Goal: Information Seeking & Learning: Find specific fact

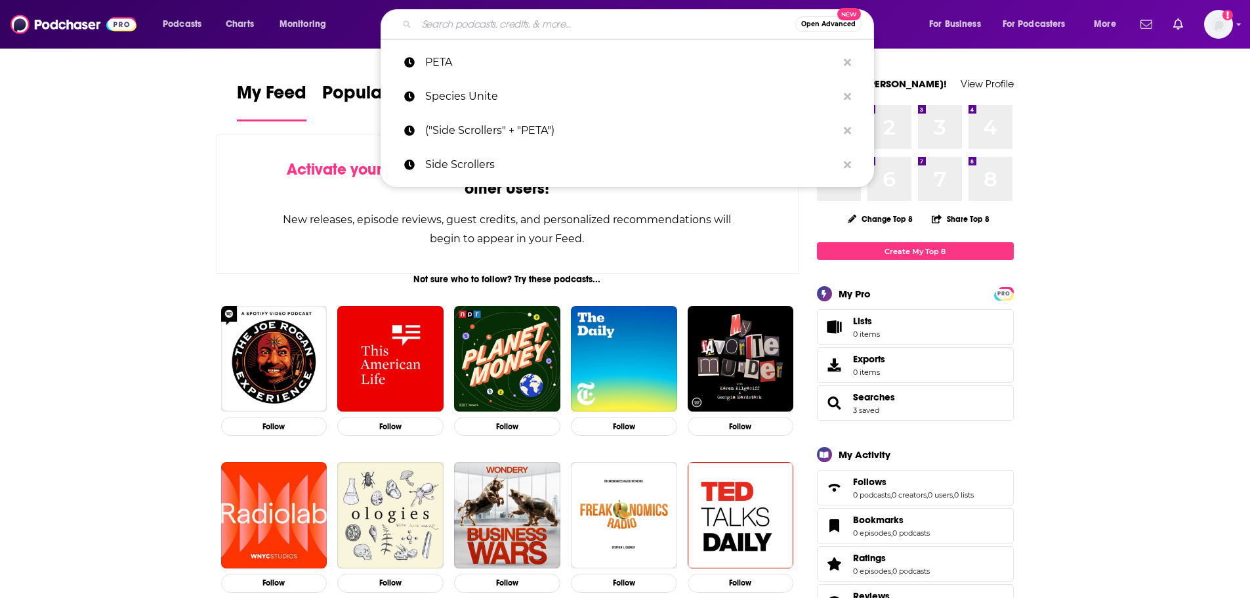
click at [504, 20] on input "Search podcasts, credits, & more..." at bounding box center [606, 24] width 378 height 21
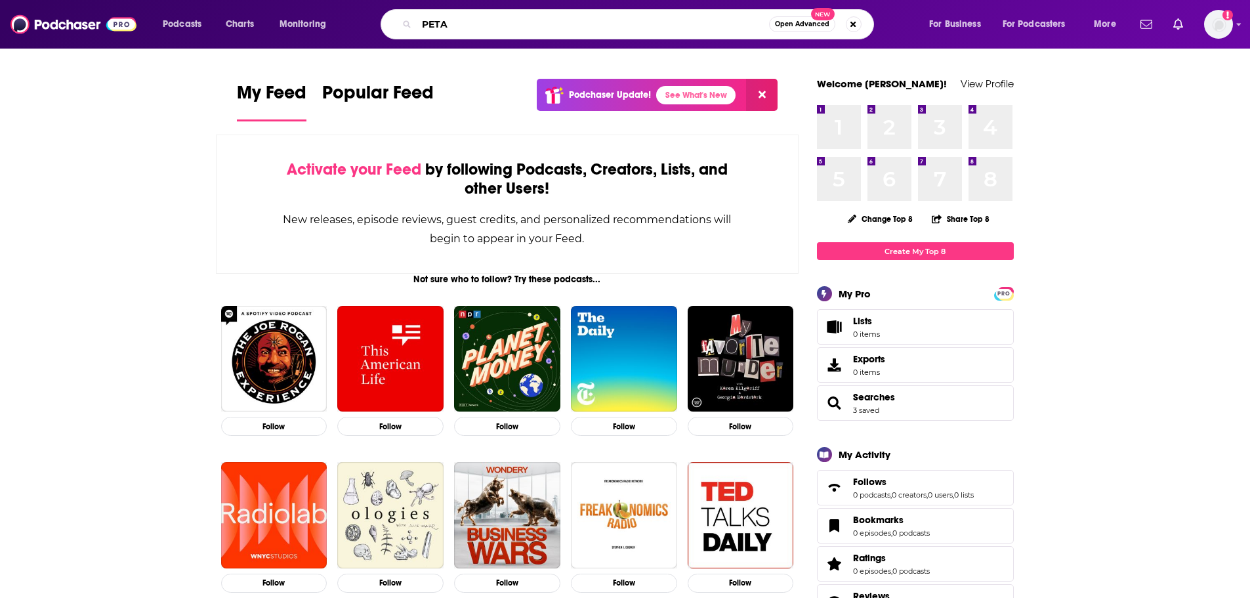
type input "PETA"
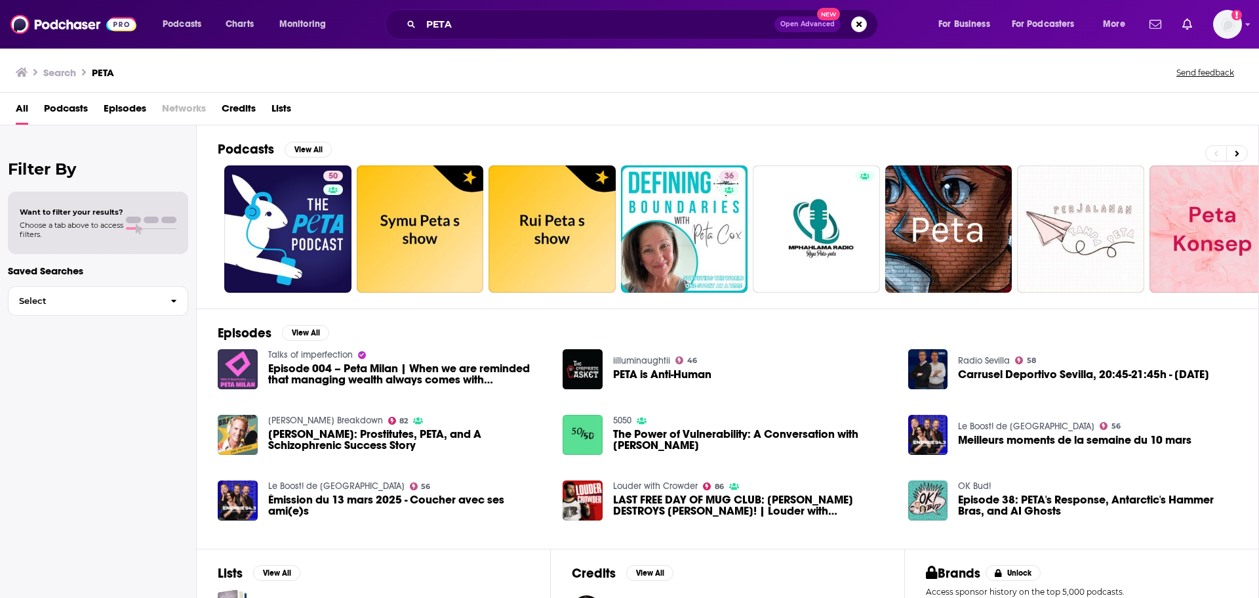
click at [129, 110] on span "Episodes" at bounding box center [125, 111] width 43 height 27
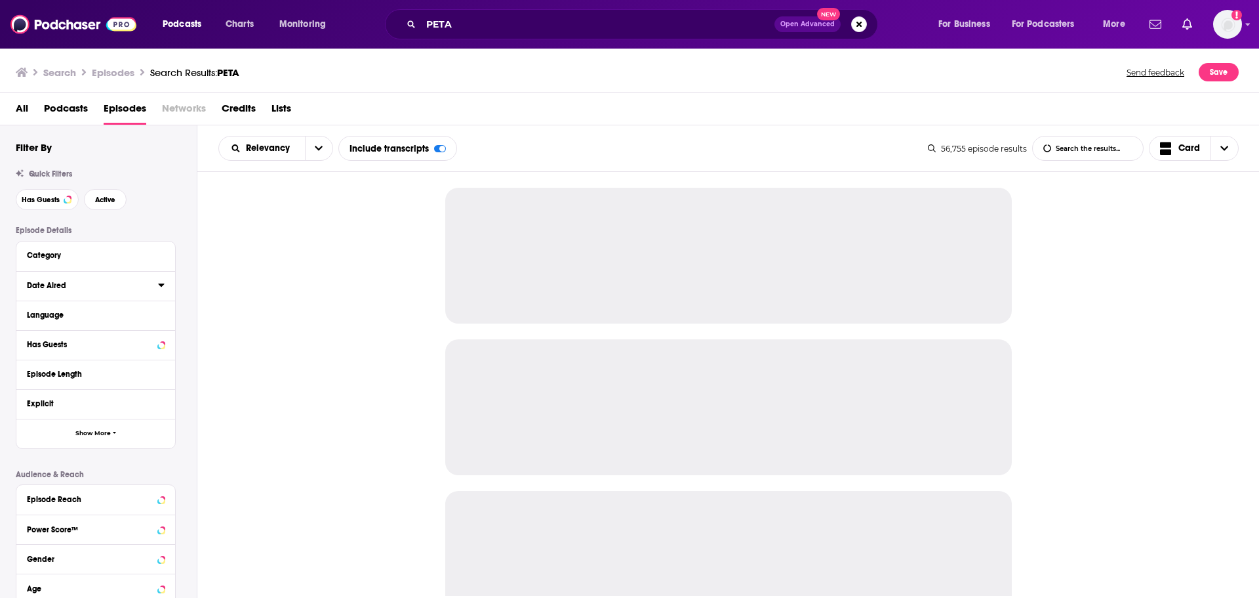
click at [161, 285] on icon at bounding box center [161, 284] width 6 height 3
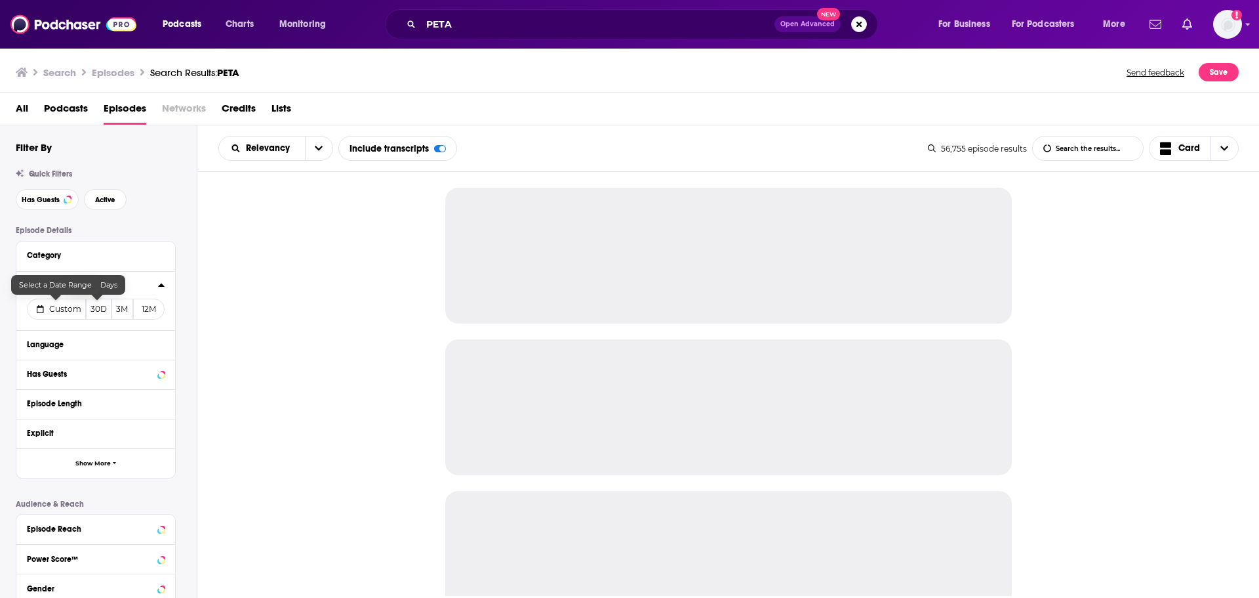
click at [68, 307] on span "Custom" at bounding box center [65, 309] width 32 height 10
select select "7"
select select "2025"
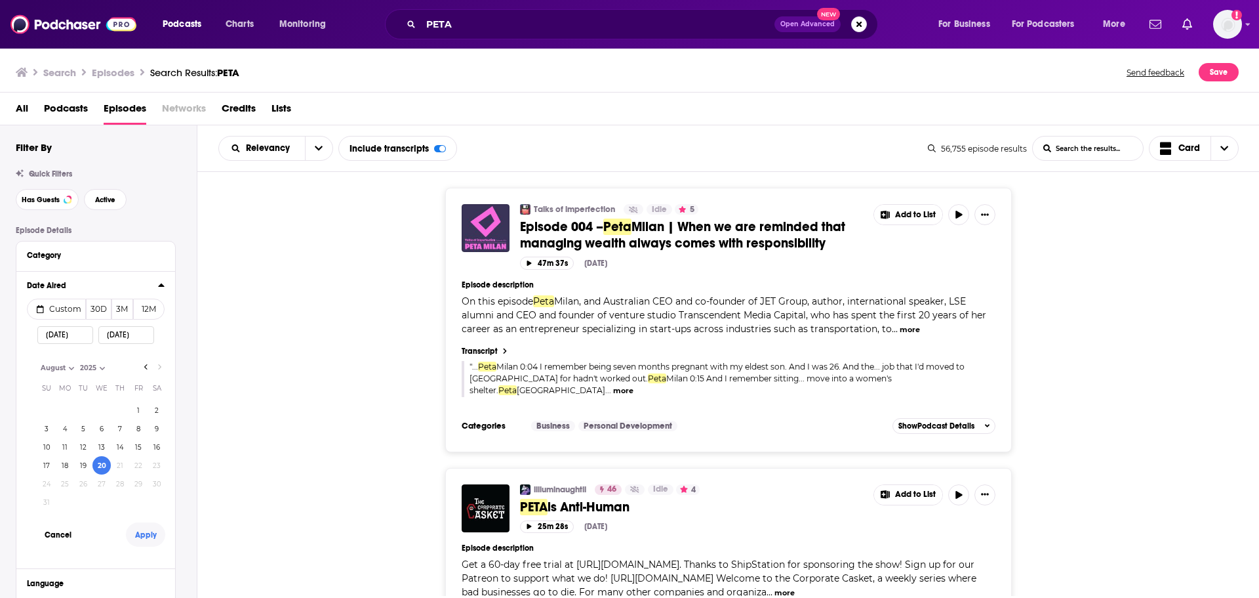
click at [157, 533] on button "Apply" at bounding box center [145, 534] width 39 height 24
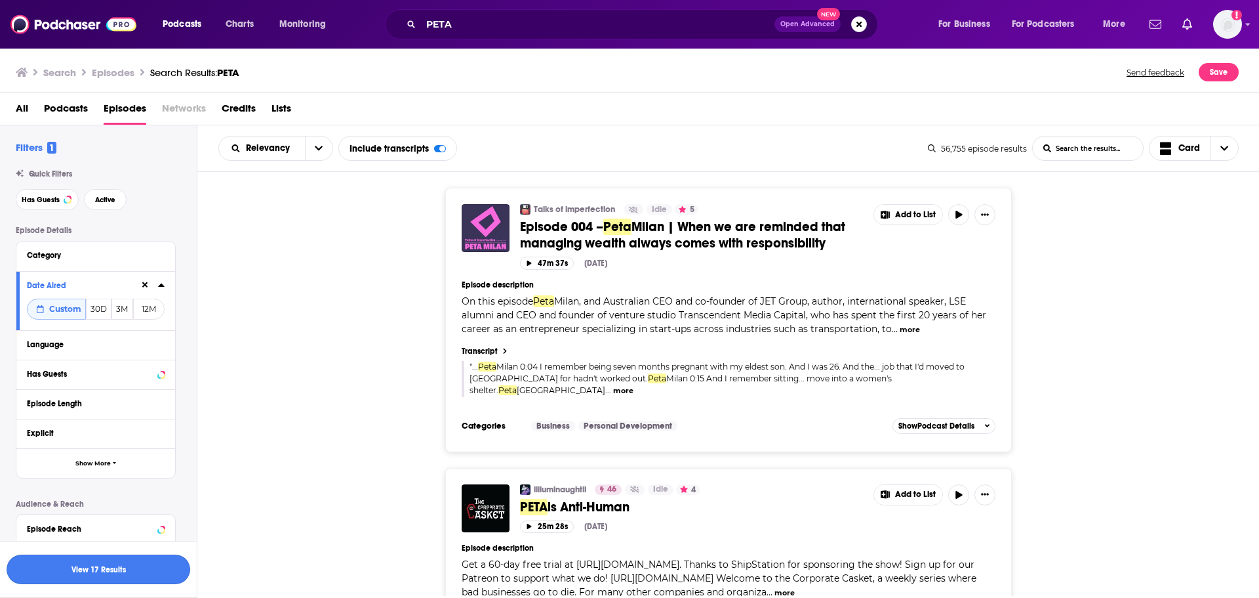
click at [153, 567] on button "View 17 Results" at bounding box center [99, 569] width 184 height 30
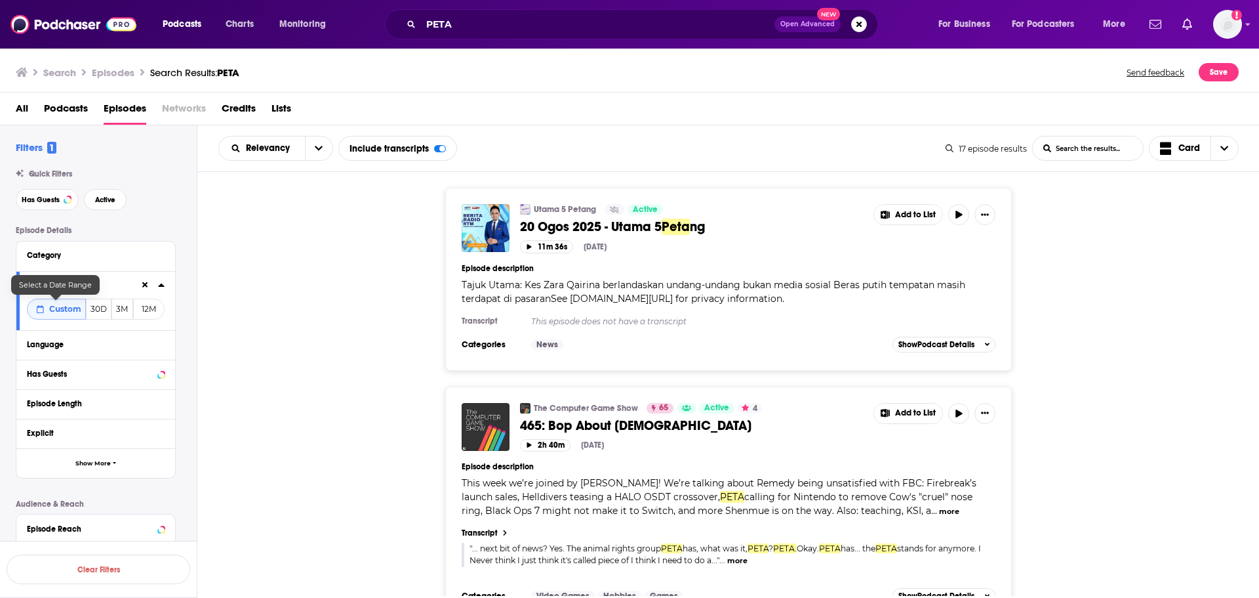
click at [64, 314] on span "Custom" at bounding box center [65, 309] width 32 height 10
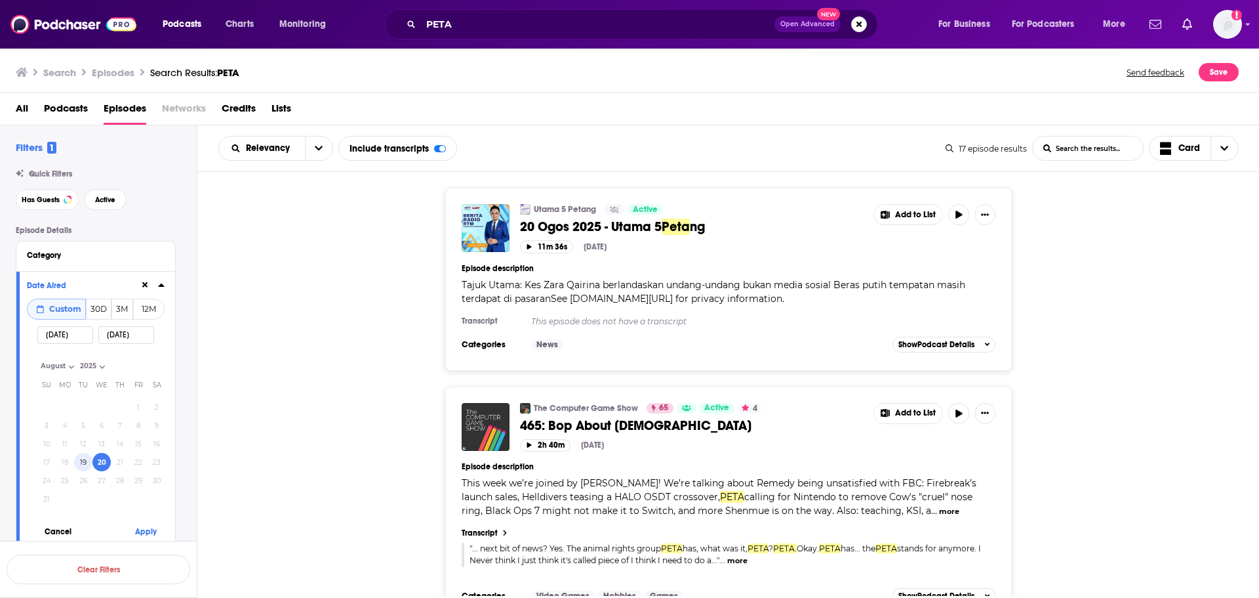
click at [83, 460] on button "19" at bounding box center [83, 462] width 18 height 18
type input "08/19/2025"
click at [147, 531] on button "Apply" at bounding box center [145, 531] width 39 height 24
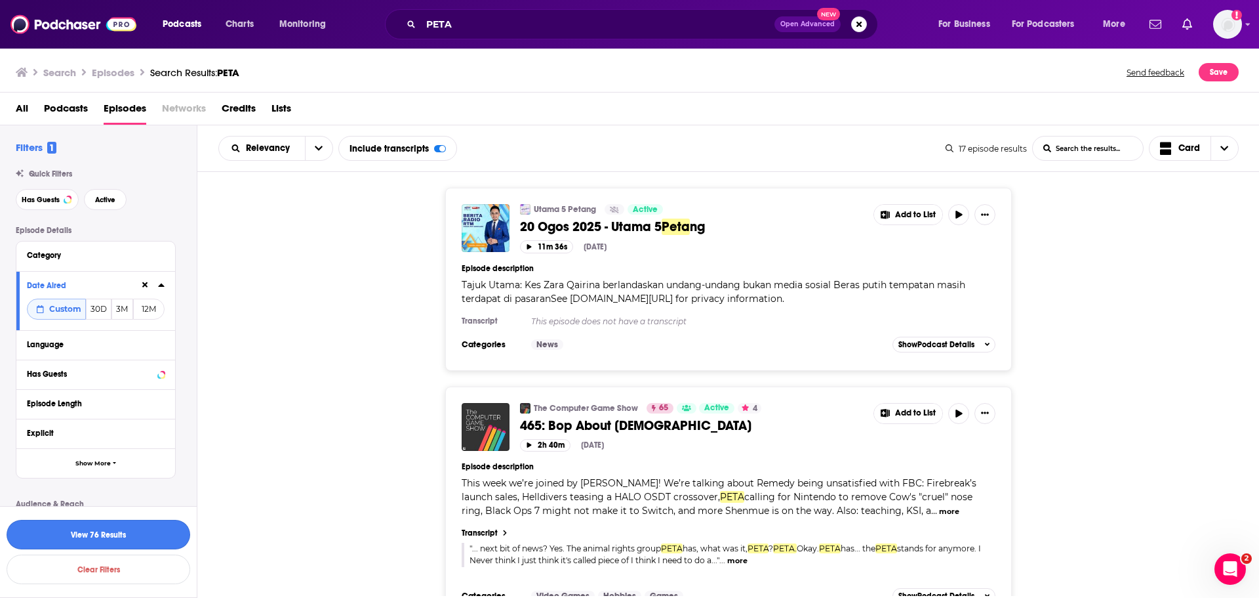
click at [147, 533] on button "View 76 Results" at bounding box center [99, 534] width 184 height 30
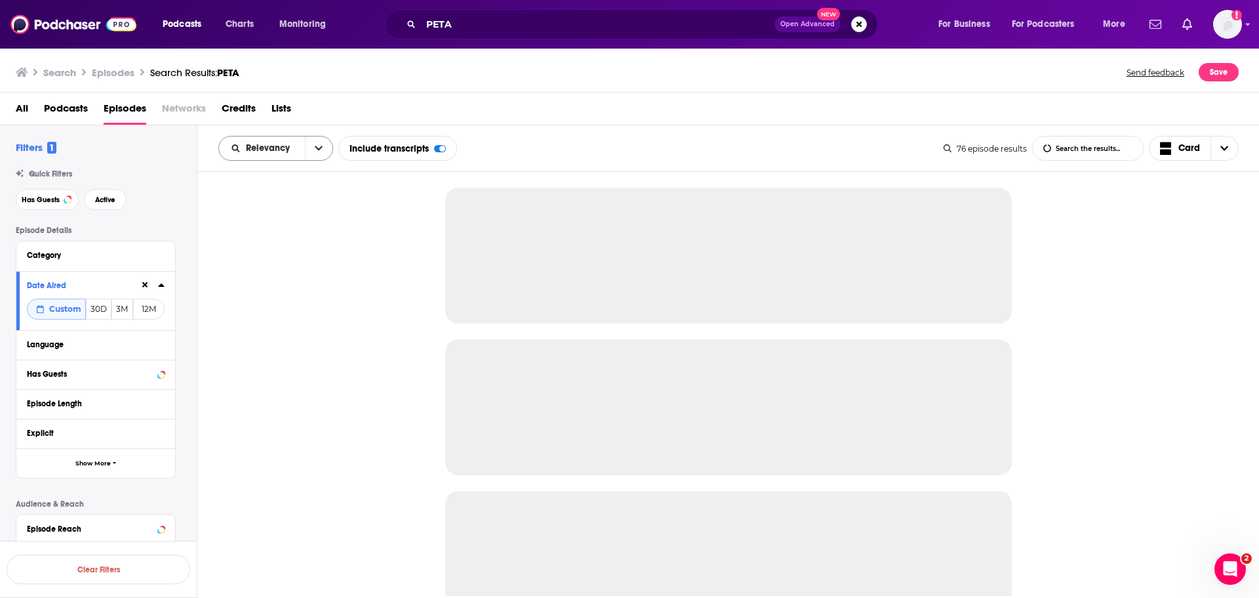
click at [305, 155] on button "open menu" at bounding box center [319, 148] width 28 height 24
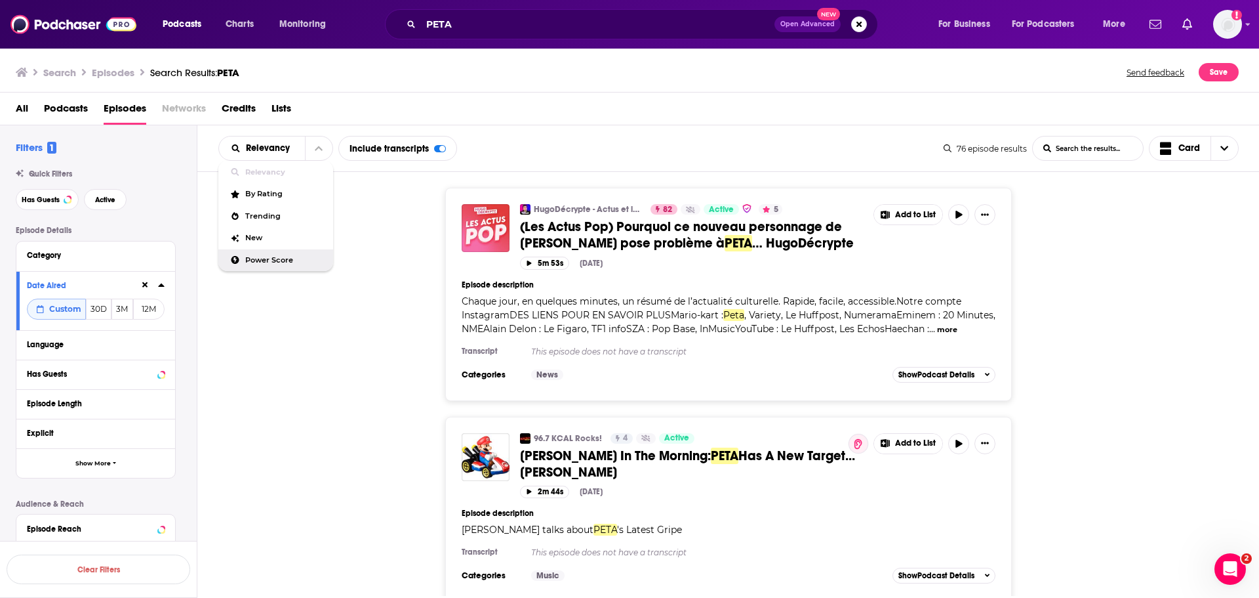
click at [273, 262] on span "Power Score" at bounding box center [283, 259] width 77 height 7
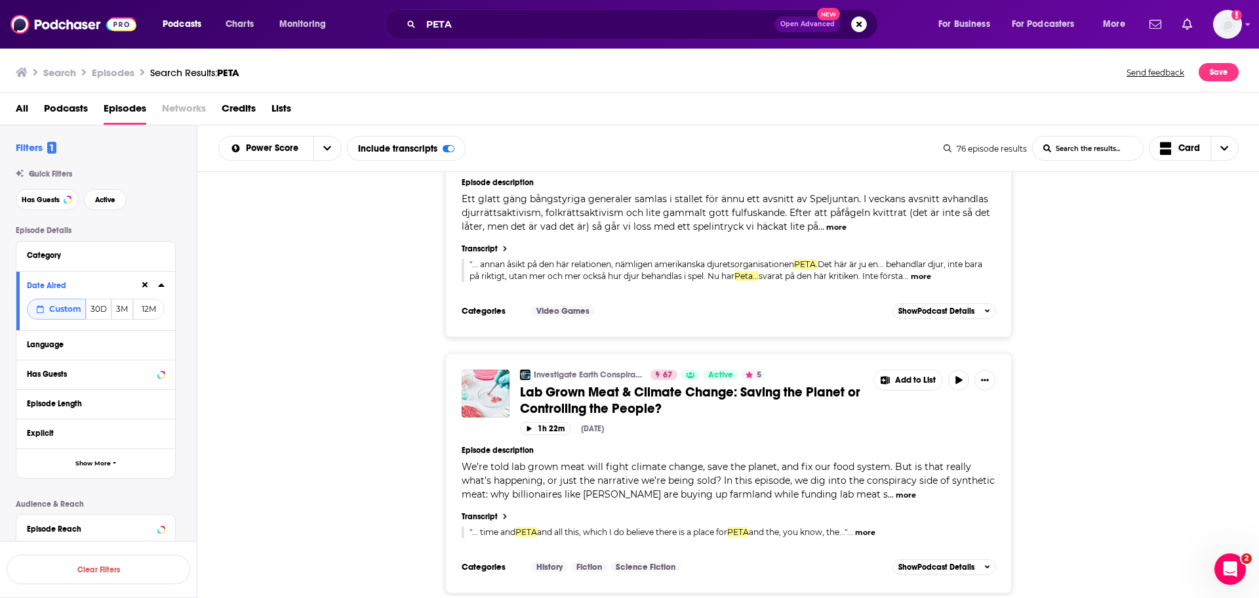
scroll to position [5869, 0]
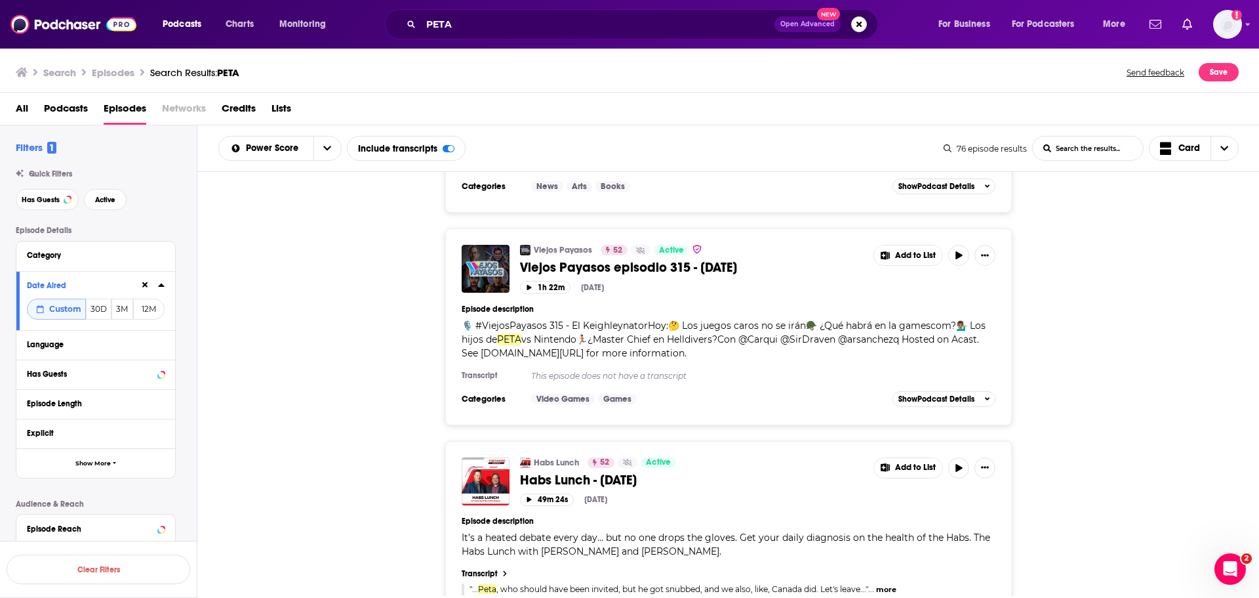
scroll to position [11838, 0]
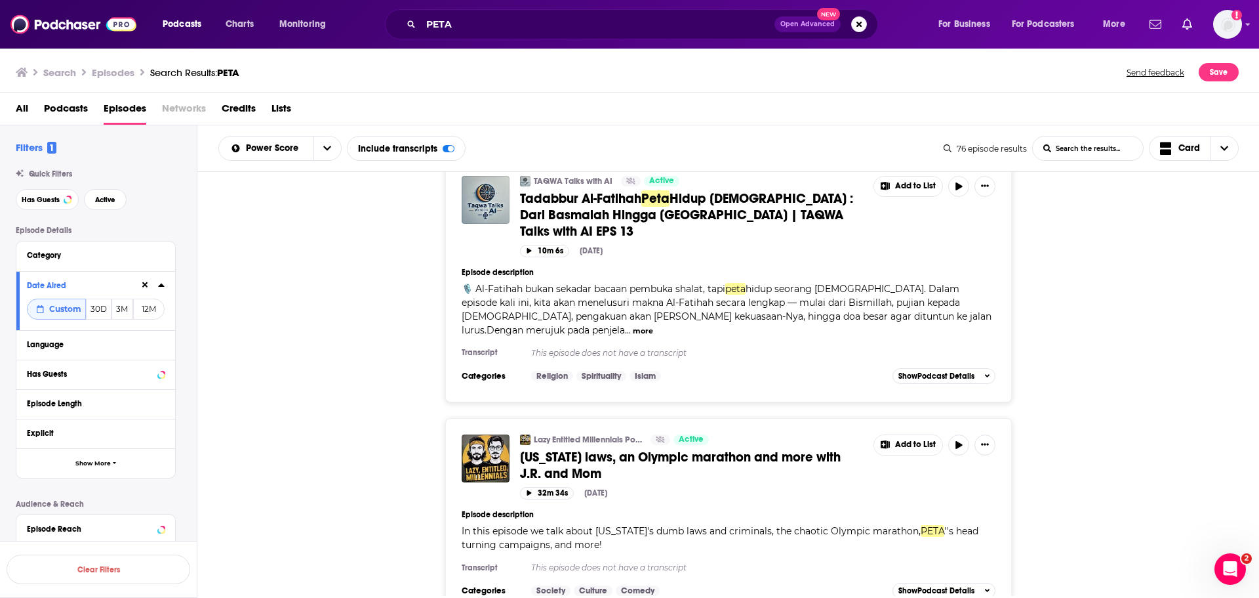
scroll to position [17486, 0]
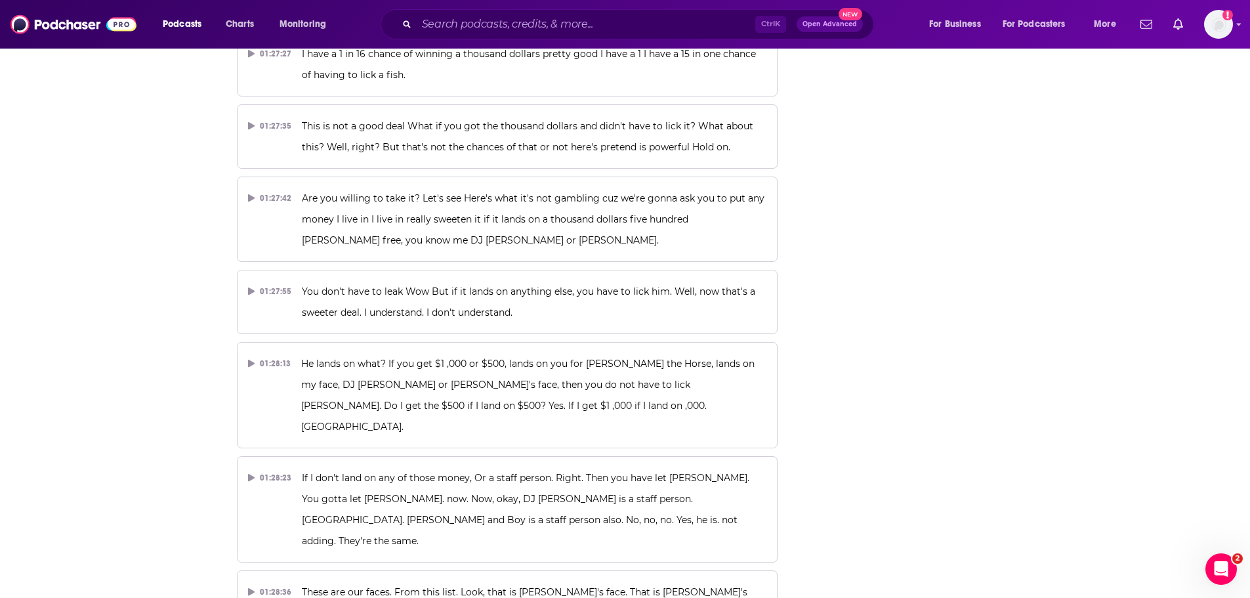
scroll to position [32011, 0]
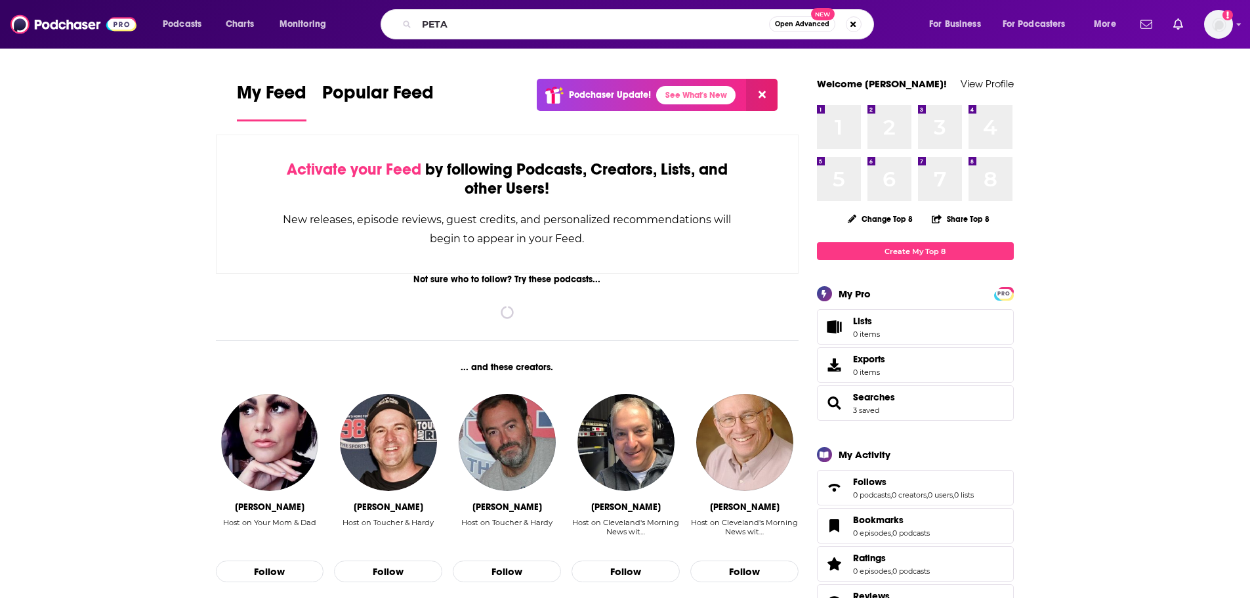
type input "PETA"
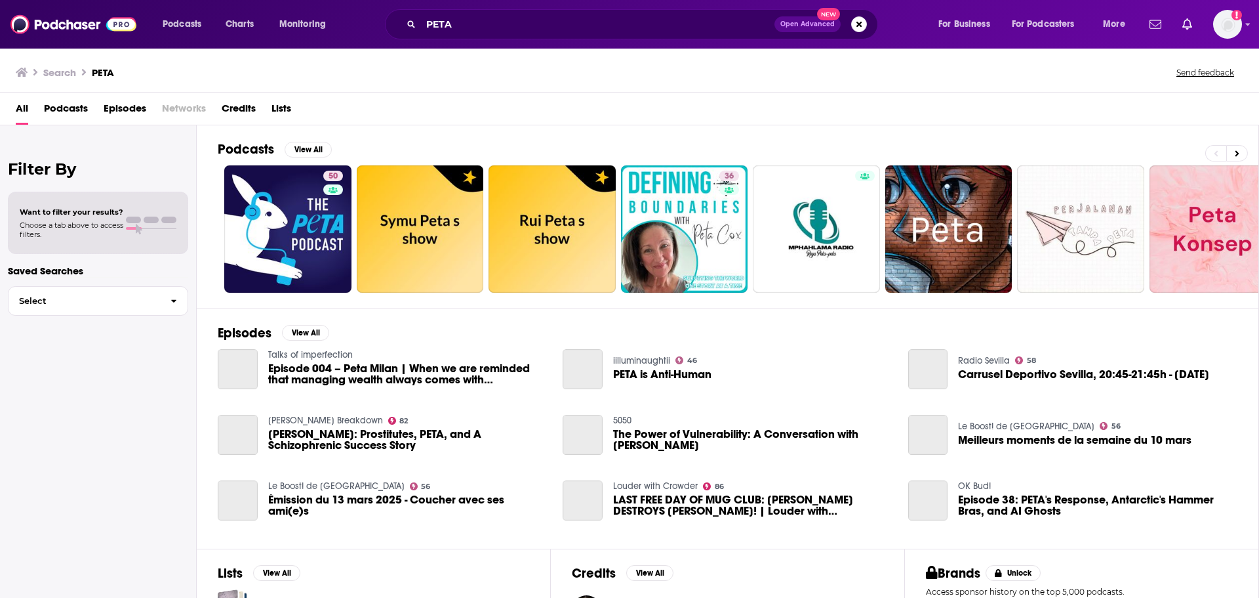
click at [126, 110] on span "Episodes" at bounding box center [125, 111] width 43 height 27
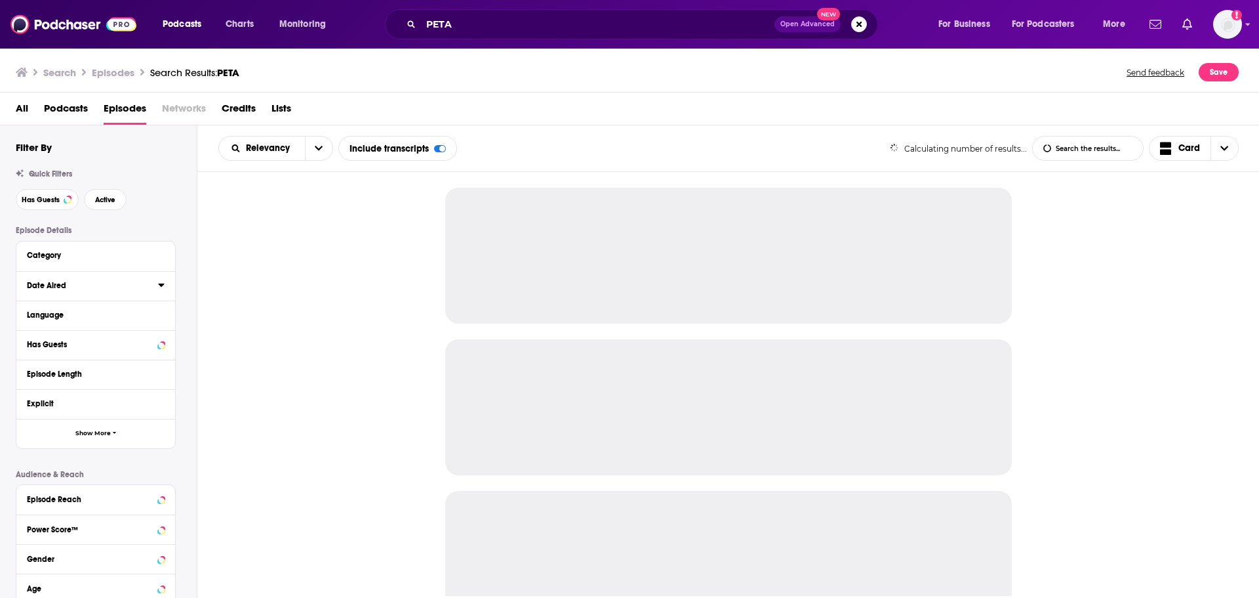
click at [163, 285] on icon at bounding box center [161, 284] width 6 height 3
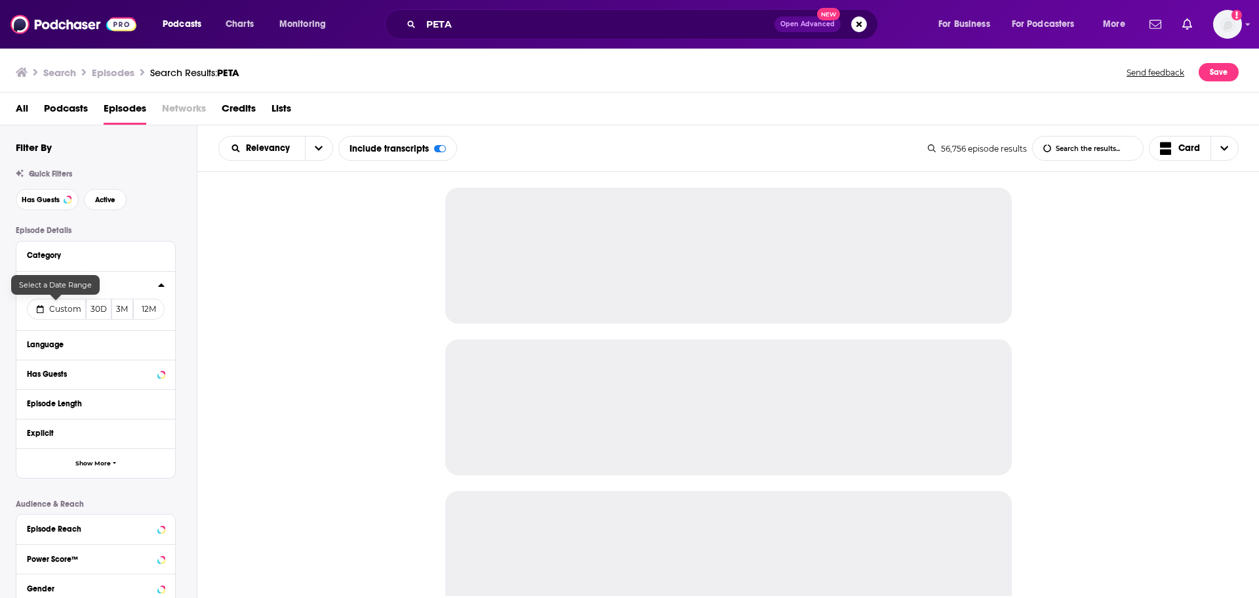
click at [65, 311] on span "Custom" at bounding box center [65, 309] width 32 height 10
select select "7"
select select "2025"
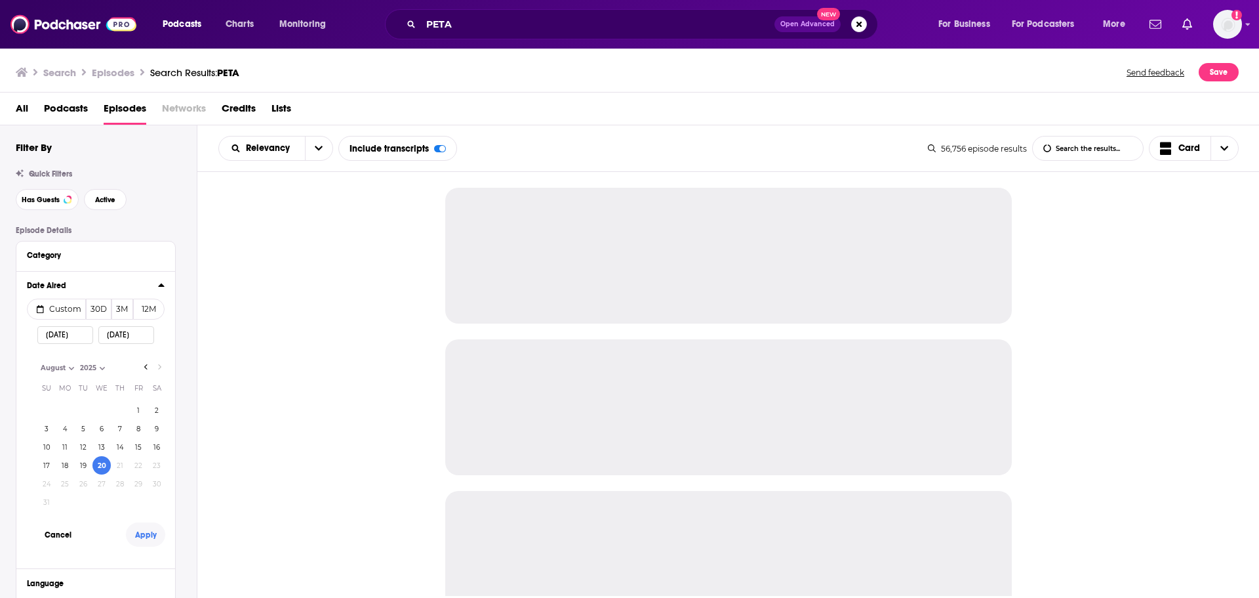
click at [150, 541] on button "Apply" at bounding box center [145, 534] width 39 height 24
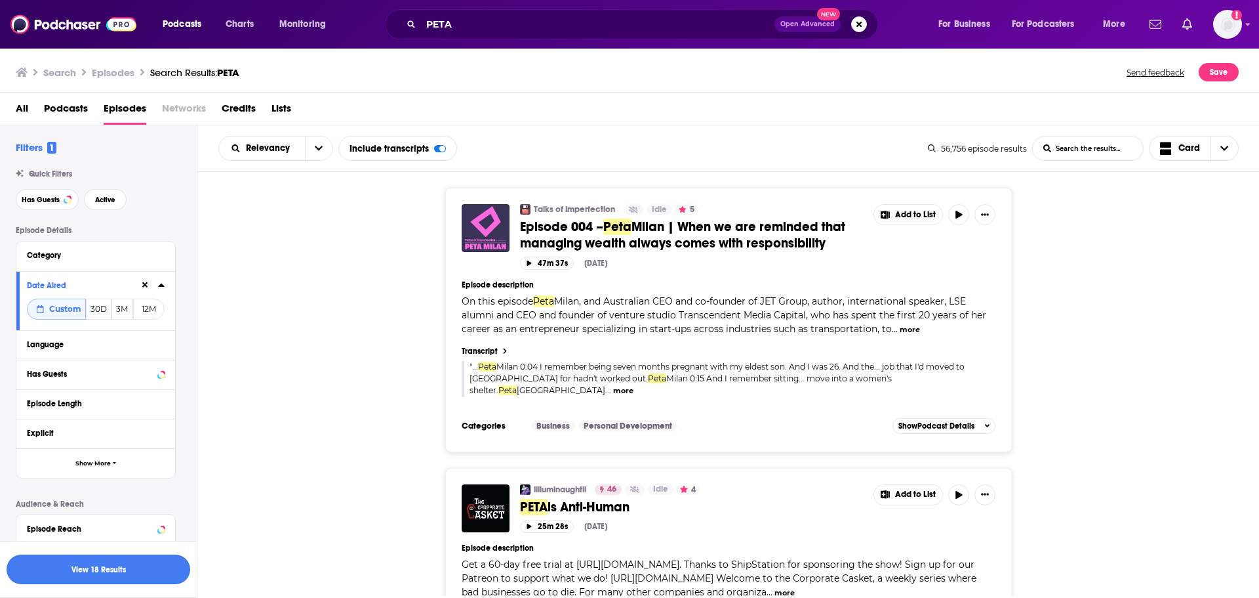
click at [108, 567] on button "View 18 Results" at bounding box center [99, 569] width 184 height 30
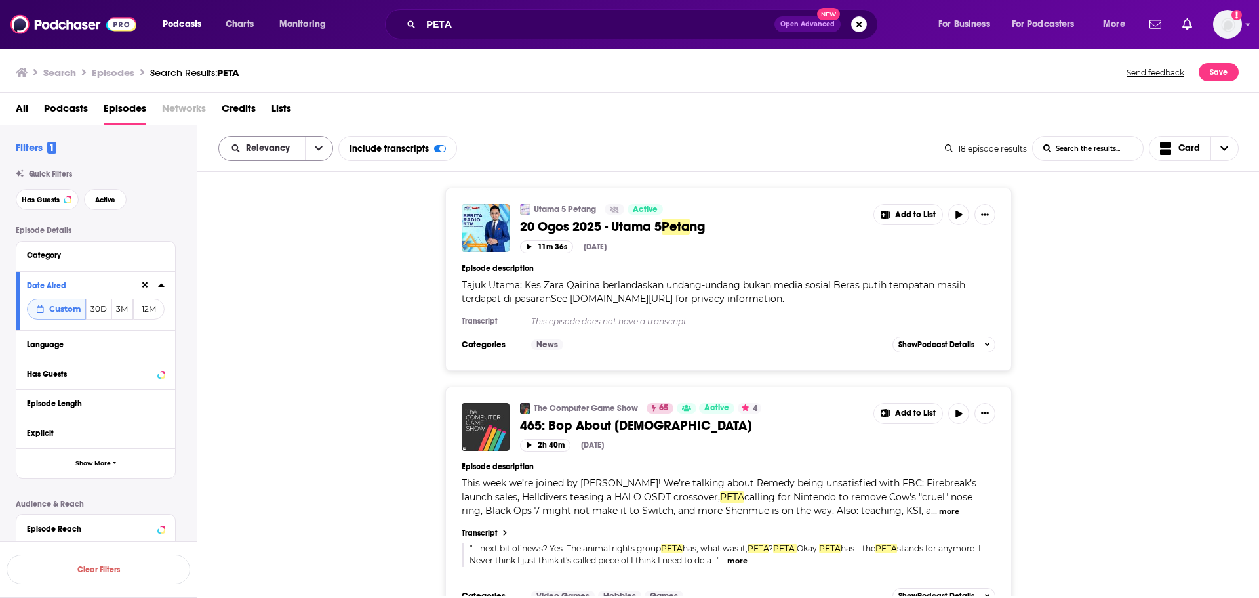
click at [312, 151] on button "open menu" at bounding box center [319, 148] width 28 height 24
click at [386, 270] on div "Utama 5 Petang Active 20 Ogos 2025 - Utama 5 Peta ng Add to List 11m 36s Aug 20…" at bounding box center [728, 279] width 1063 height 182
click at [748, 561] on button "more" at bounding box center [737, 560] width 20 height 11
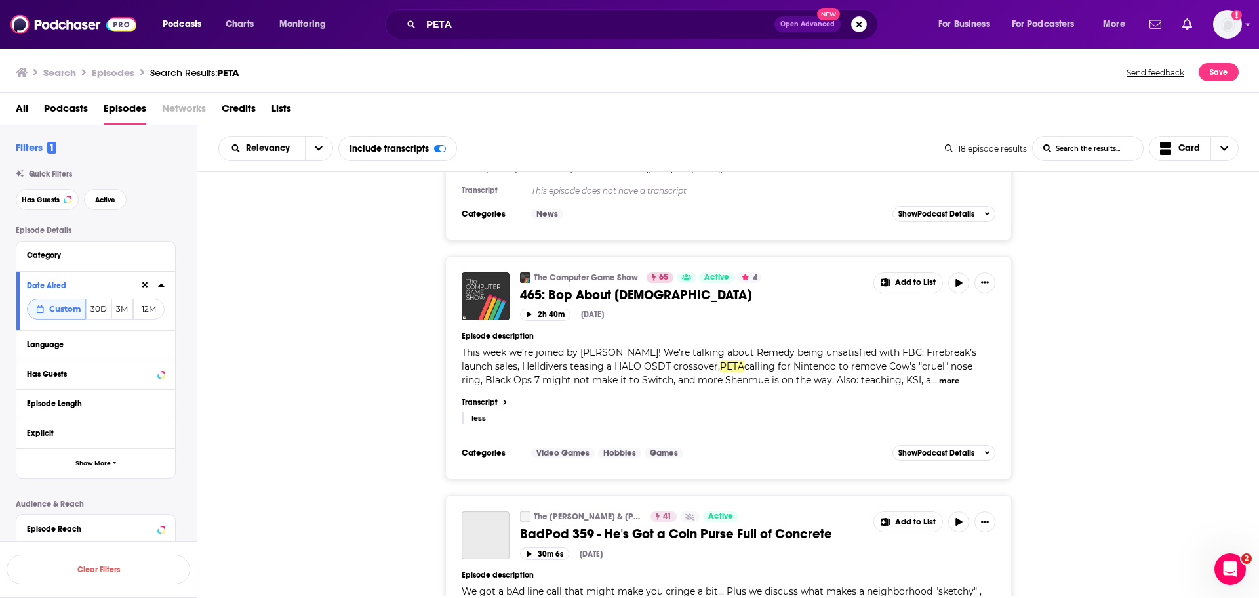
scroll to position [131, 0]
drag, startPoint x: 478, startPoint y: 412, endPoint x: 769, endPoint y: 359, distance: 295.3
click at [769, 359] on span "calling for Nintendo to remove Cow's "cruel" nose ring, Black Ops 7 might not m…" at bounding box center [717, 372] width 511 height 26
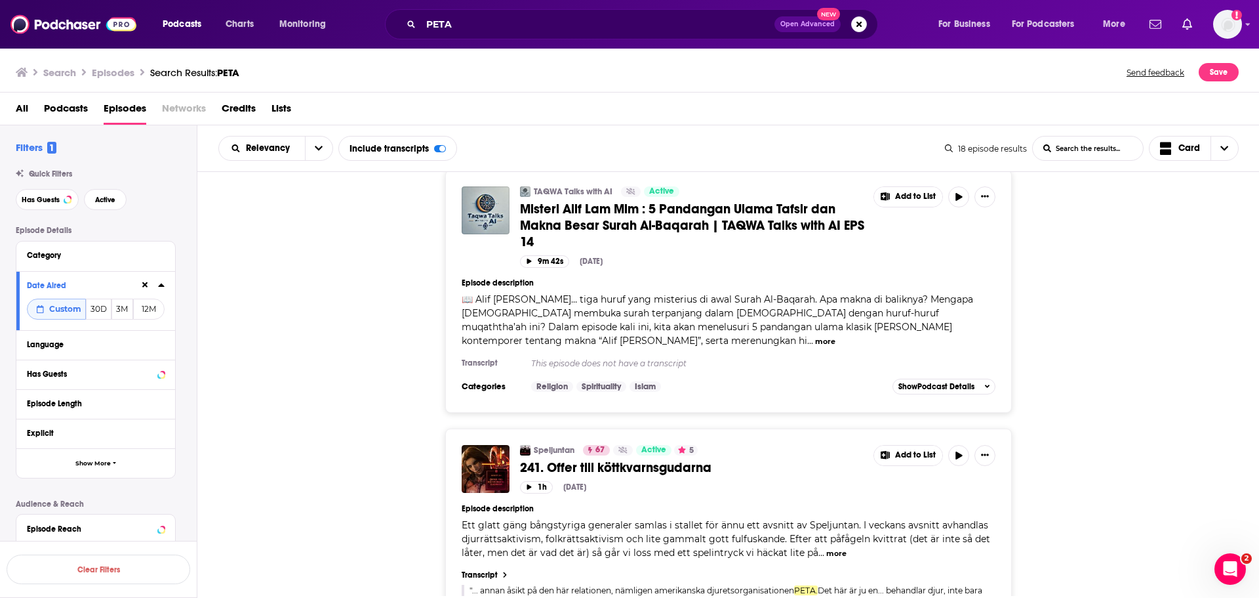
scroll to position [1181, 0]
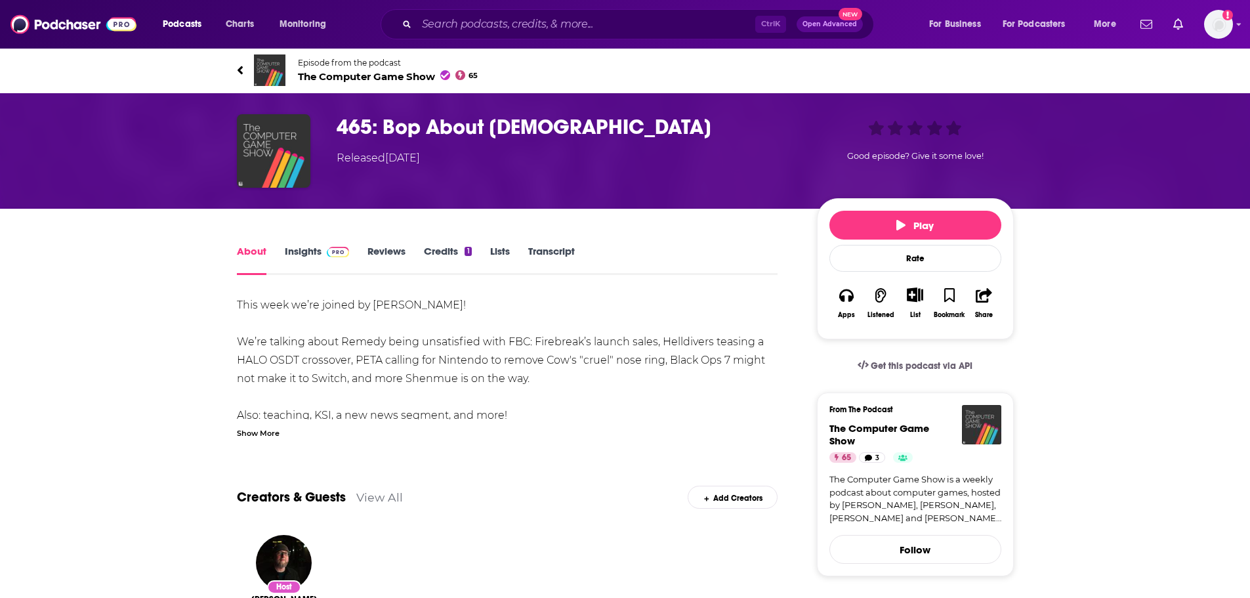
drag, startPoint x: 541, startPoint y: 249, endPoint x: 405, endPoint y: 270, distance: 137.5
click at [541, 249] on link "Transcript" at bounding box center [551, 260] width 47 height 30
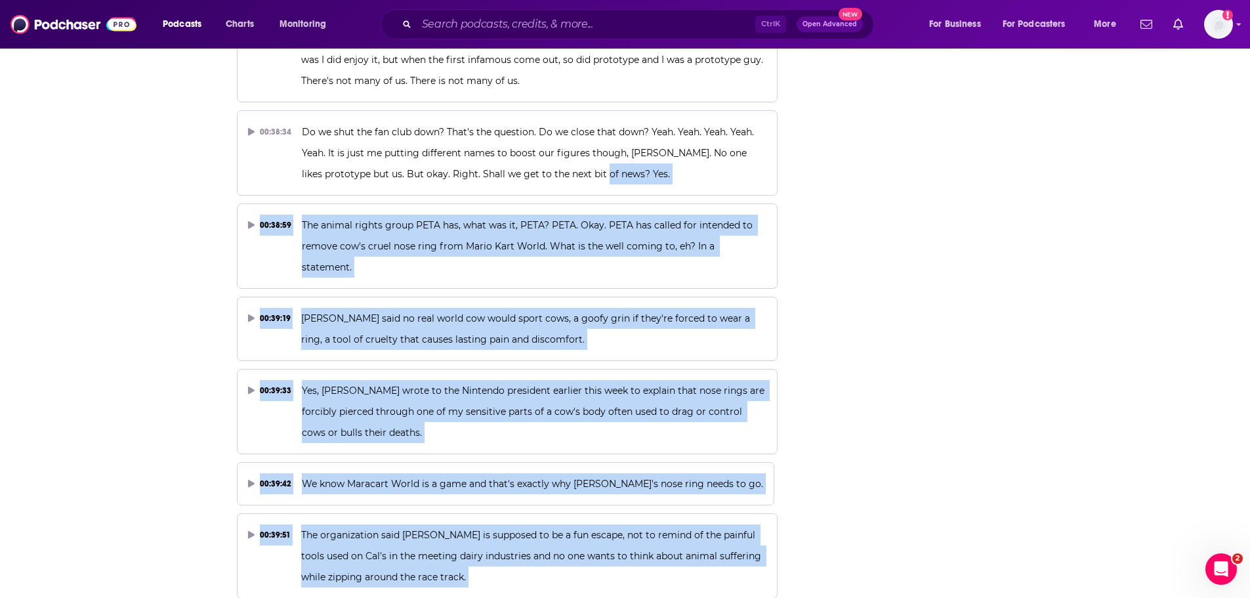
drag, startPoint x: 601, startPoint y: 251, endPoint x: 745, endPoint y: 546, distance: 328.5
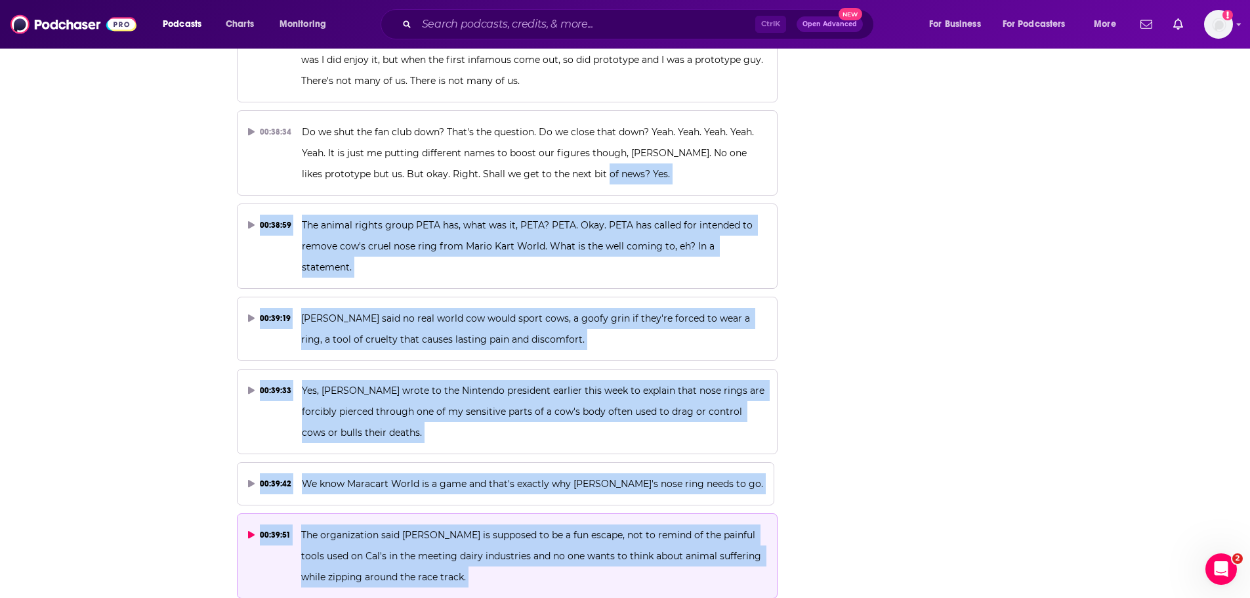
click at [417, 529] on span "The organization said Maracart is supposed to be a fun escape, not to remind of…" at bounding box center [532, 556] width 462 height 54
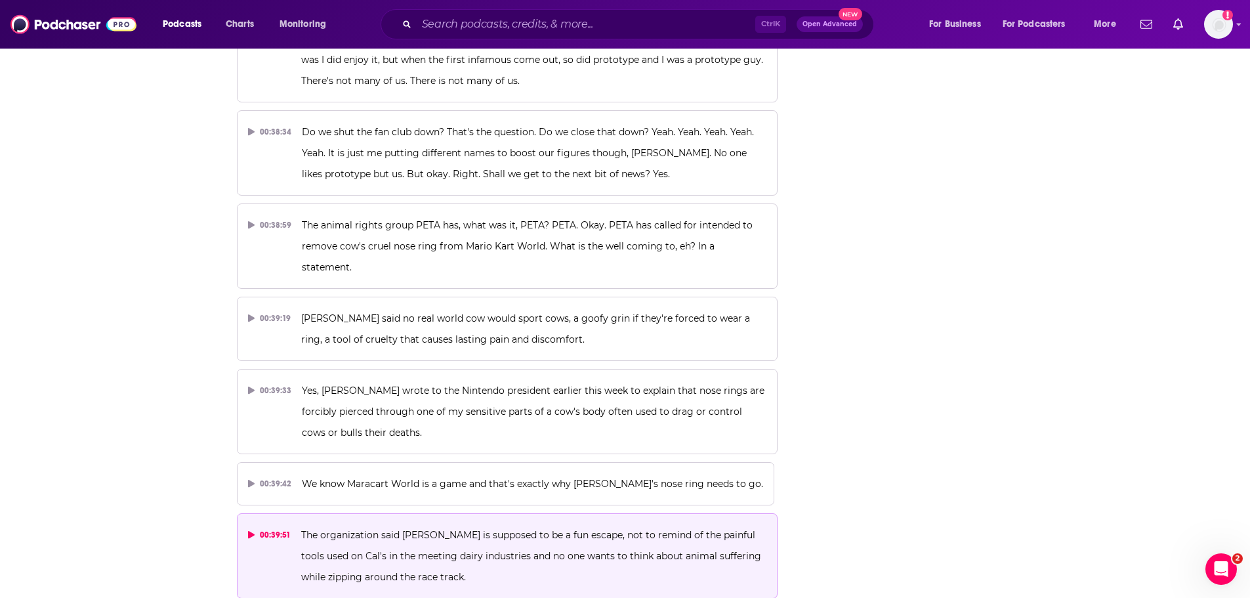
click at [406, 529] on span "The organization said Maracart is supposed to be a fun escape, not to remind of…" at bounding box center [532, 556] width 462 height 54
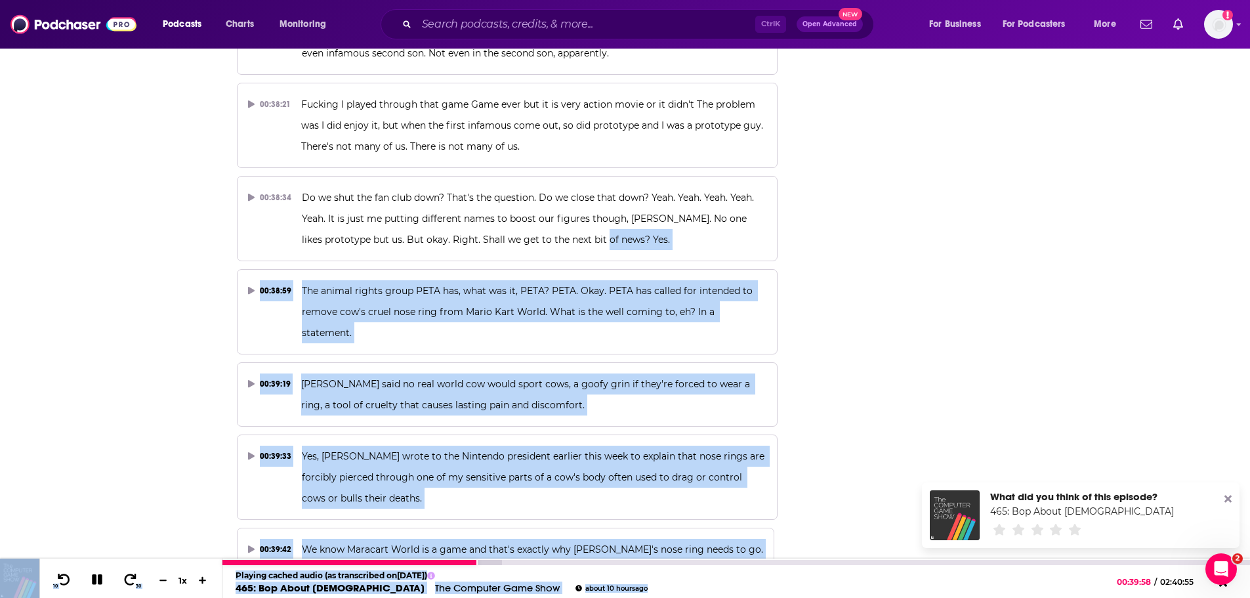
scroll to position [13956, 0]
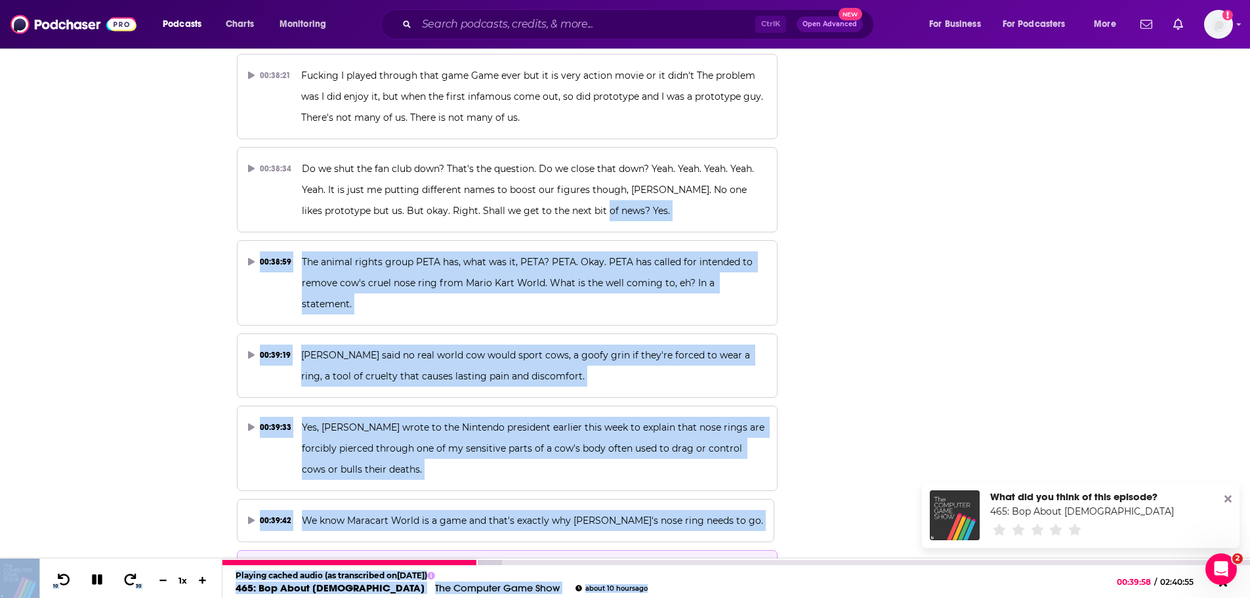
drag, startPoint x: 578, startPoint y: 93, endPoint x: 775, endPoint y: 469, distance: 424.5
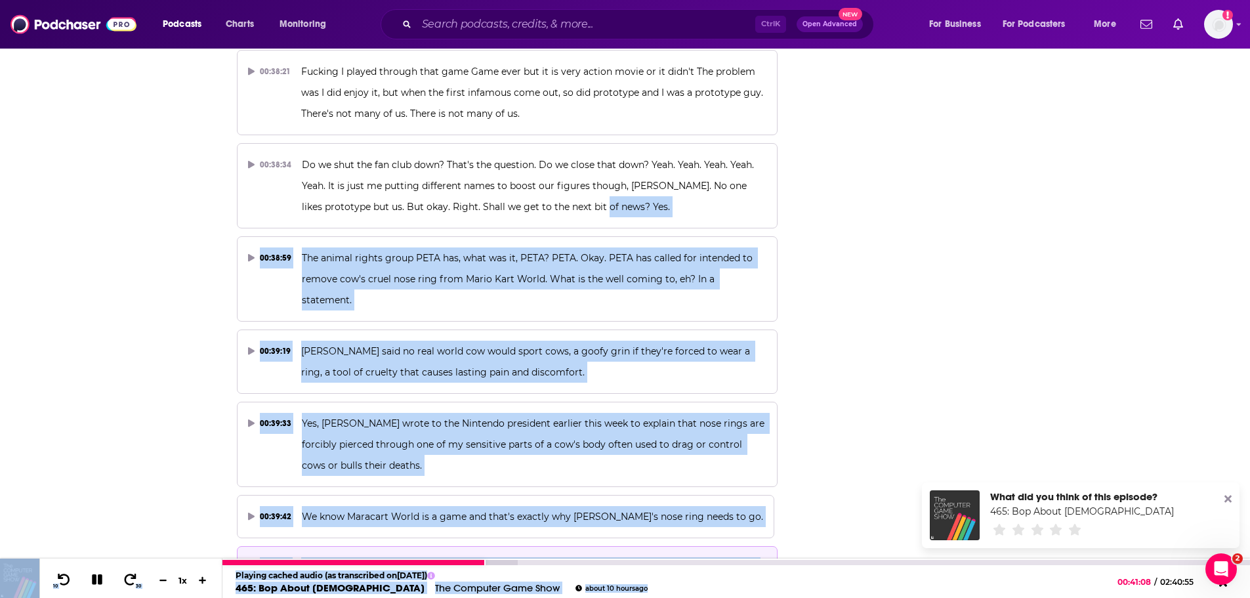
click at [93, 580] on icon at bounding box center [97, 579] width 10 height 10
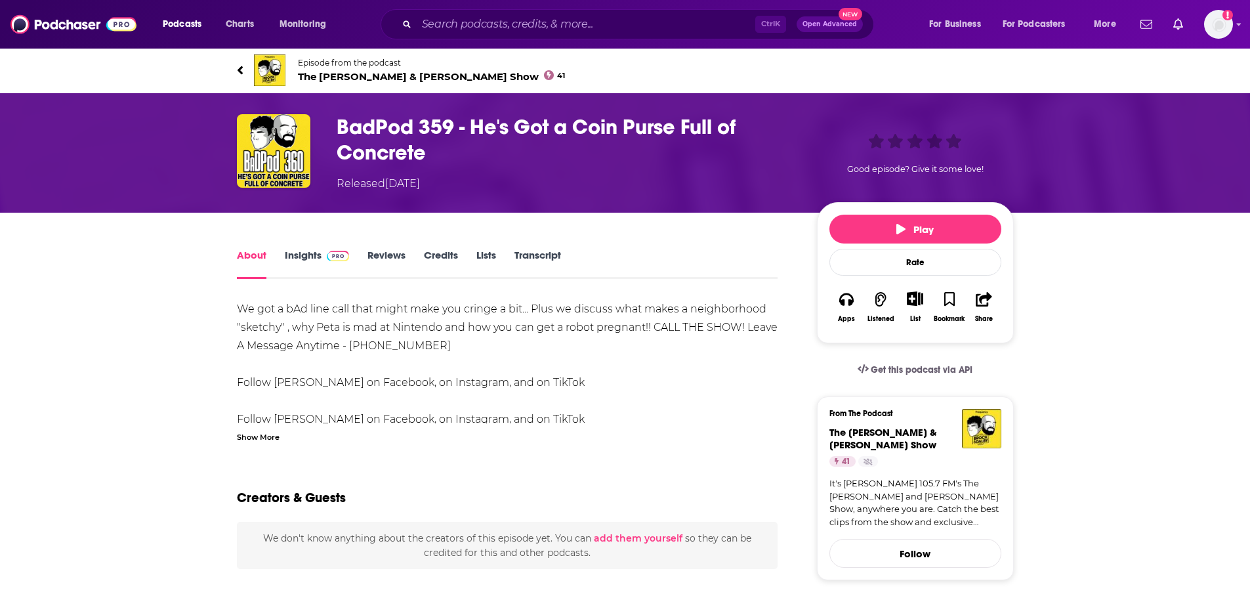
click at [539, 255] on link "Transcript" at bounding box center [537, 264] width 47 height 30
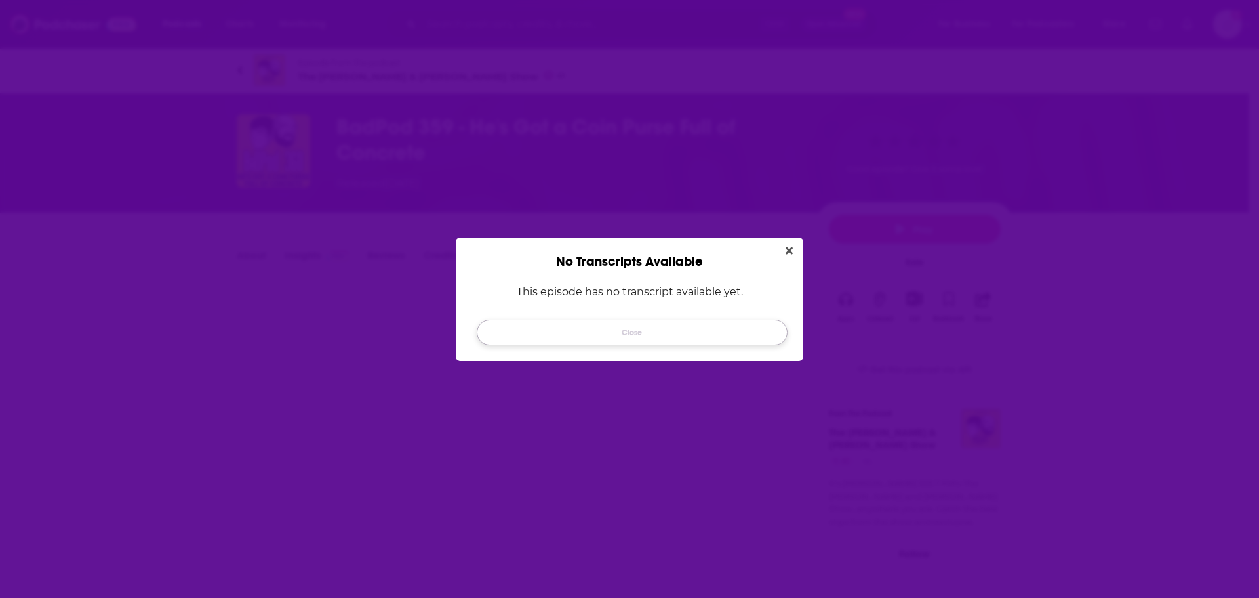
click at [607, 333] on button "Close" at bounding box center [632, 332] width 311 height 26
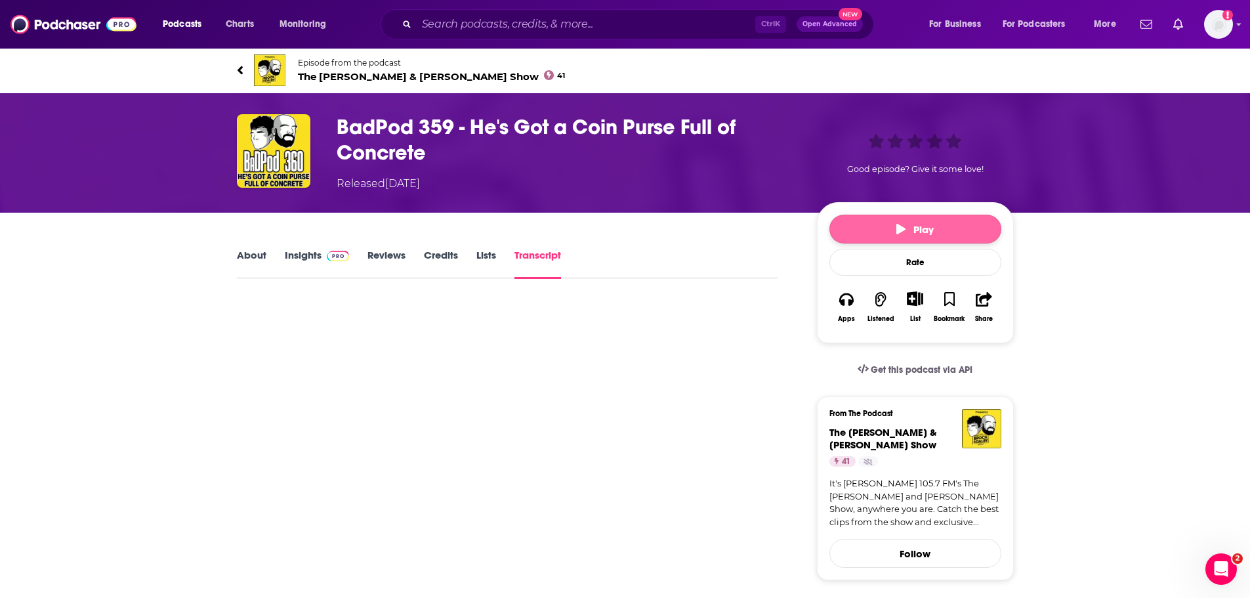
click at [918, 234] on span "Play" at bounding box center [914, 229] width 37 height 12
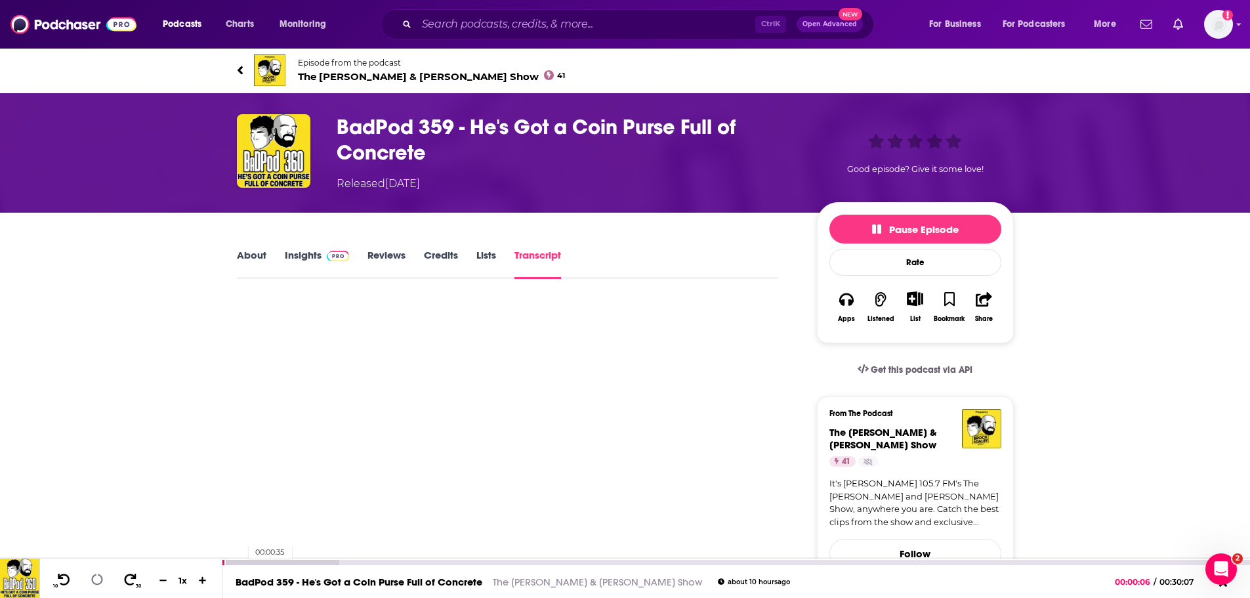
click at [242, 561] on div at bounding box center [280, 561] width 116 height 5
click at [279, 561] on div at bounding box center [280, 561] width 116 height 5
click at [352, 564] on div at bounding box center [291, 561] width 138 height 5
click at [339, 563] on div at bounding box center [287, 561] width 130 height 5
click at [100, 582] on icon at bounding box center [96, 579] width 11 height 11
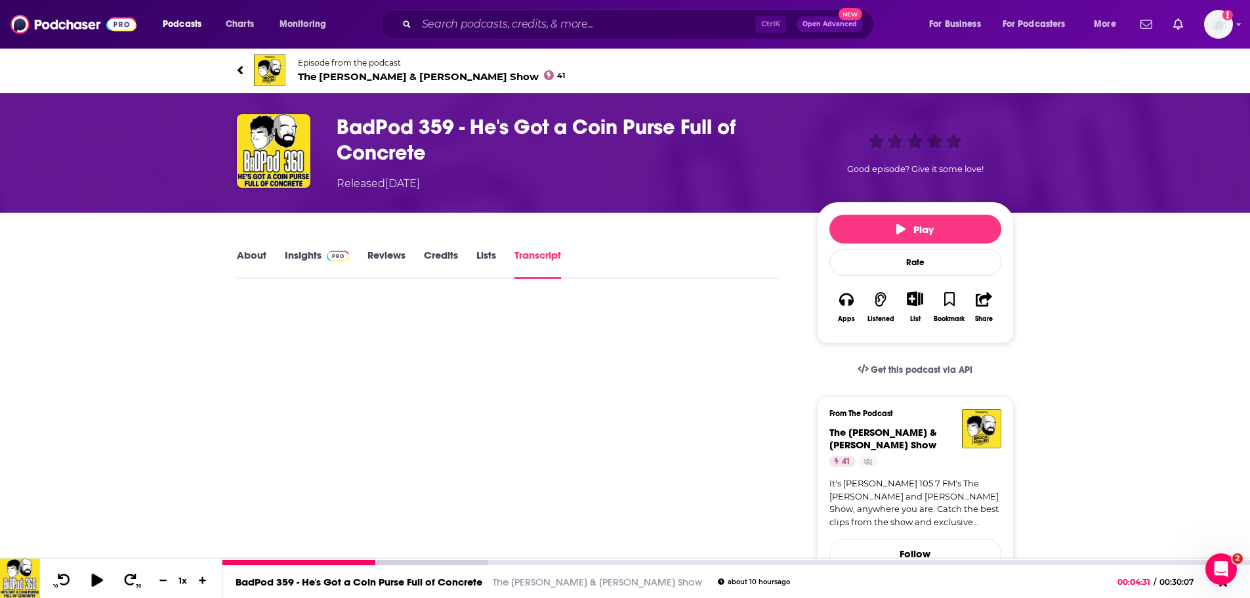
click at [94, 577] on icon at bounding box center [96, 579] width 11 height 13
click at [129, 581] on icon at bounding box center [130, 579] width 16 height 13
click at [428, 562] on div at bounding box center [363, 561] width 283 height 5
click at [471, 562] on div at bounding box center [400, 561] width 357 height 5
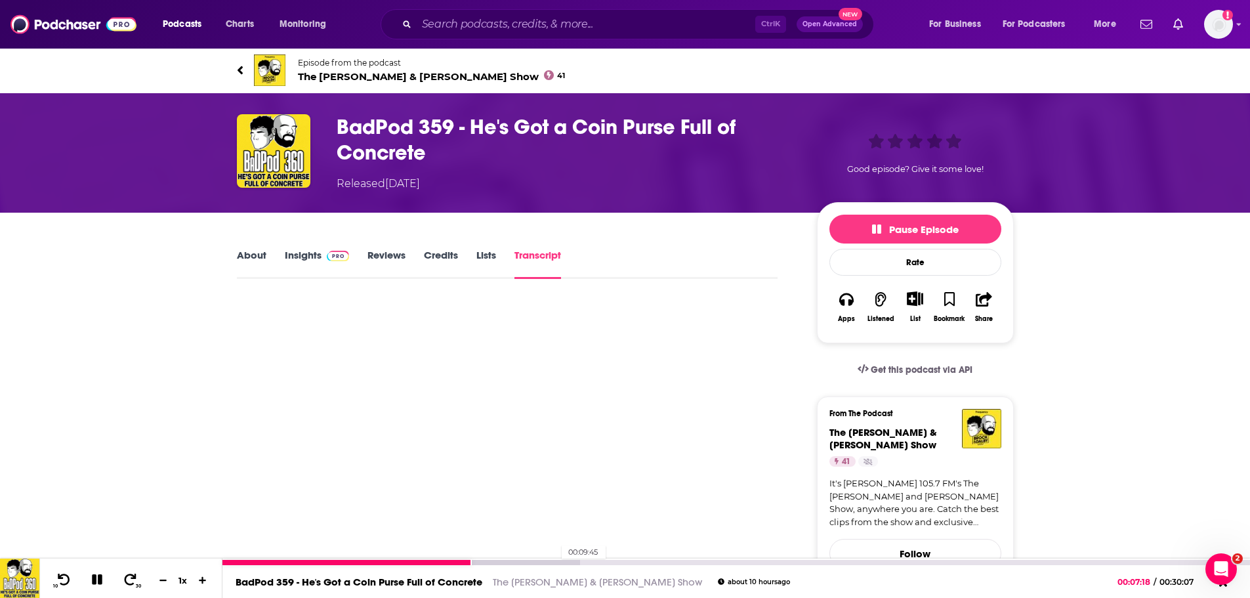
click at [555, 561] on div at bounding box center [400, 561] width 357 height 5
click at [596, 559] on div at bounding box center [735, 561] width 1027 height 7
click at [130, 577] on icon at bounding box center [130, 579] width 16 height 13
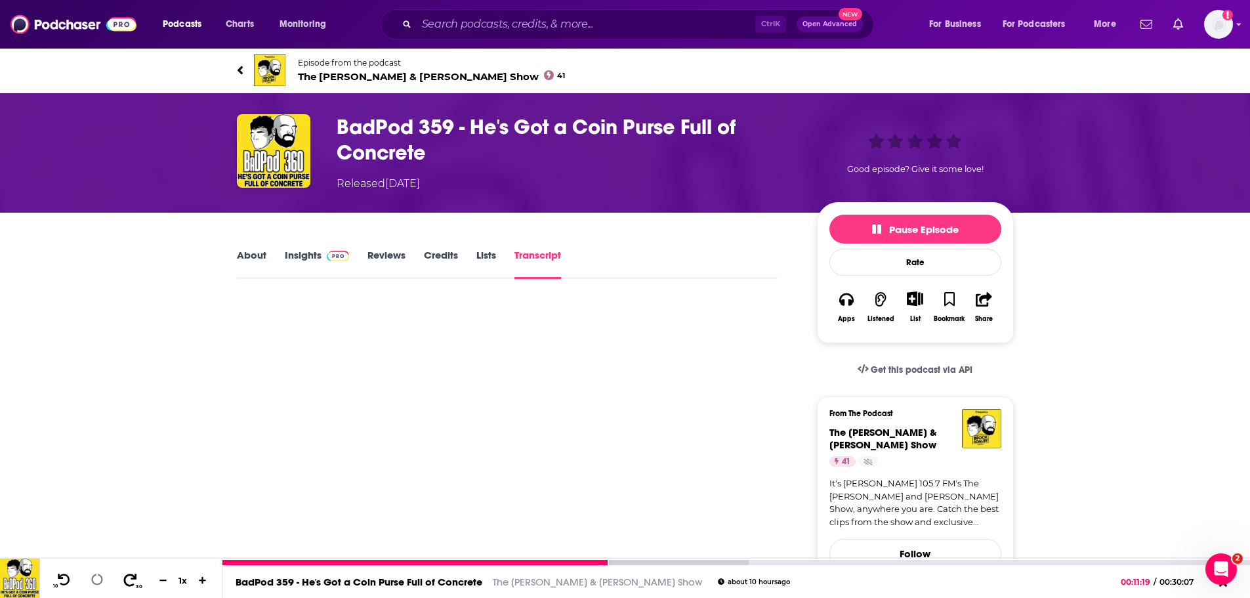
click at [130, 577] on icon at bounding box center [130, 579] width 16 height 13
click at [130, 576] on icon at bounding box center [130, 579] width 16 height 13
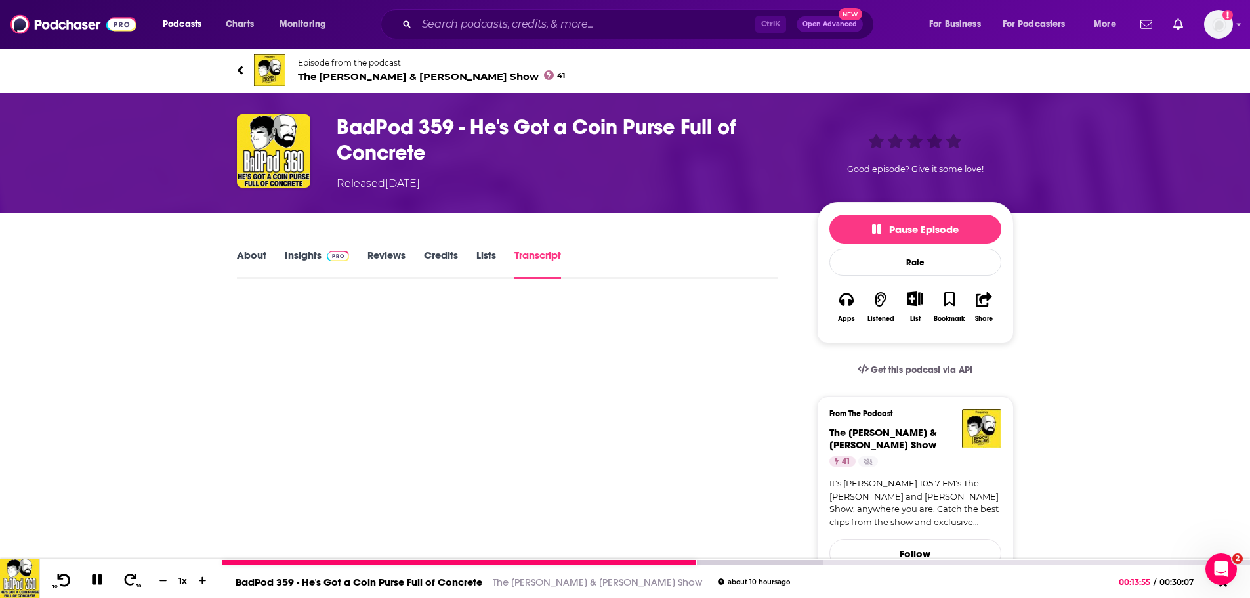
click at [60, 579] on icon at bounding box center [64, 579] width 16 height 13
click at [56, 576] on button "10" at bounding box center [62, 580] width 27 height 18
click at [100, 579] on icon at bounding box center [97, 579] width 10 height 10
click at [304, 584] on link "BadPod 359 - He's Got a Coin Purse Full of Concrete" at bounding box center [358, 581] width 247 height 12
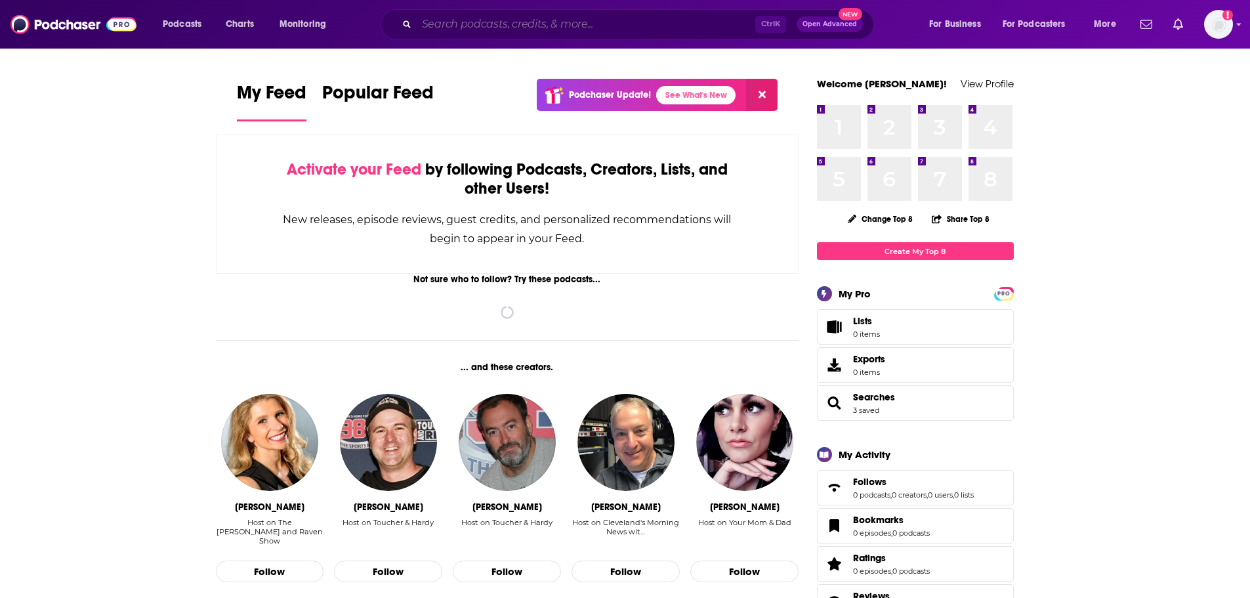
click at [548, 26] on input "Search podcasts, credits, & more..." at bounding box center [586, 24] width 338 height 21
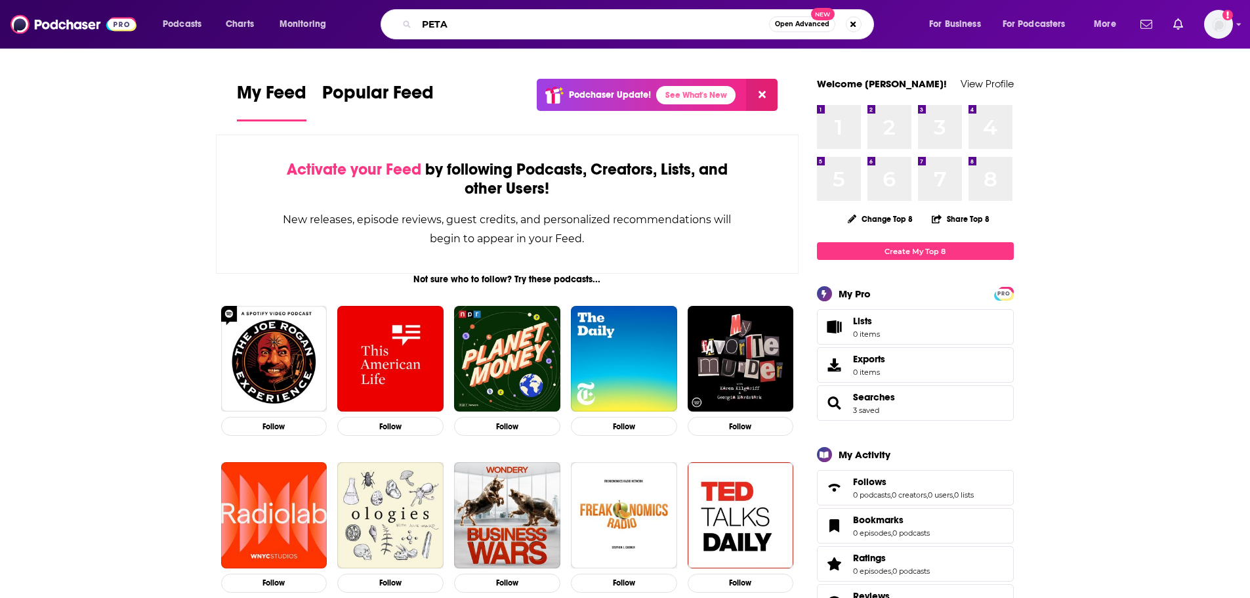
type input "PETA"
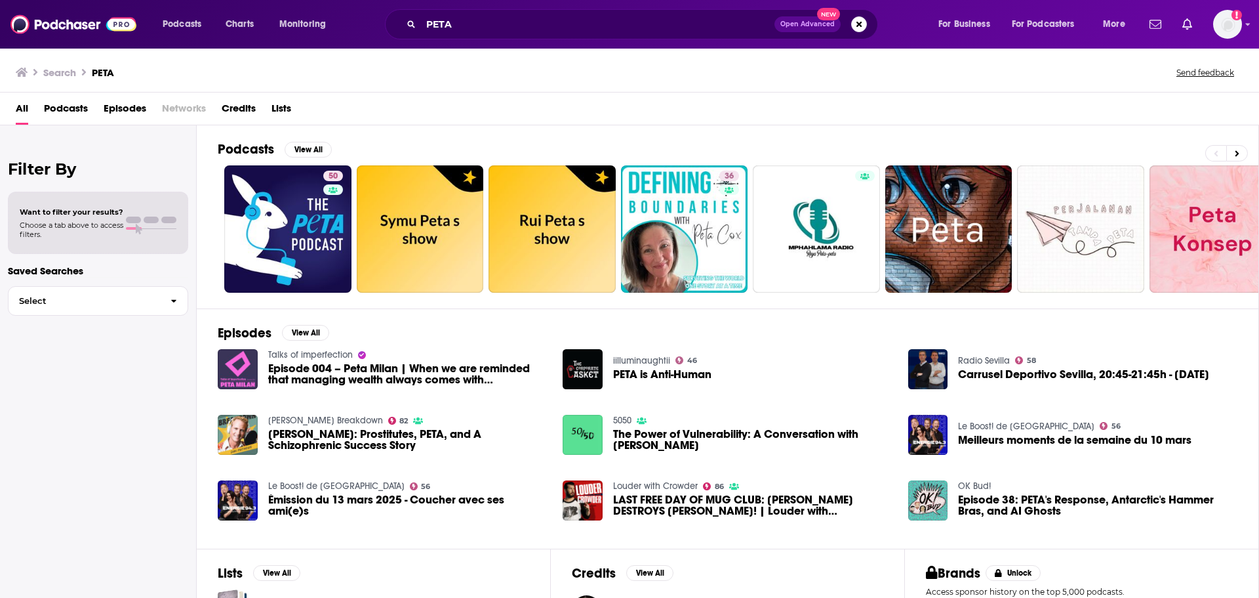
click at [132, 106] on span "Episodes" at bounding box center [125, 111] width 43 height 27
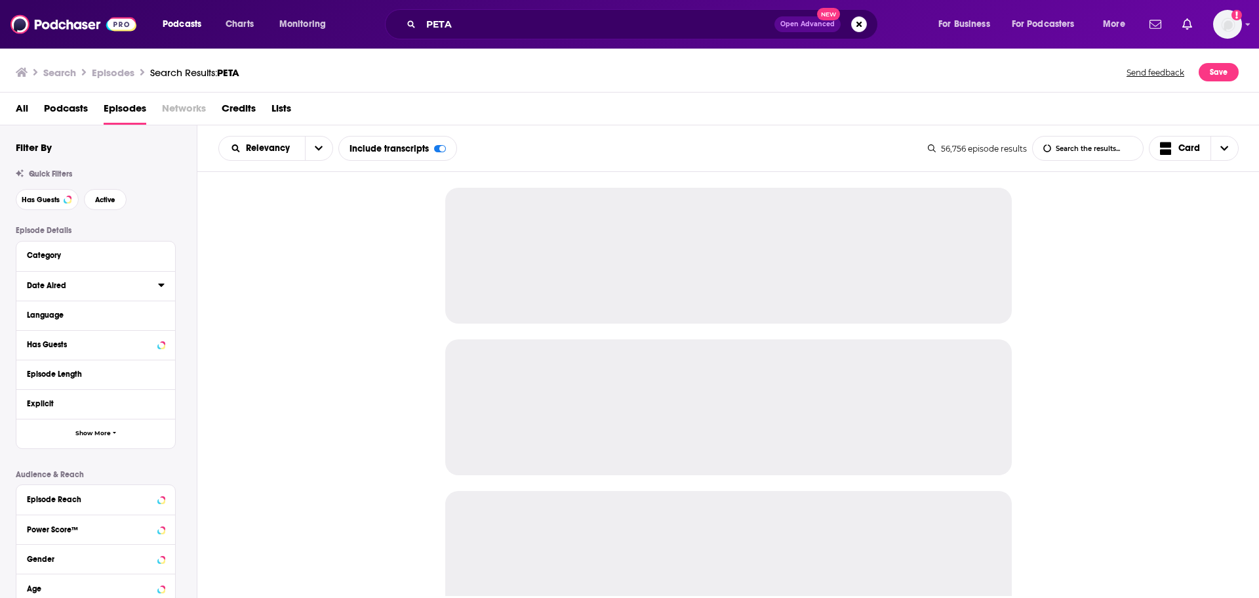
click at [161, 286] on icon at bounding box center [161, 284] width 6 height 3
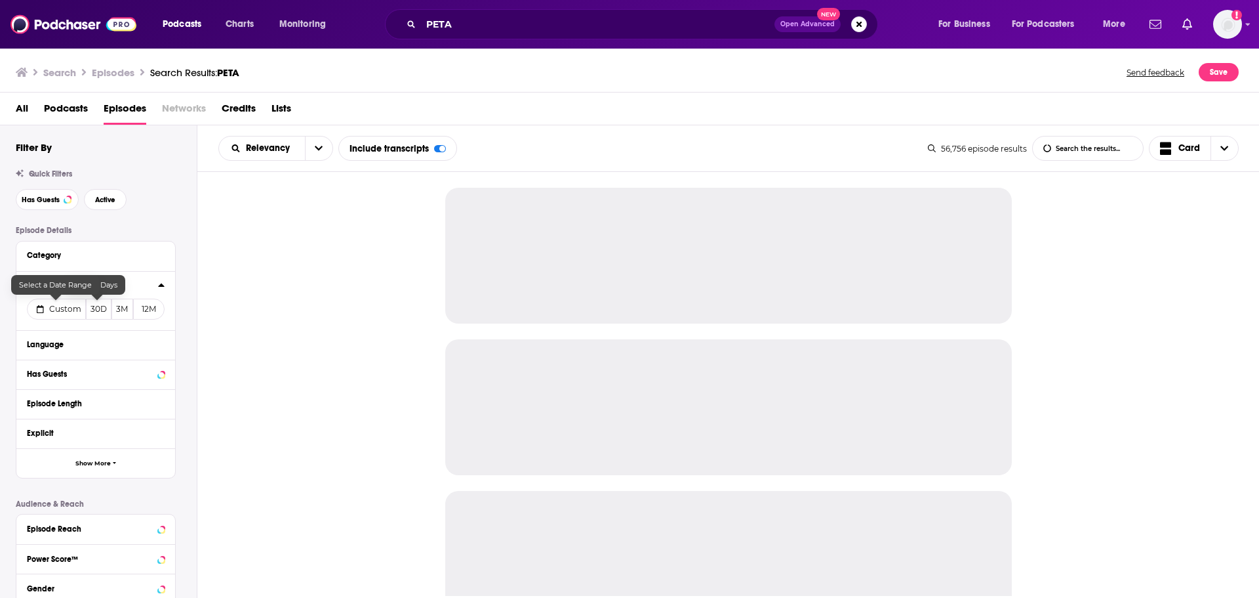
click at [70, 315] on button "Custom" at bounding box center [56, 308] width 59 height 21
select select "7"
select select "2025"
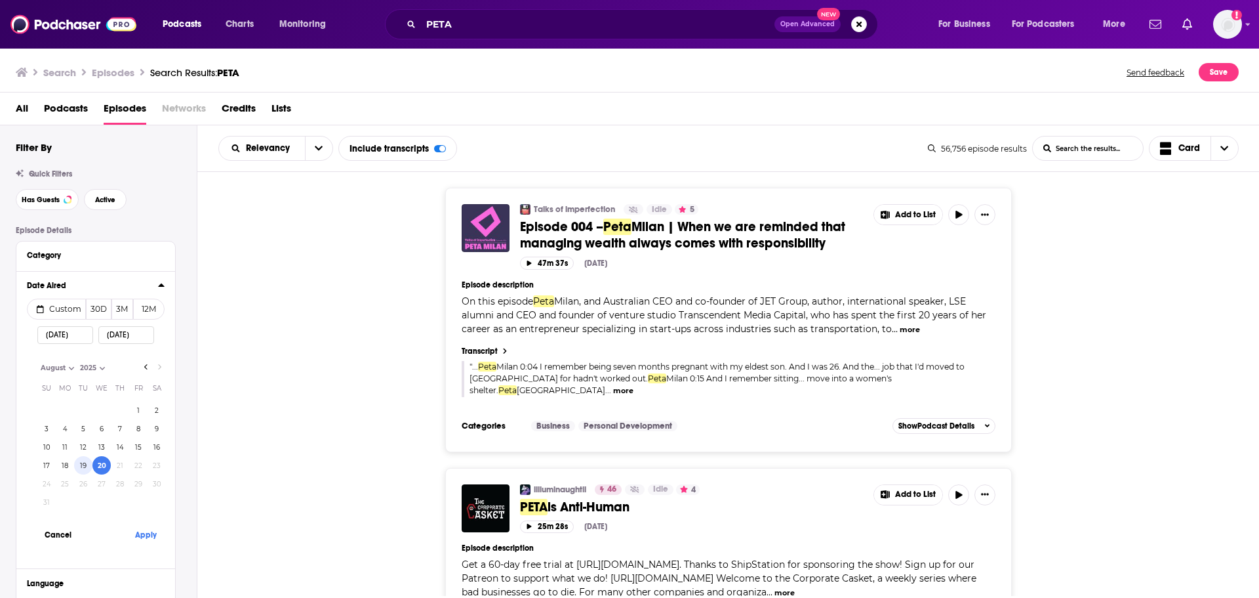
click at [78, 466] on button "19" at bounding box center [83, 465] width 18 height 18
type input "08/19/2025"
click at [136, 537] on button "Apply" at bounding box center [145, 534] width 39 height 24
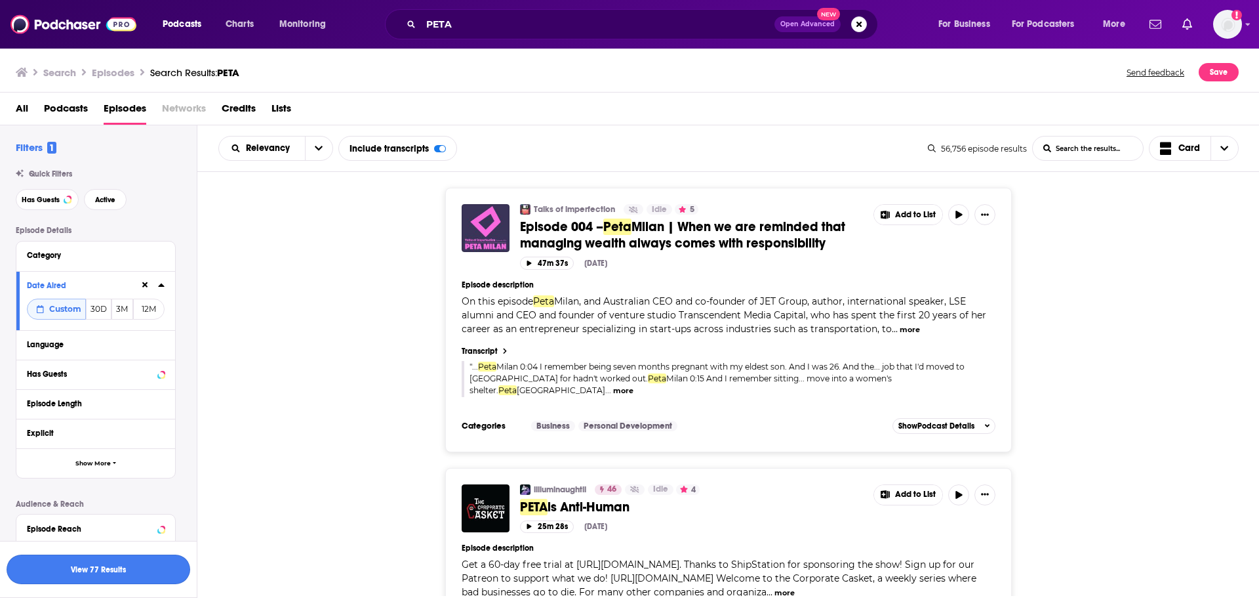
click at [148, 569] on button "View 77 Results" at bounding box center [99, 569] width 184 height 30
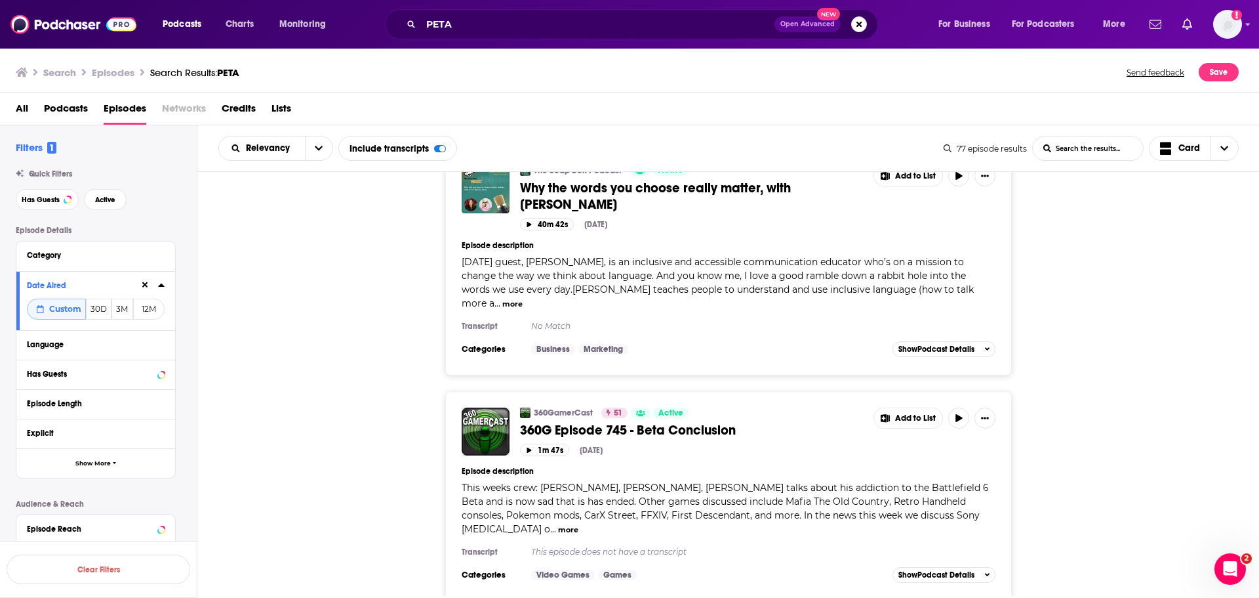
scroll to position [5483, 0]
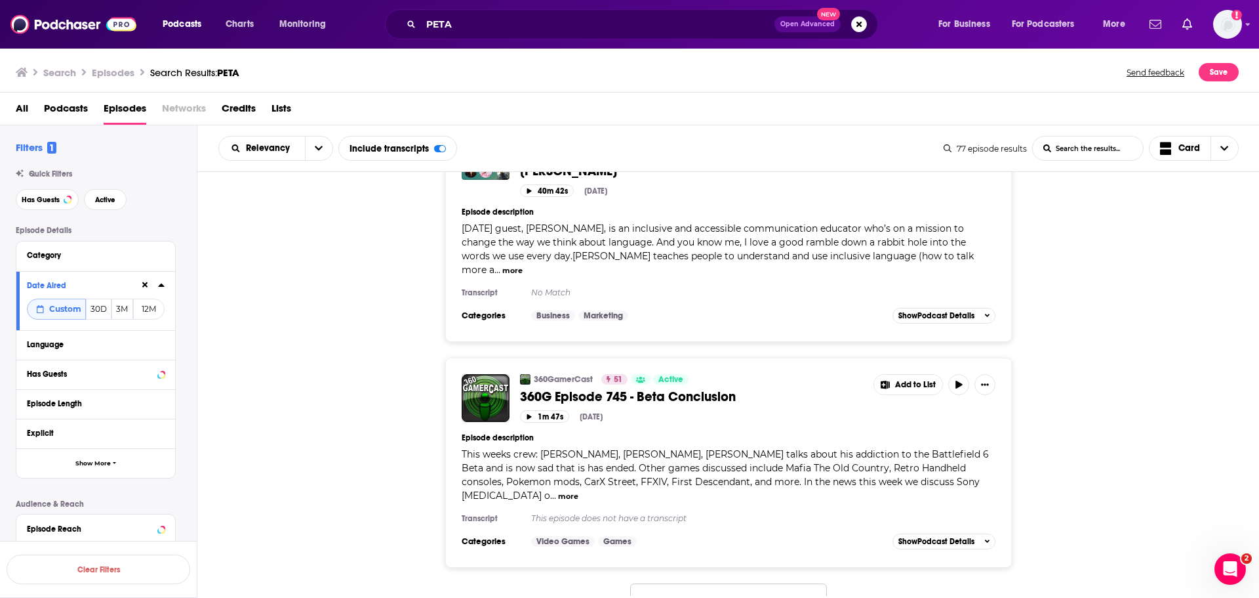
click at [700, 583] on button "Load More..." at bounding box center [728, 600] width 197 height 35
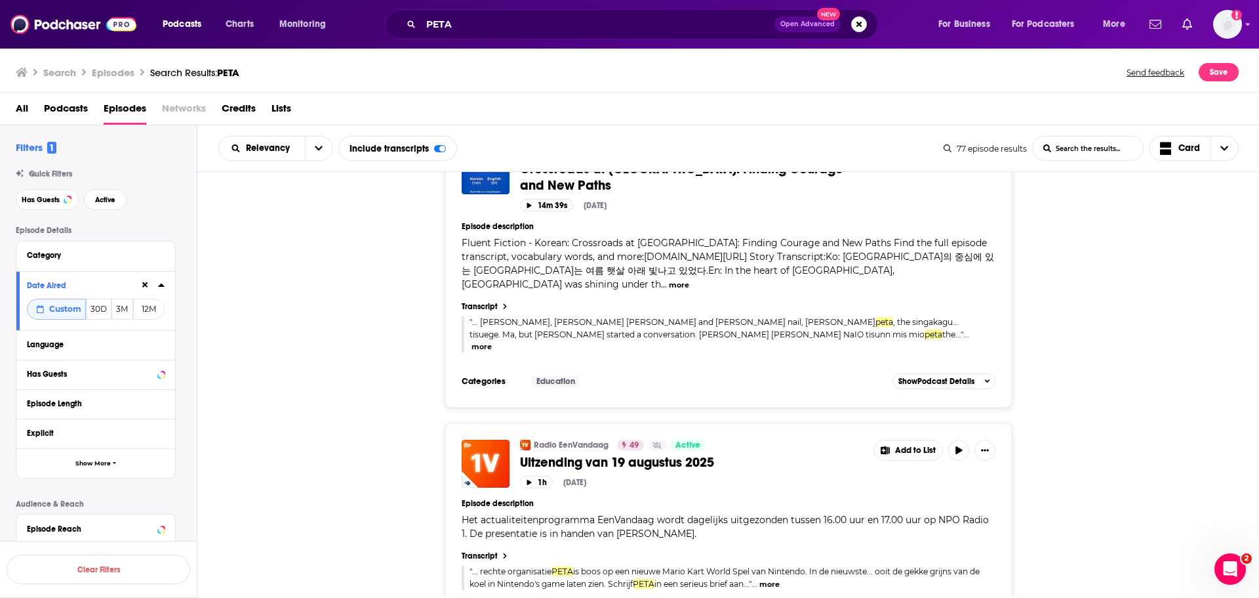
scroll to position [11528, 0]
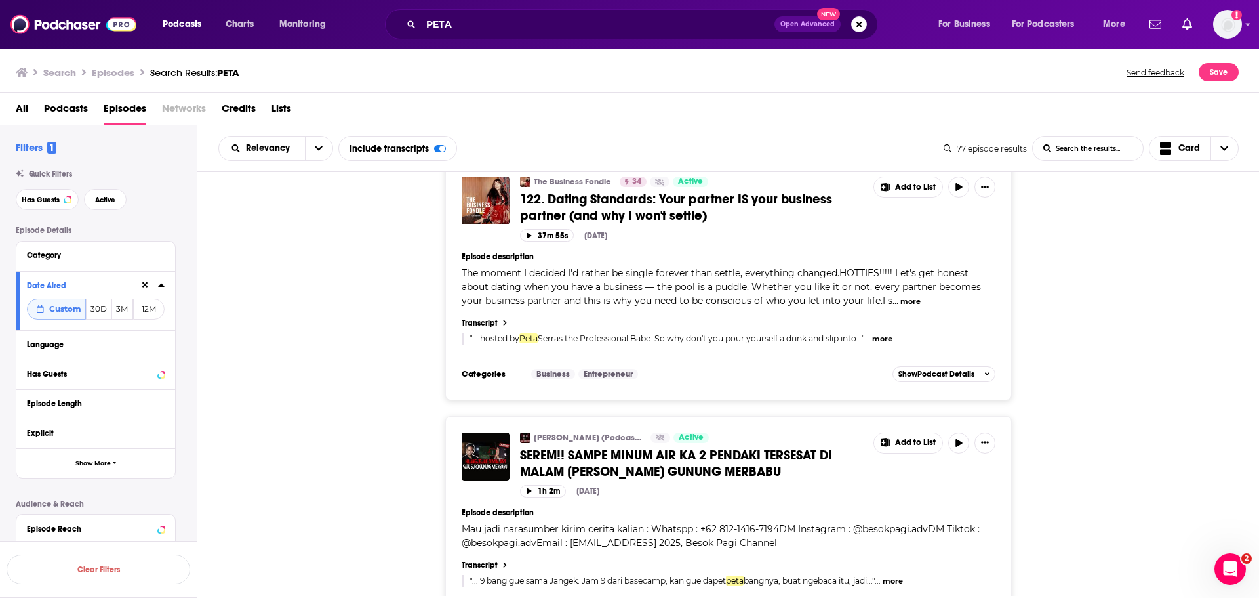
scroll to position [17487, 0]
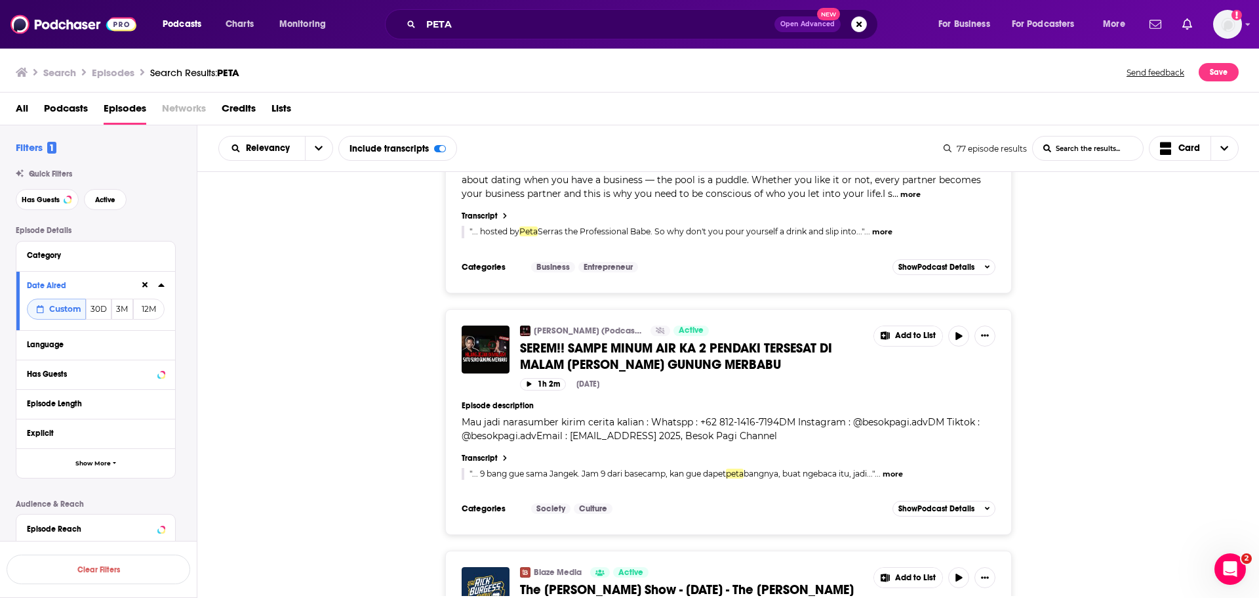
scroll to position [17750, 0]
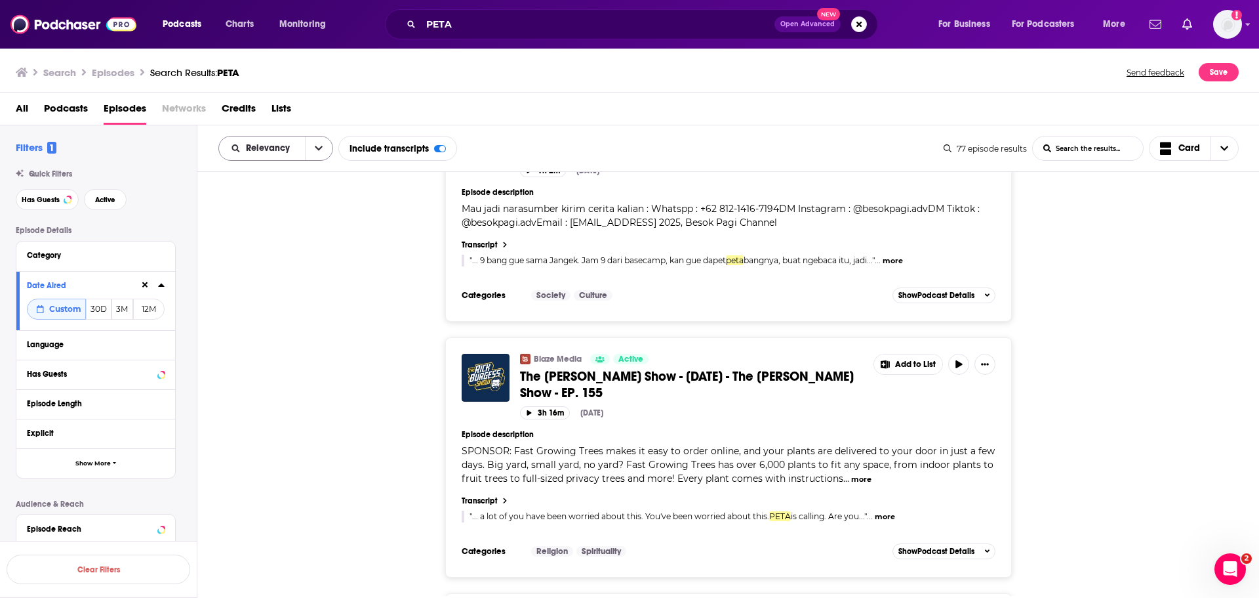
click at [315, 150] on icon "open menu" at bounding box center [319, 148] width 8 height 9
click at [268, 239] on span "New" at bounding box center [283, 237] width 77 height 7
click at [268, 239] on div "HugoDécrypte - Actus et interviews 82 Active 5 (Les Actus Pop) Pourquoi ce nouv…" at bounding box center [728, 384] width 1063 height 424
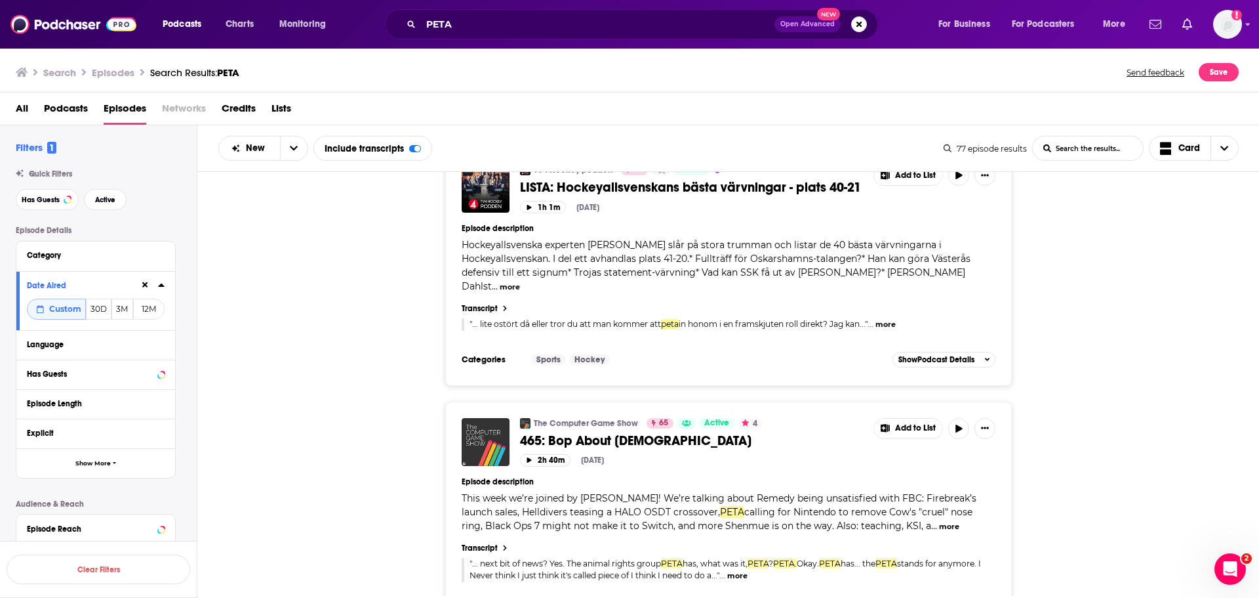
scroll to position [2755, 0]
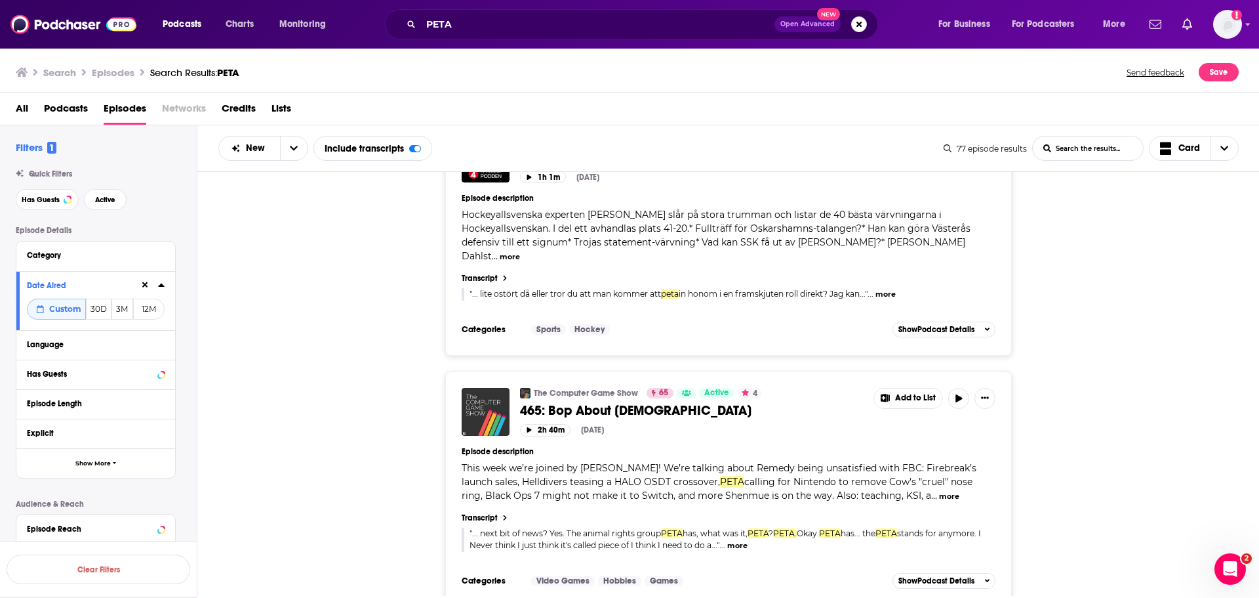
click at [748, 540] on button "more" at bounding box center [737, 545] width 20 height 11
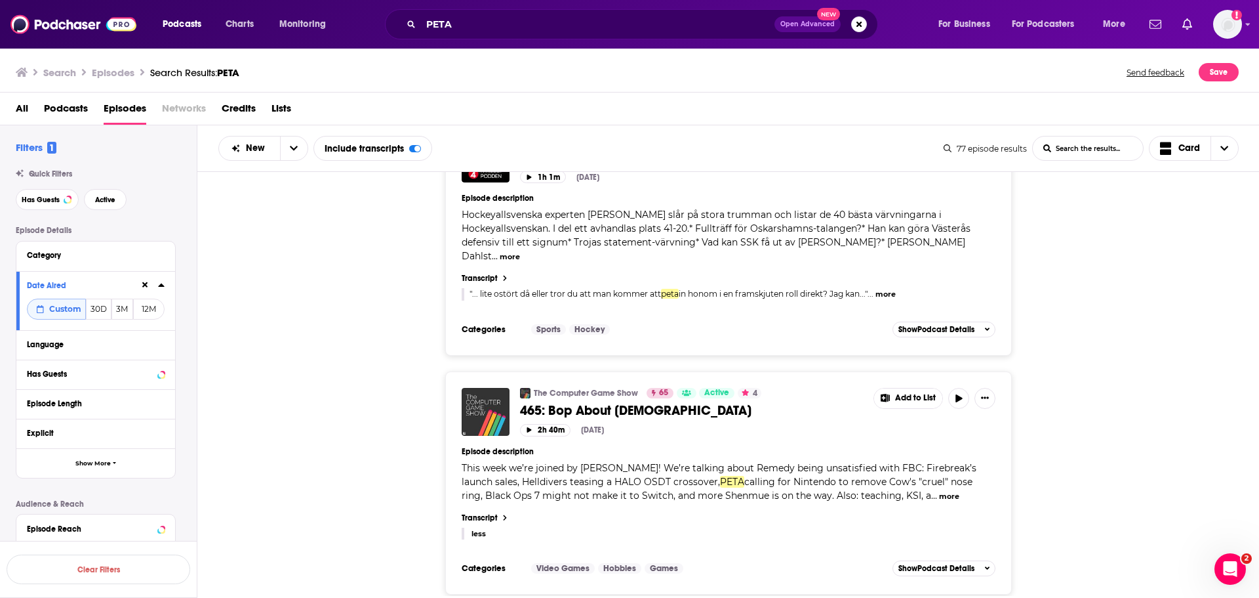
click at [476, 528] on button "less" at bounding box center [479, 533] width 14 height 11
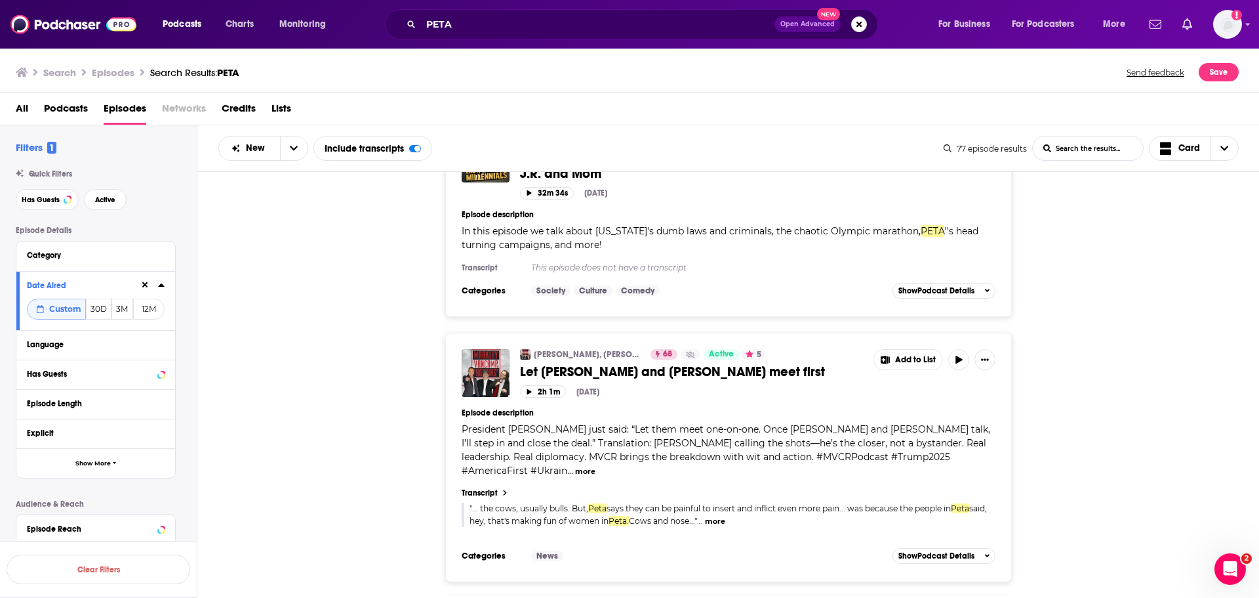
scroll to position [5659, 0]
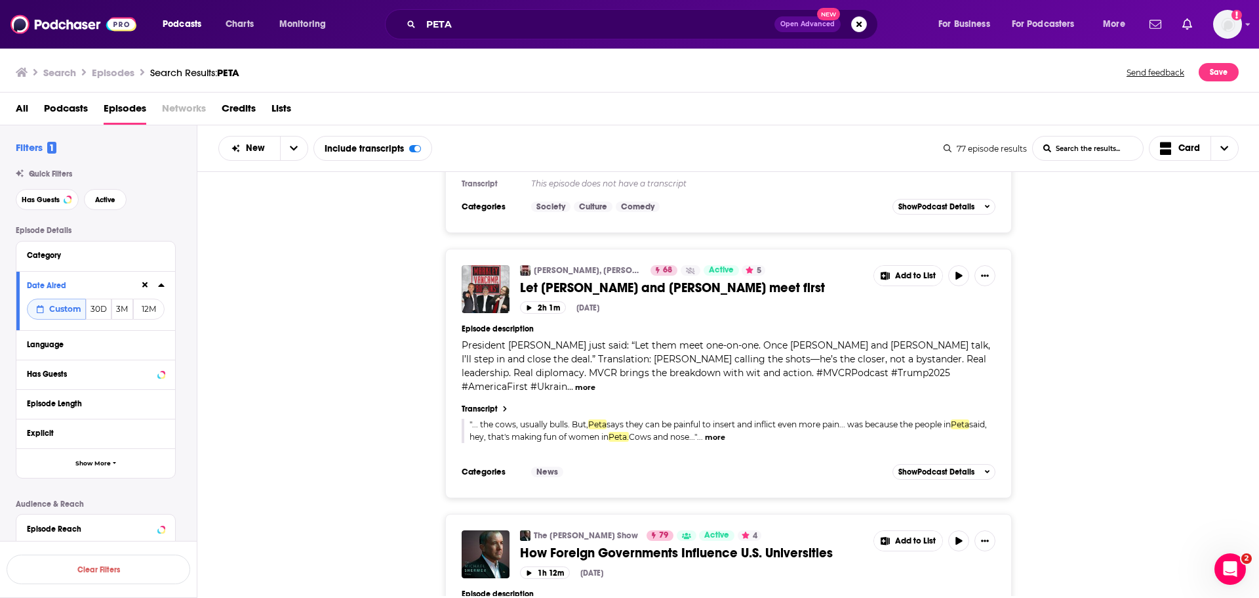
drag, startPoint x: 736, startPoint y: 467, endPoint x: 335, endPoint y: 461, distance: 400.8
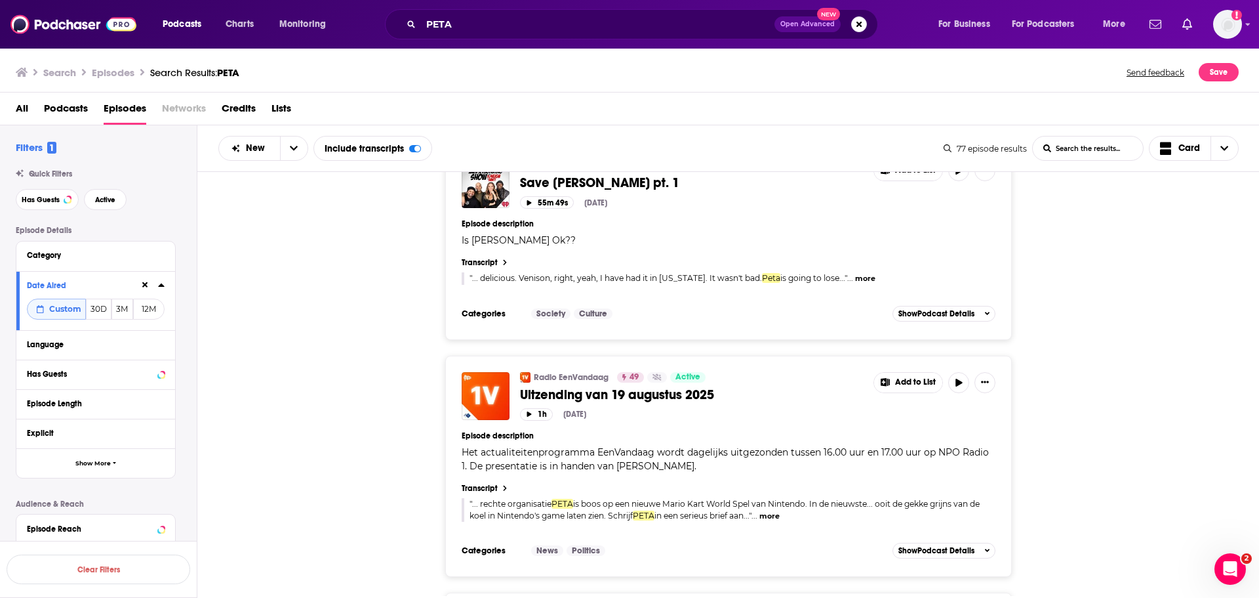
scroll to position [9595, 0]
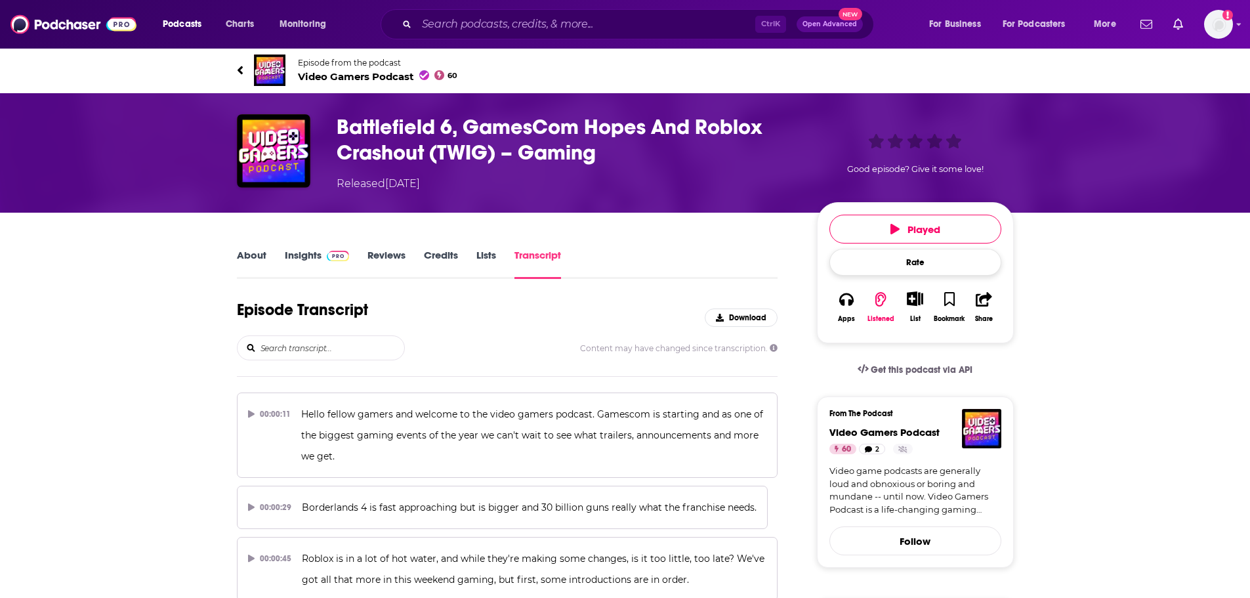
scroll to position [17752, 0]
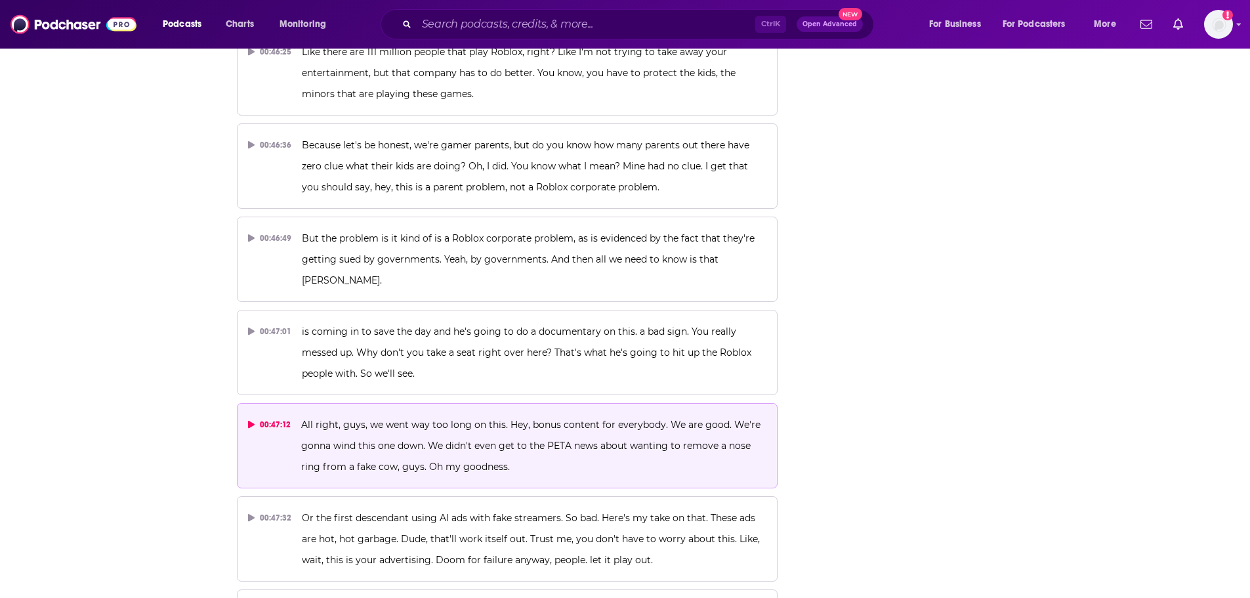
click at [627, 418] on span "All right, guys, we went way too long on this. Hey, bonus content for everybody…" at bounding box center [532, 445] width 462 height 54
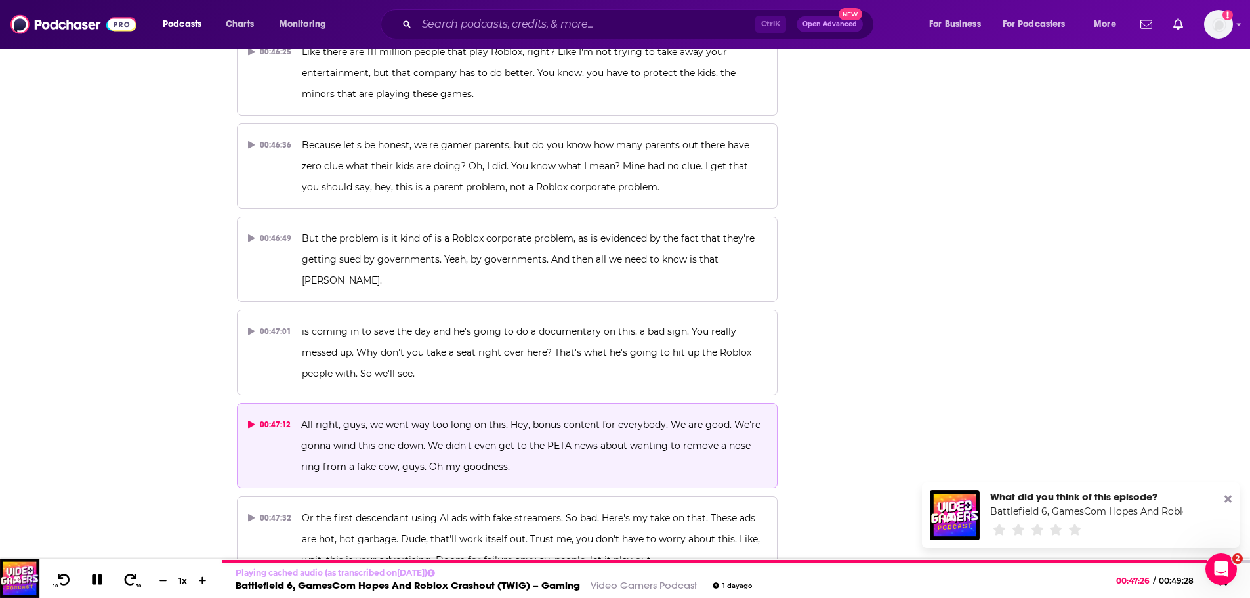
scroll to position [0, 0]
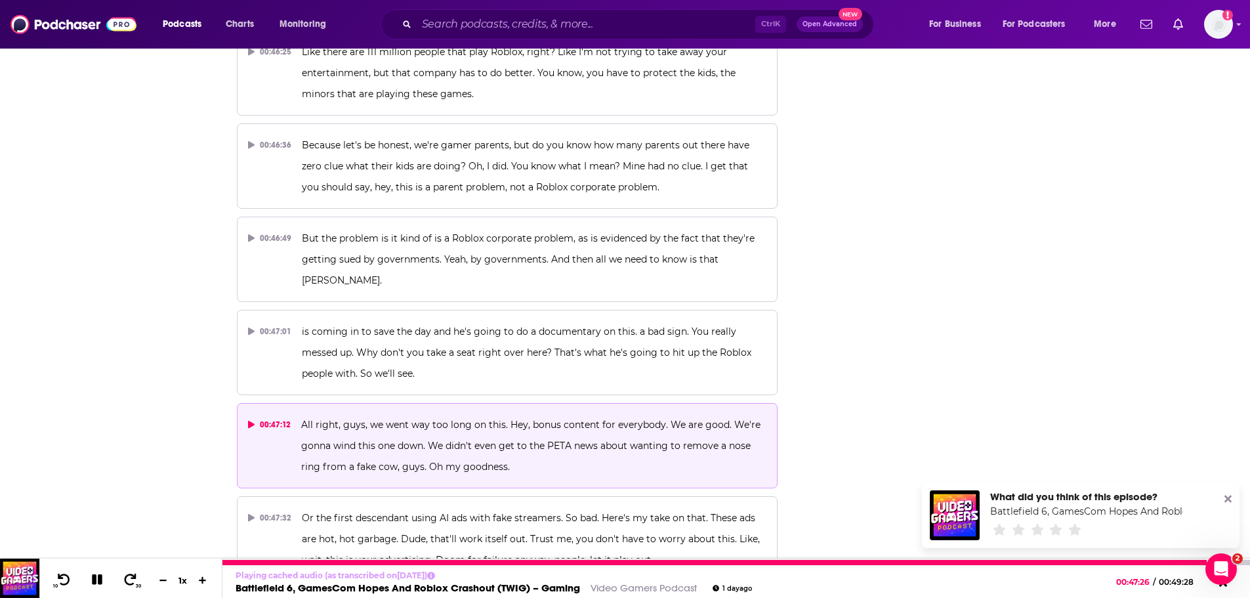
click at [90, 577] on icon at bounding box center [97, 579] width 15 height 12
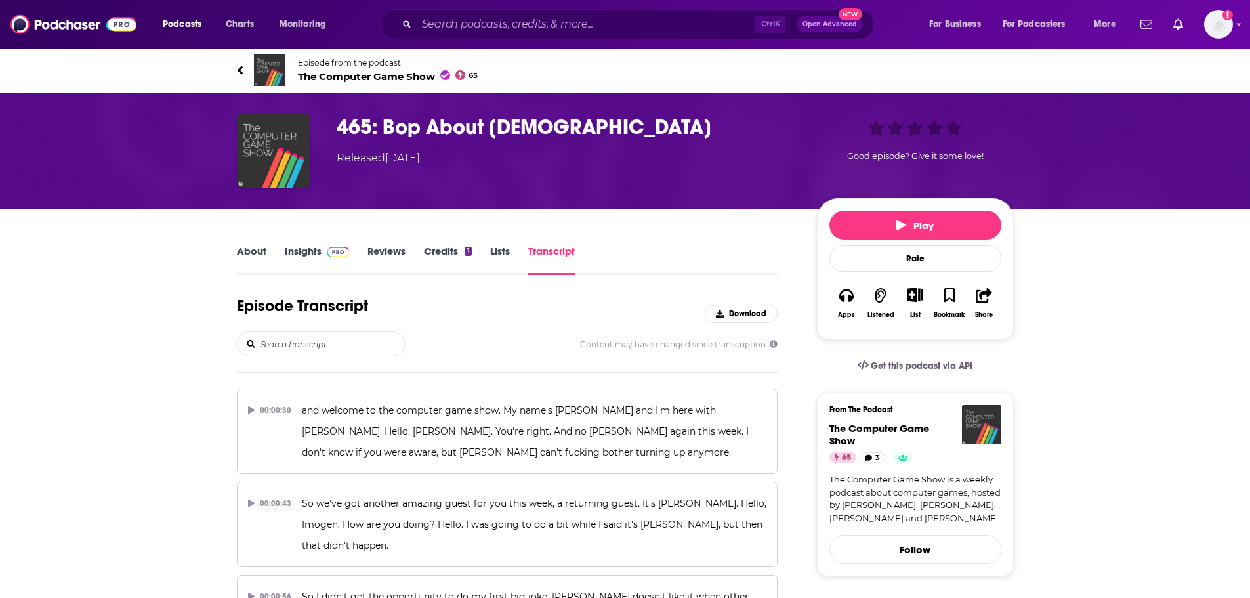
scroll to position [13769, 0]
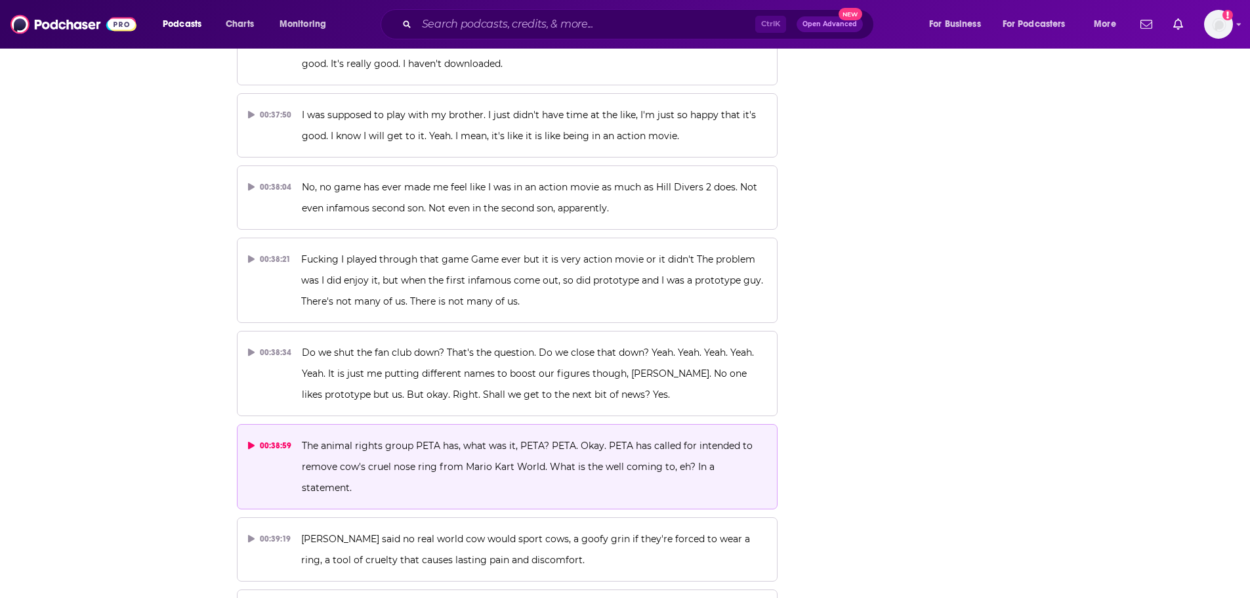
click at [380, 435] on p "The animal rights group PETA has, what was it, PETA? PETA. Okay. PETA has calle…" at bounding box center [534, 466] width 464 height 63
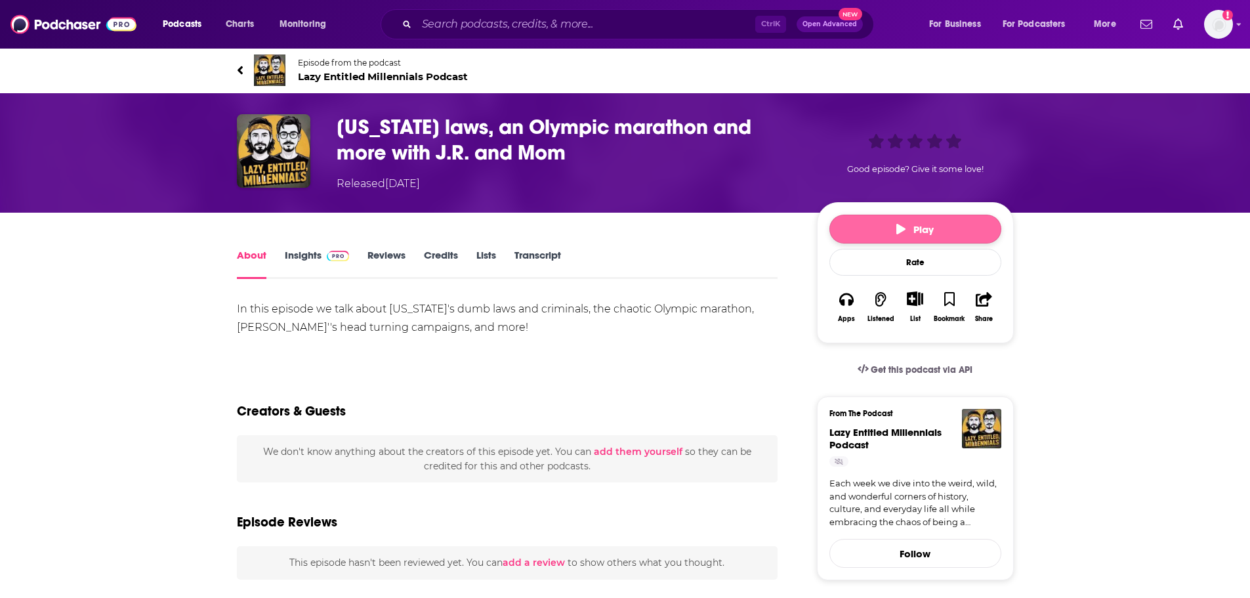
click at [882, 223] on button "Play" at bounding box center [915, 228] width 172 height 29
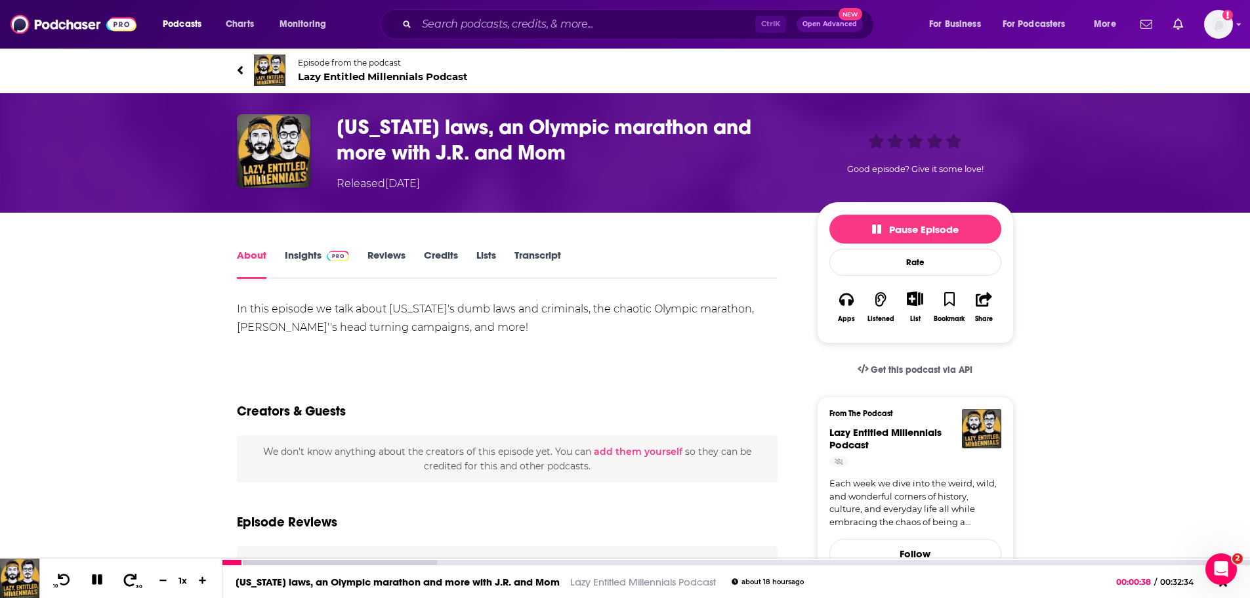
click at [131, 582] on icon at bounding box center [130, 579] width 16 height 13
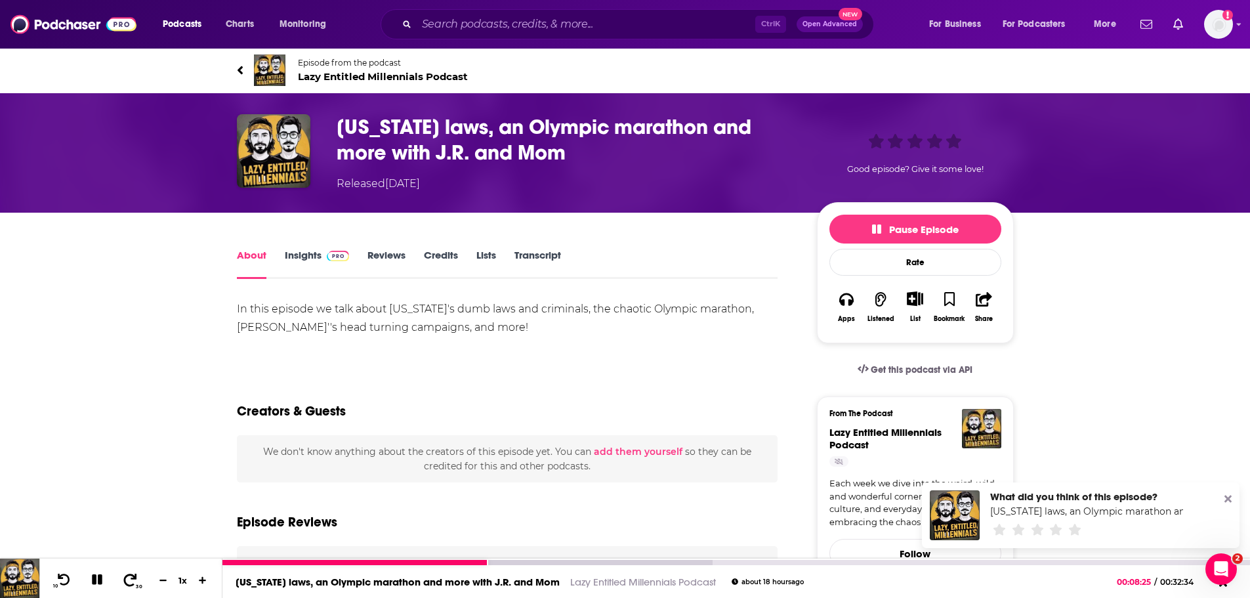
click at [130, 581] on icon at bounding box center [130, 579] width 16 height 13
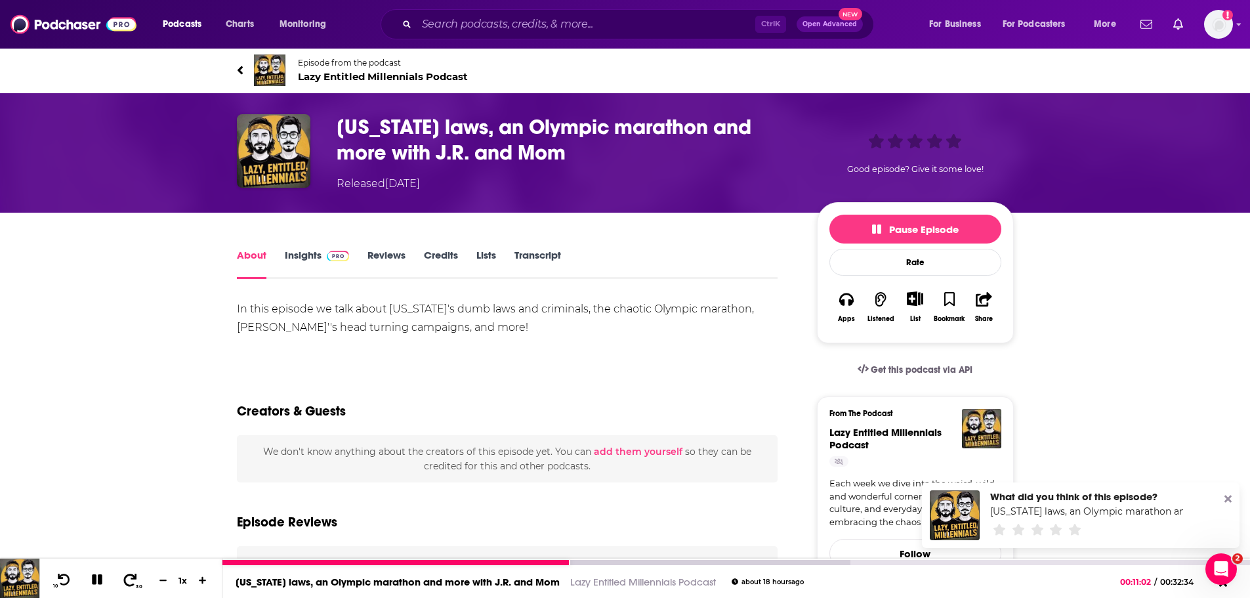
click at [130, 581] on icon at bounding box center [130, 579] width 16 height 13
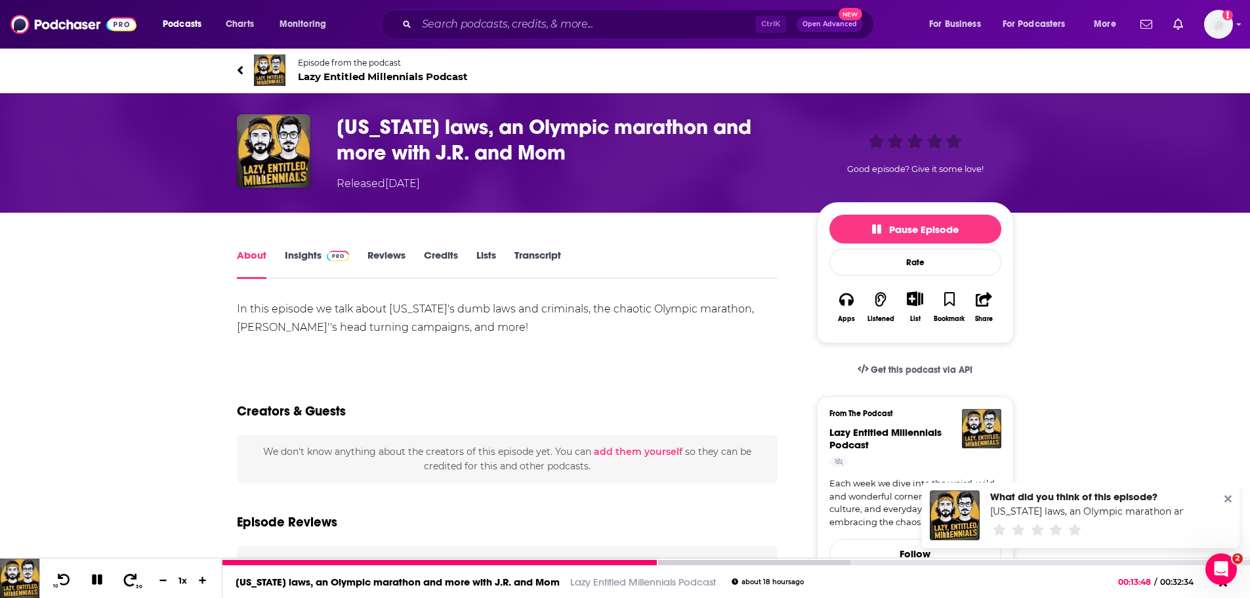
click at [130, 581] on icon at bounding box center [130, 579] width 16 height 13
click at [127, 577] on icon at bounding box center [130, 579] width 16 height 13
click at [764, 561] on div at bounding box center [604, 561] width 765 height 5
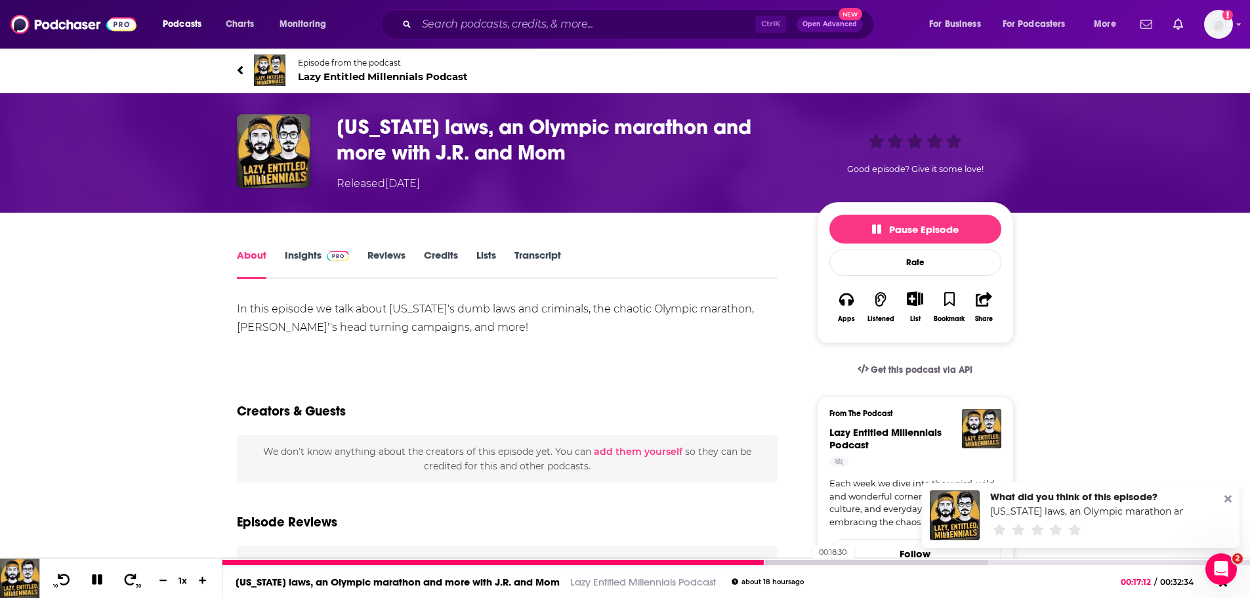
click at [805, 561] on div at bounding box center [604, 561] width 765 height 5
click at [853, 561] on div at bounding box center [604, 561] width 765 height 5
click at [889, 560] on div at bounding box center [673, 561] width 903 height 5
click at [924, 559] on div at bounding box center [673, 561] width 903 height 5
click at [951, 560] on div at bounding box center [673, 561] width 903 height 5
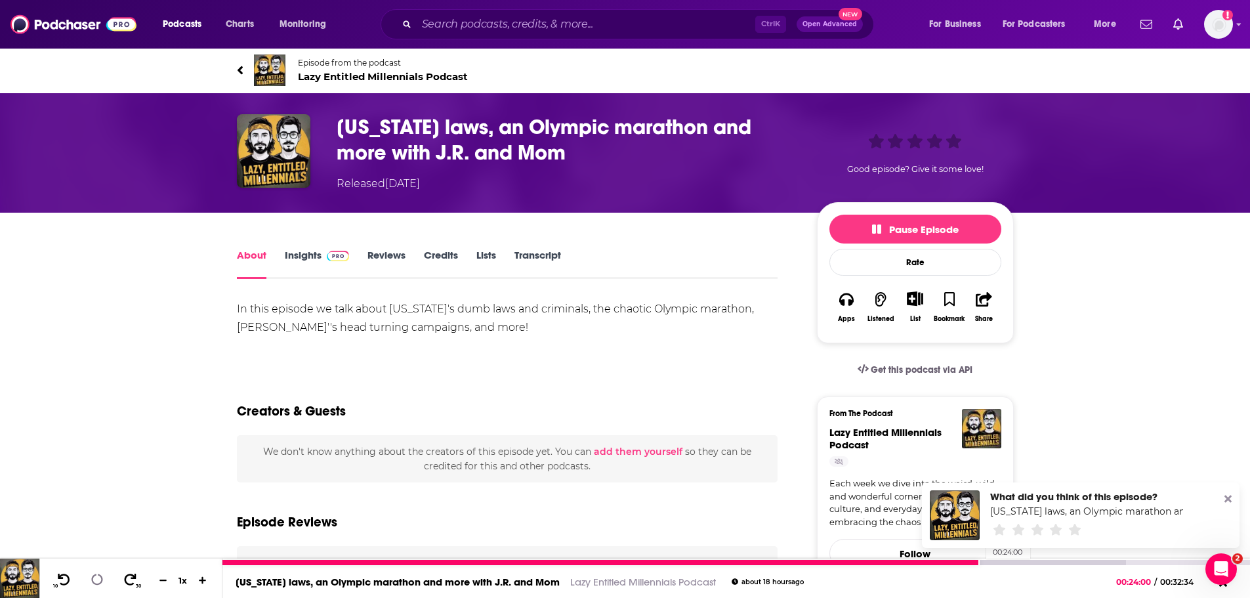
click at [979, 560] on div at bounding box center [673, 561] width 903 height 5
click at [1009, 561] on div at bounding box center [735, 561] width 1027 height 5
click at [131, 581] on icon at bounding box center [130, 579] width 16 height 13
click at [66, 582] on icon at bounding box center [64, 579] width 16 height 13
click at [70, 577] on icon at bounding box center [64, 579] width 16 height 13
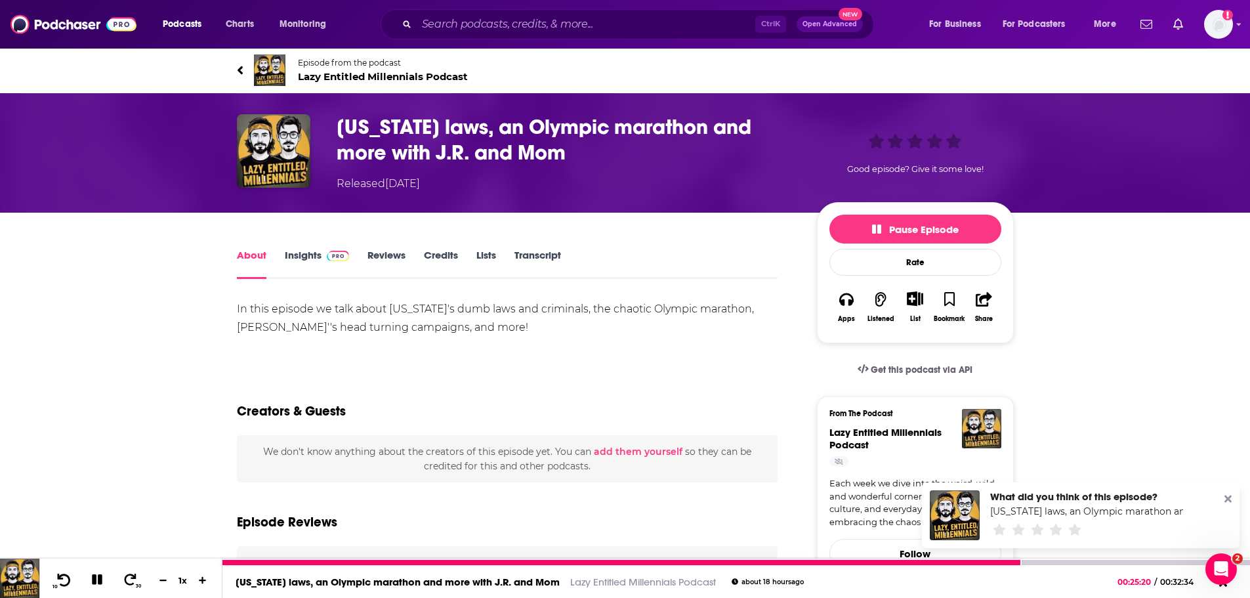
click at [65, 578] on icon at bounding box center [64, 579] width 16 height 13
click at [64, 578] on icon at bounding box center [64, 579] width 16 height 13
click at [66, 578] on icon at bounding box center [64, 579] width 16 height 13
click at [993, 564] on div at bounding box center [615, 561] width 786 height 5
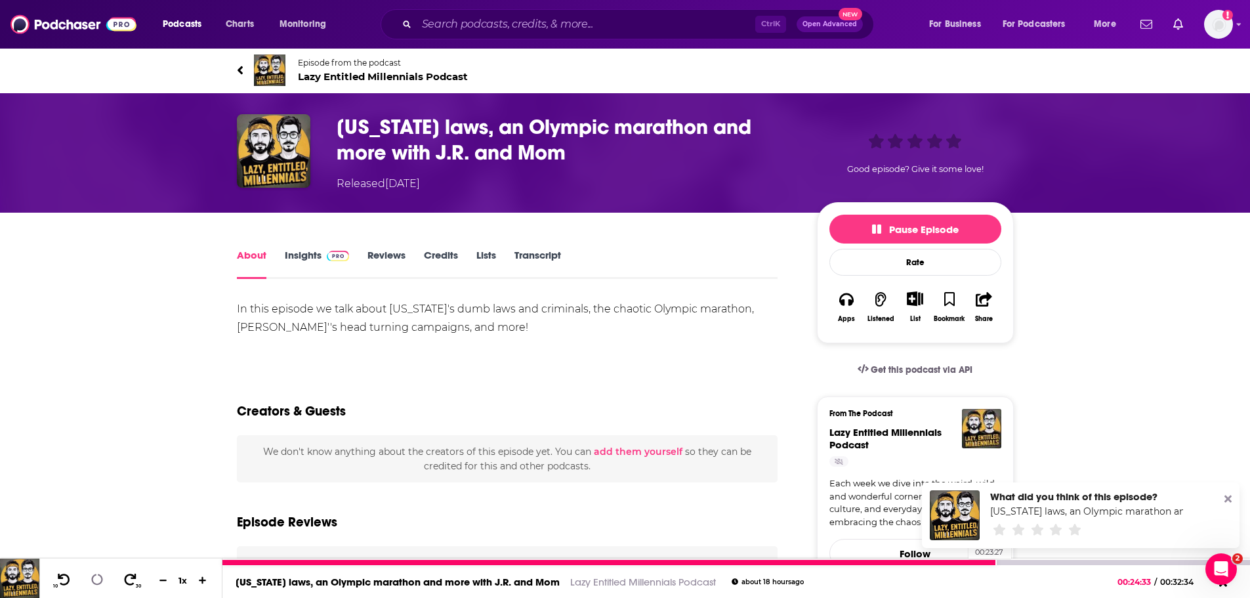
click at [962, 561] on div at bounding box center [609, 561] width 774 height 5
click at [137, 582] on button "30" at bounding box center [130, 580] width 27 height 18
click at [96, 577] on icon at bounding box center [97, 579] width 14 height 14
click at [88, 580] on button at bounding box center [97, 580] width 25 height 18
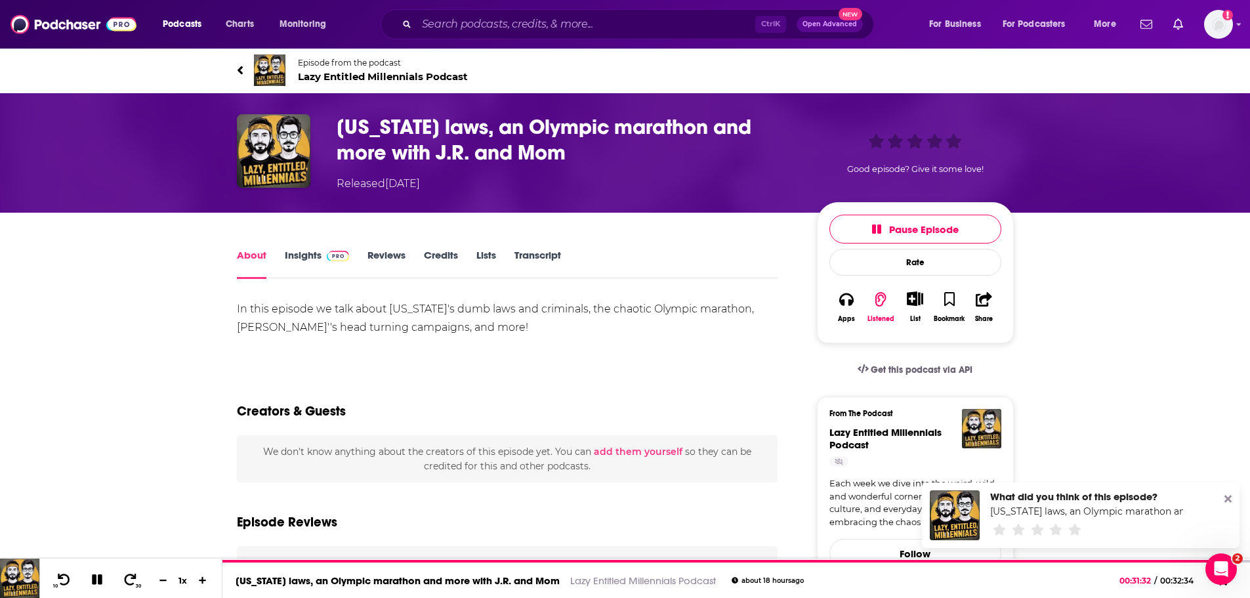
click at [1225, 499] on icon at bounding box center [1227, 498] width 7 height 10
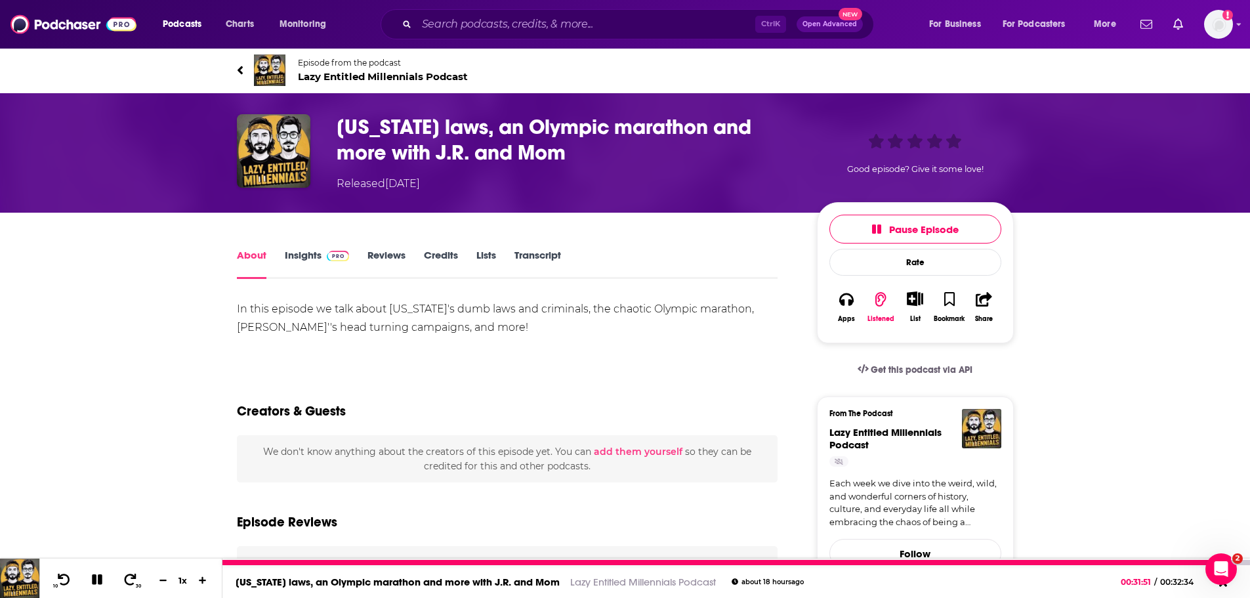
click at [99, 575] on icon at bounding box center [97, 579] width 10 height 10
click at [355, 581] on link "Arizona laws, an Olympic marathon and more with J.R. and Mom" at bounding box center [397, 581] width 324 height 12
click at [1157, 563] on div at bounding box center [724, 561] width 1004 height 5
click at [102, 579] on icon at bounding box center [96, 579] width 11 height 13
click at [1124, 565] on div "Arizona laws, an Olympic marathon and more with J.R. and Mom Lazy Entitled Mill…" at bounding box center [735, 581] width 1027 height 33
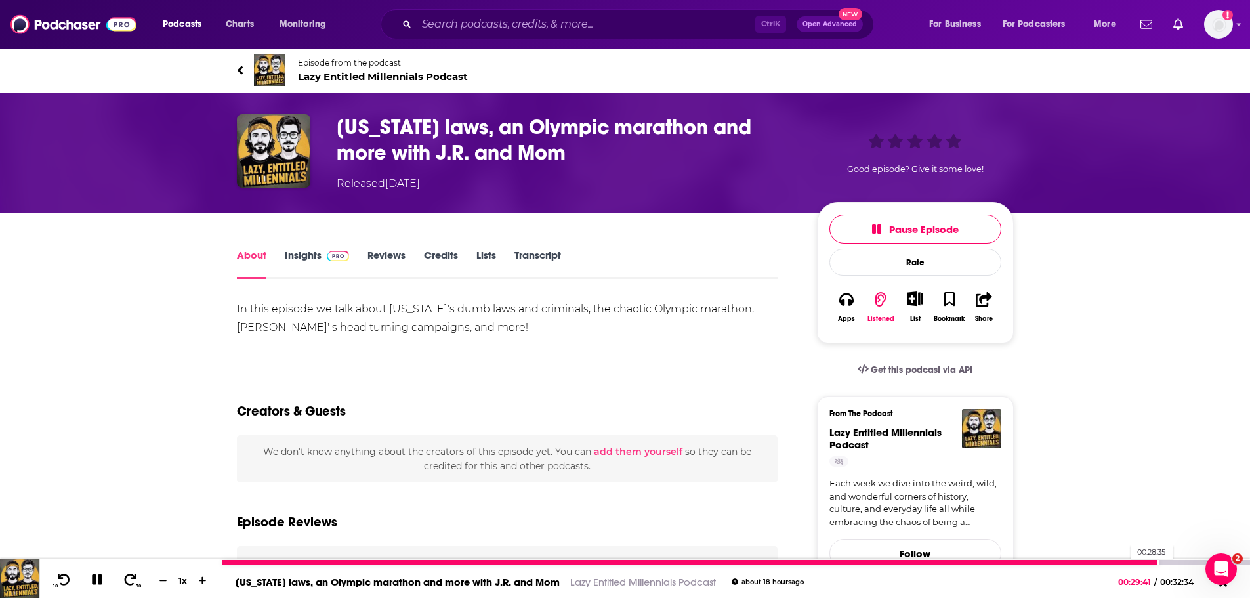
click at [1124, 563] on div at bounding box center [690, 561] width 936 height 5
click at [1104, 561] on div at bounding box center [673, 561] width 902 height 5
click at [1084, 559] on div at bounding box center [663, 561] width 882 height 5
click at [1057, 560] on div at bounding box center [653, 561] width 862 height 5
click at [1016, 562] on div at bounding box center [639, 561] width 835 height 5
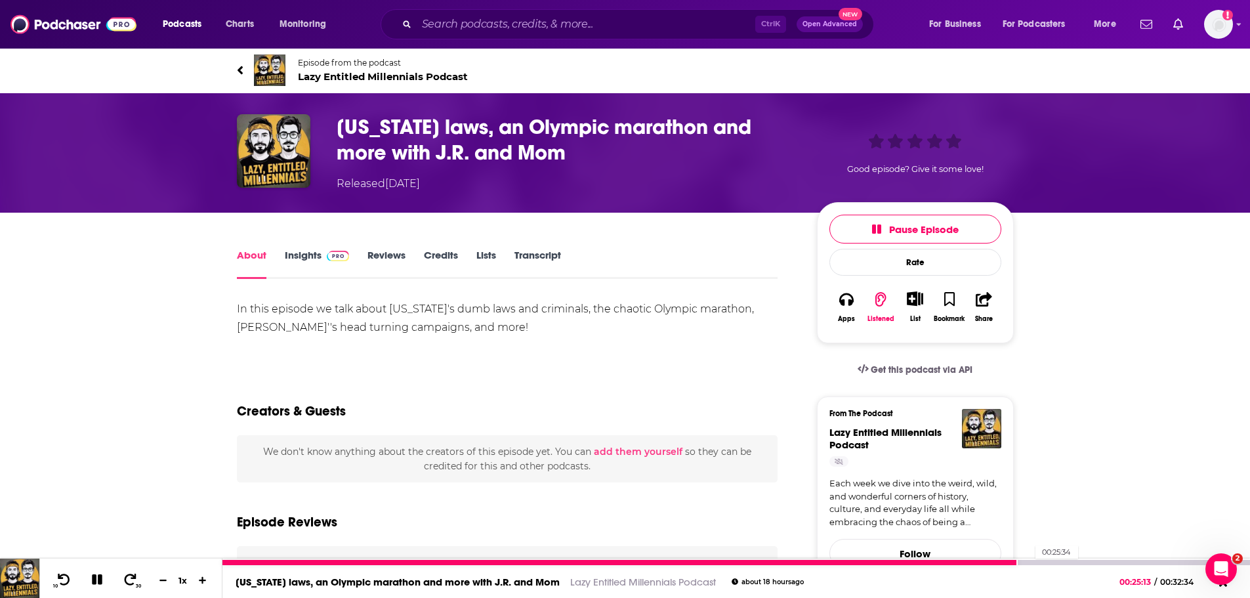
click at [1028, 563] on div at bounding box center [735, 561] width 1027 height 5
click at [1020, 561] on div at bounding box center [625, 561] width 807 height 5
click at [100, 575] on icon at bounding box center [97, 579] width 12 height 12
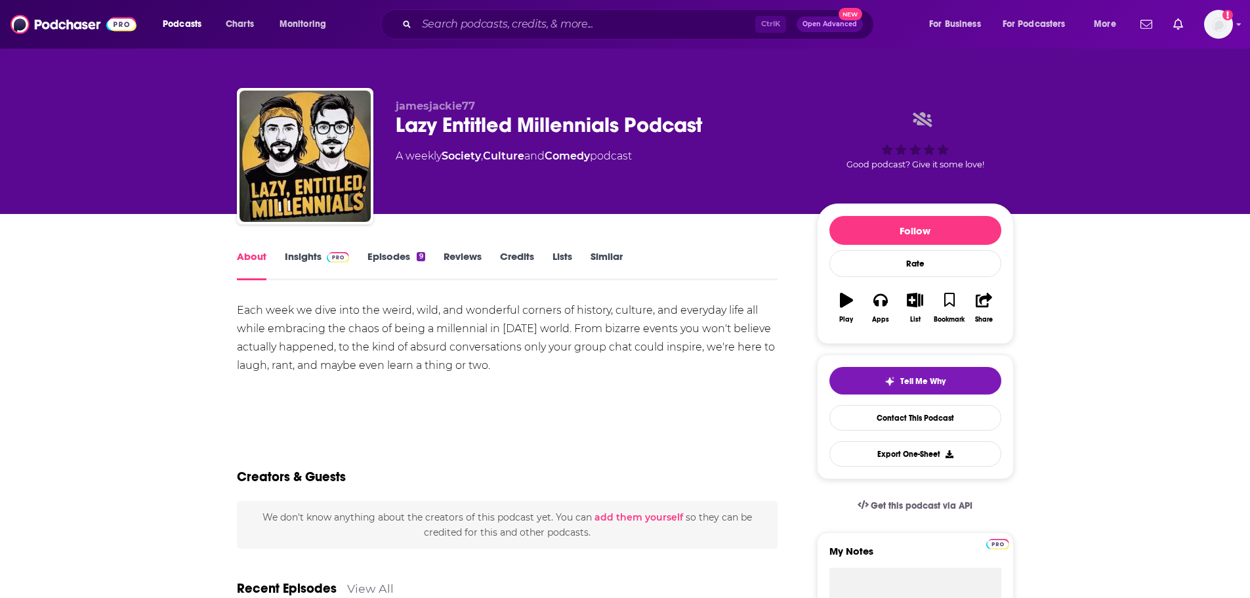
click at [297, 258] on link "Insights" at bounding box center [317, 265] width 65 height 30
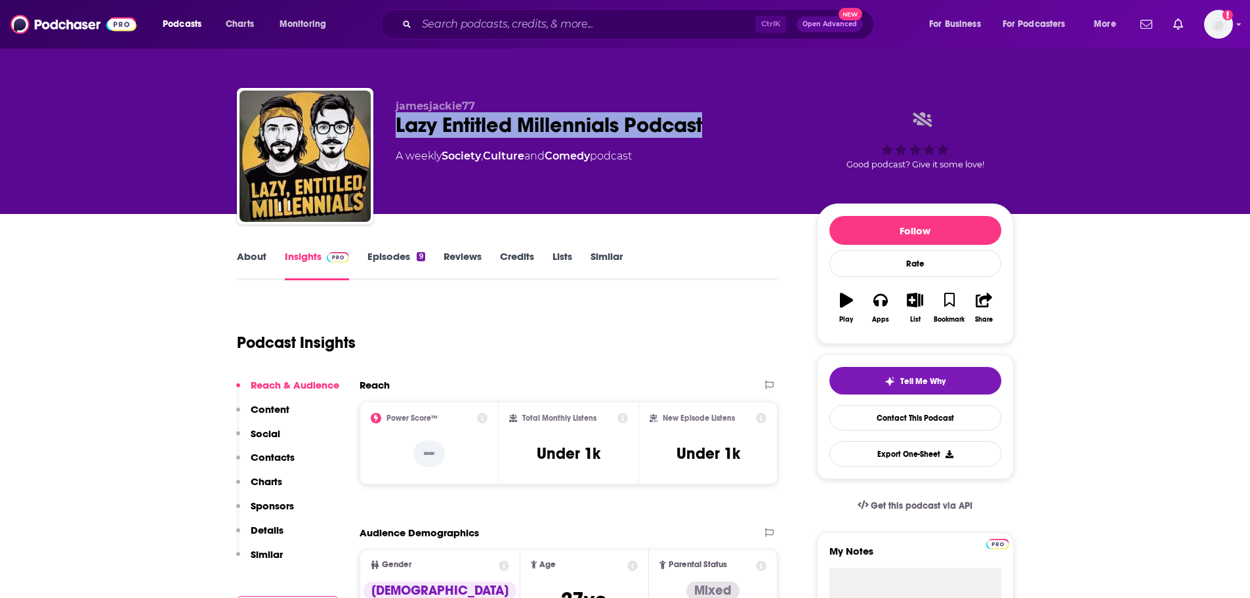
drag, startPoint x: 742, startPoint y: 125, endPoint x: 387, endPoint y: 127, distance: 354.9
click at [387, 127] on div "jamesjackie77 Lazy Entitled Millennials Podcast A weekly Society , Culture and …" at bounding box center [625, 159] width 777 height 142
copy h2 "Lazy Entitled Millennials Podcast"
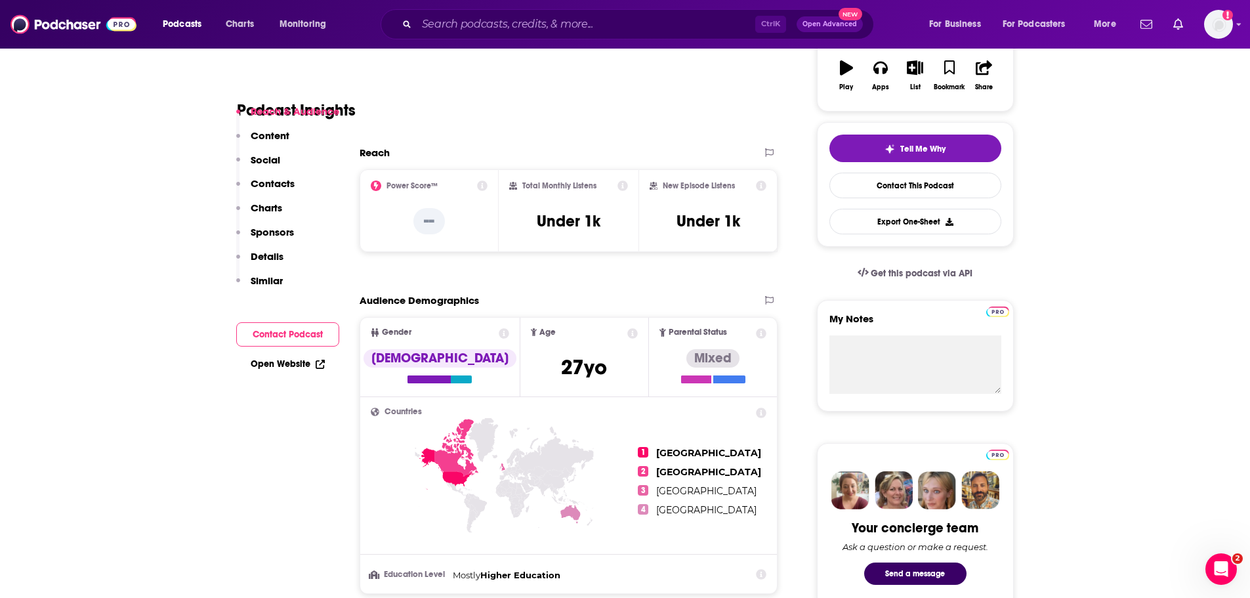
scroll to position [262, 0]
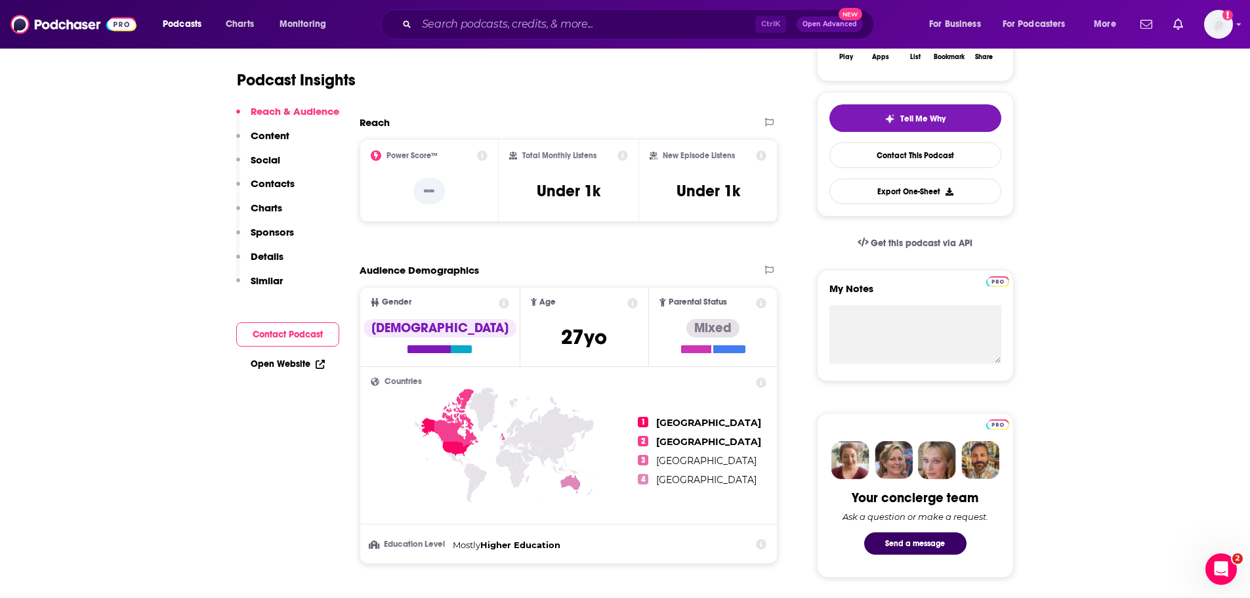
click at [290, 331] on button "Contact Podcast" at bounding box center [287, 334] width 103 height 24
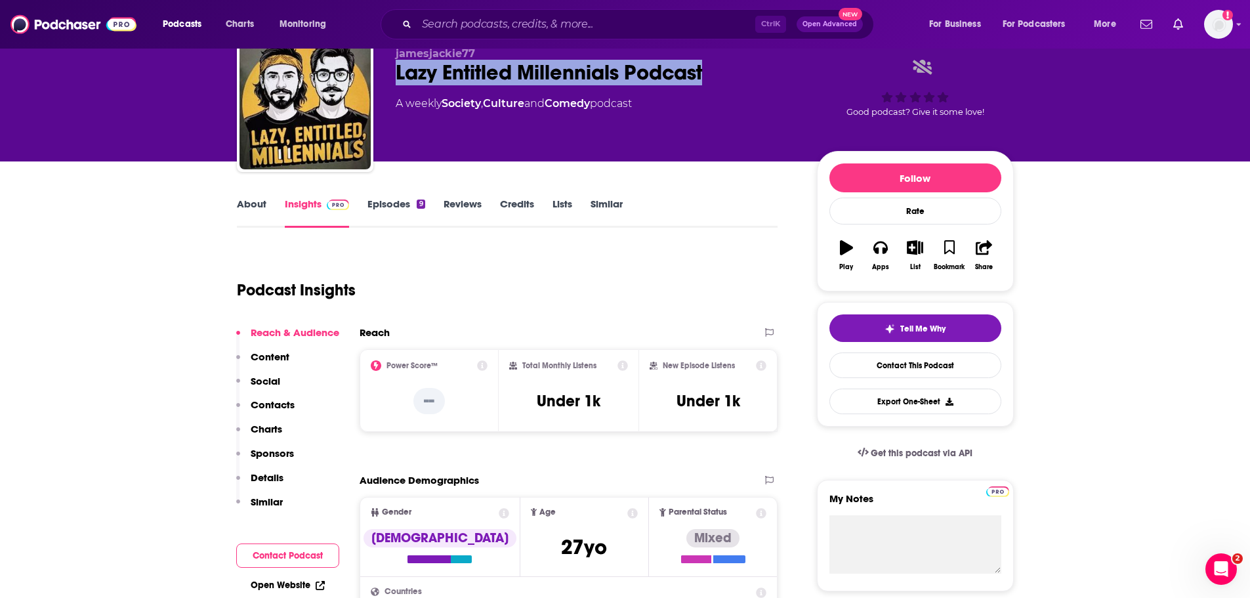
scroll to position [24, 0]
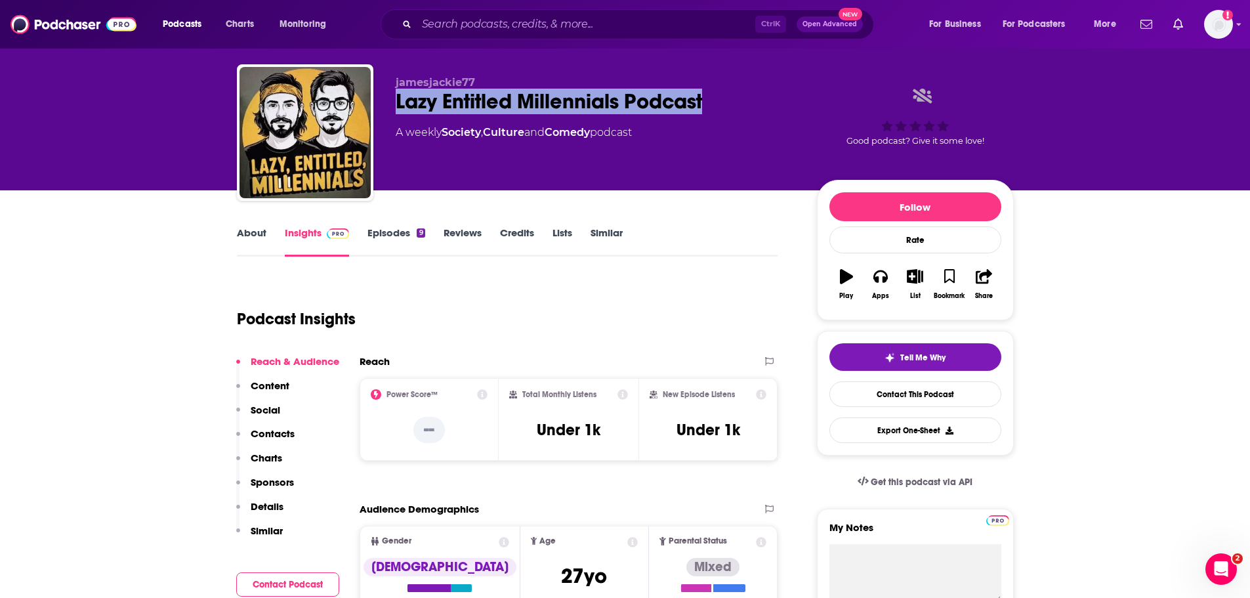
click at [385, 229] on link "Episodes 9" at bounding box center [395, 241] width 57 height 30
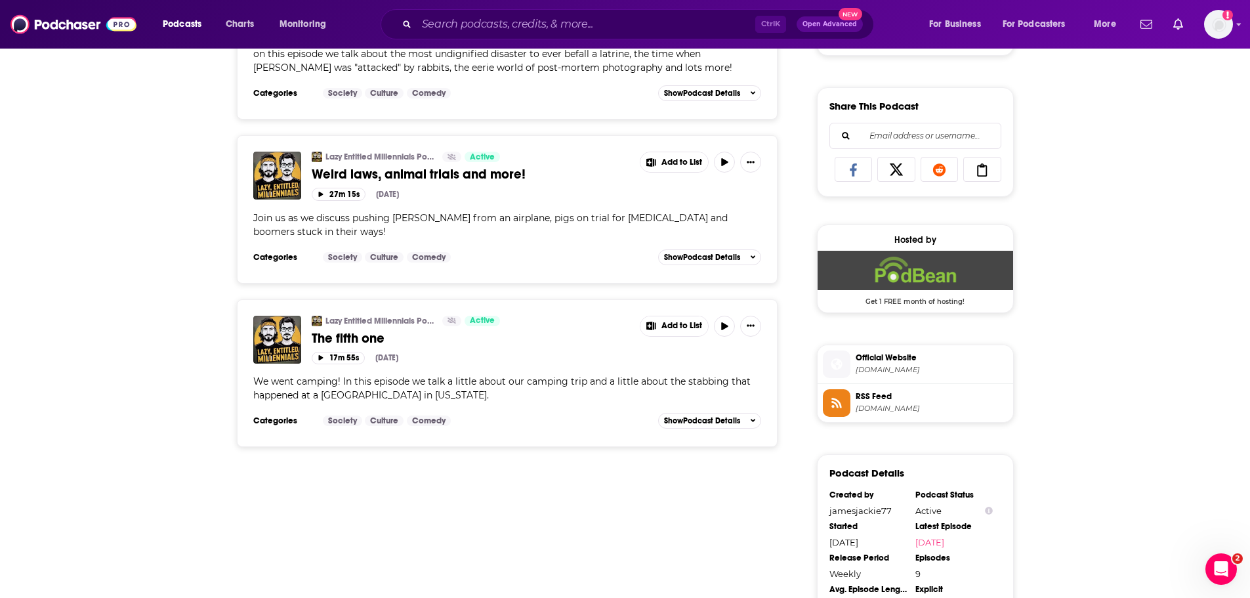
scroll to position [787, 0]
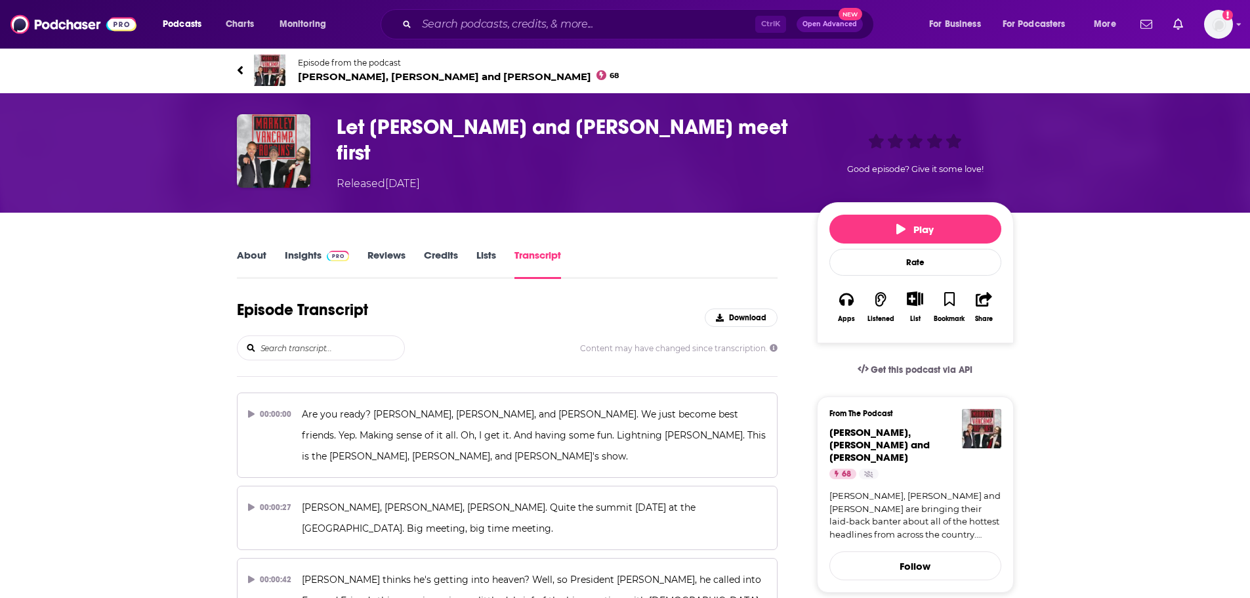
click at [417, 75] on span "Markley, van Camp and Robbins 68" at bounding box center [458, 76] width 321 height 12
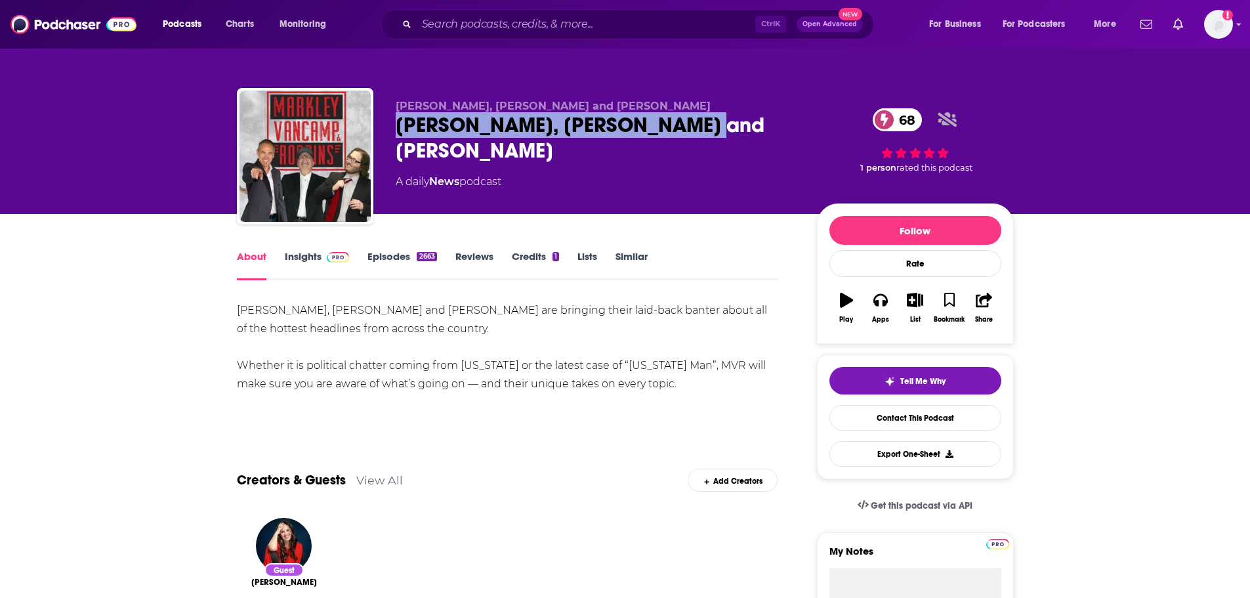
drag, startPoint x: 737, startPoint y: 123, endPoint x: 381, endPoint y: 123, distance: 355.5
click at [381, 123] on div "Markley, van Camp and Robbins Markley, van Camp and Robbins 68 A daily News pod…" at bounding box center [625, 159] width 777 height 142
copy h1 "Markley, van Camp and Robbins"
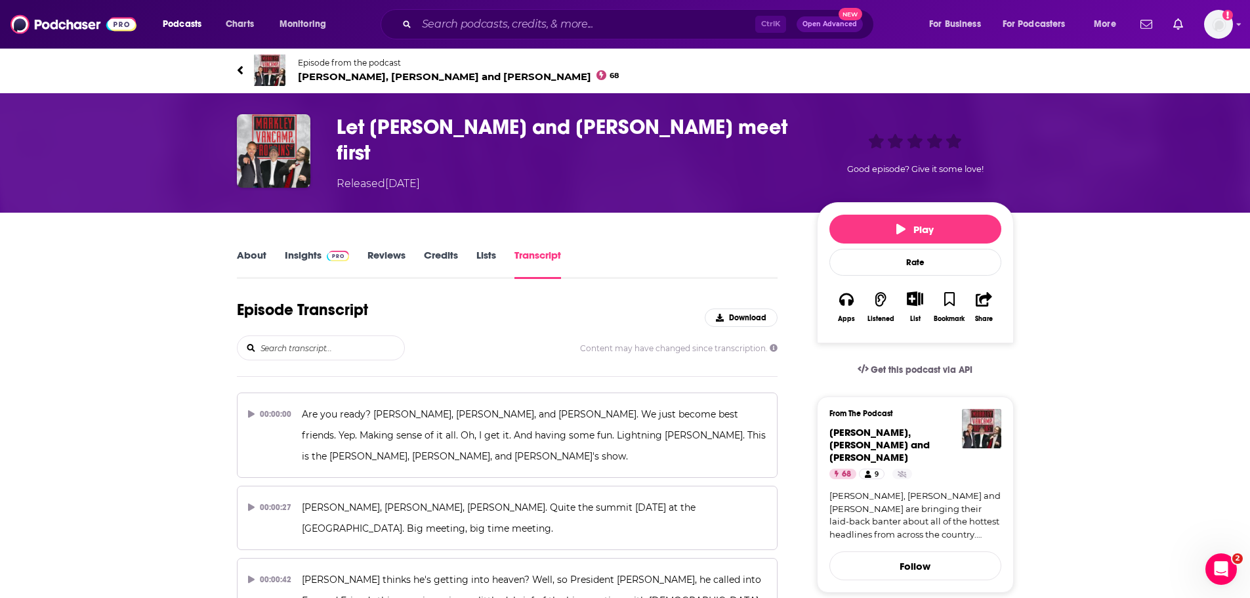
scroll to position [6677, 0]
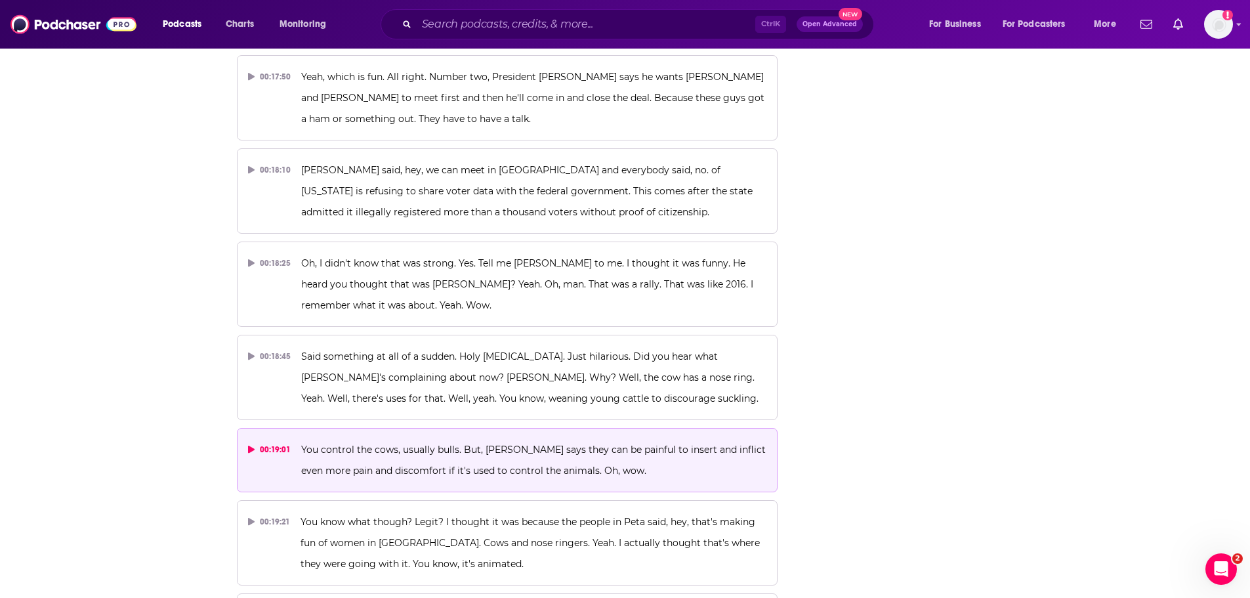
click at [384, 443] on span "You control the cows, usually bulls. But, Peta says they can be painful to inse…" at bounding box center [534, 459] width 467 height 33
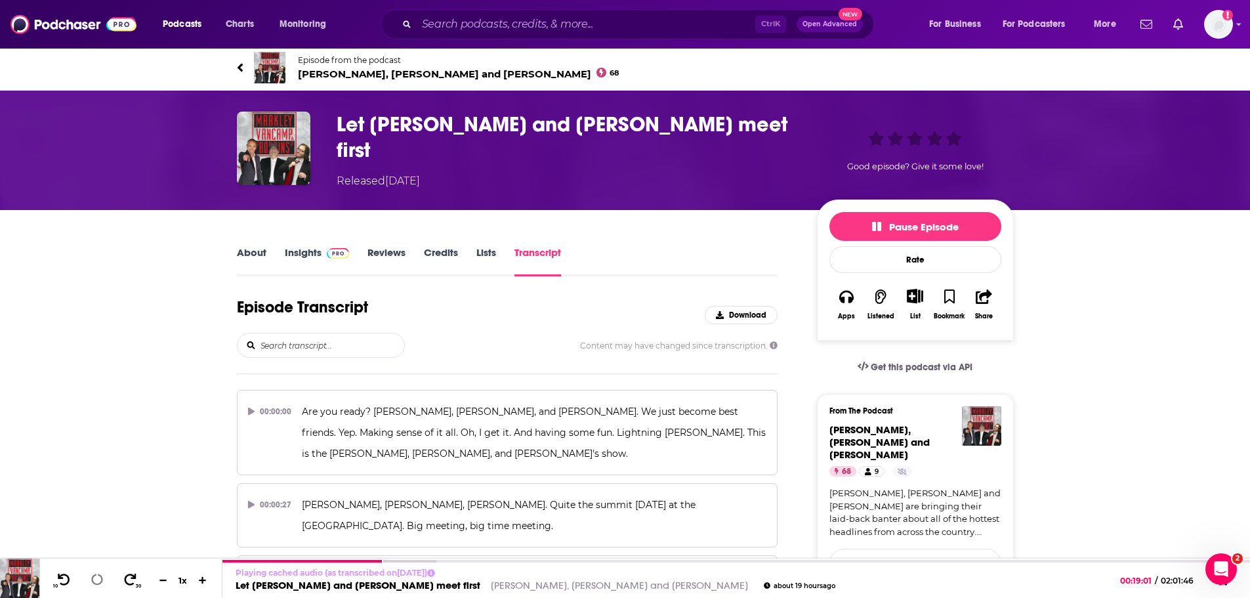
scroll to position [0, 0]
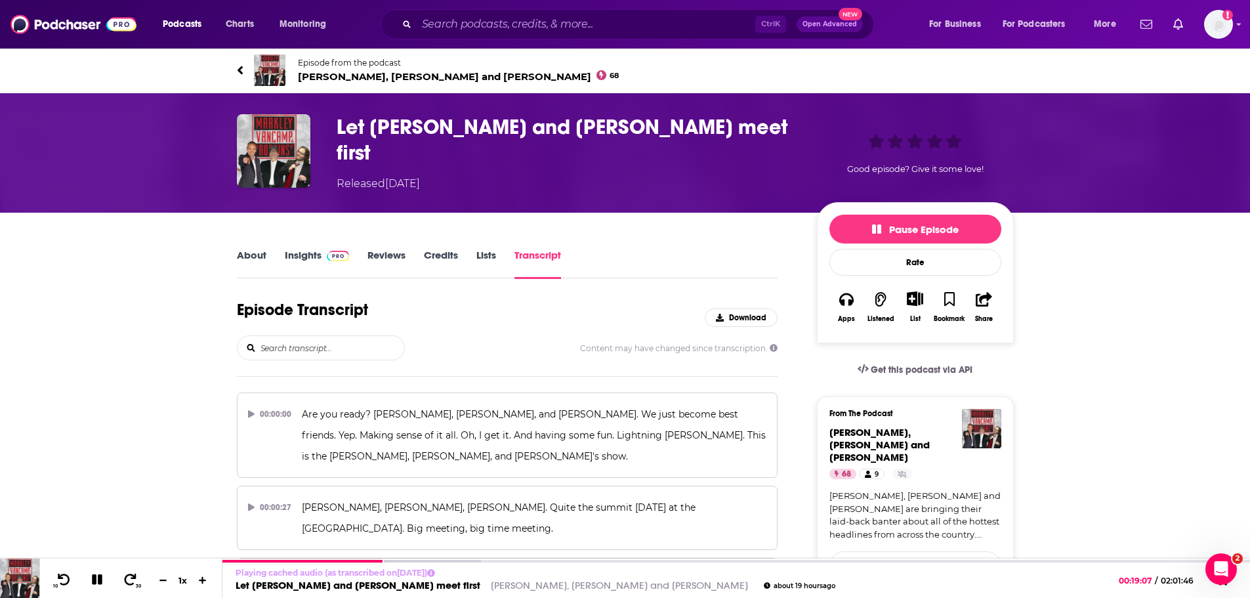
click at [373, 73] on span "Markley, van Camp and Robbins 68" at bounding box center [458, 76] width 321 height 12
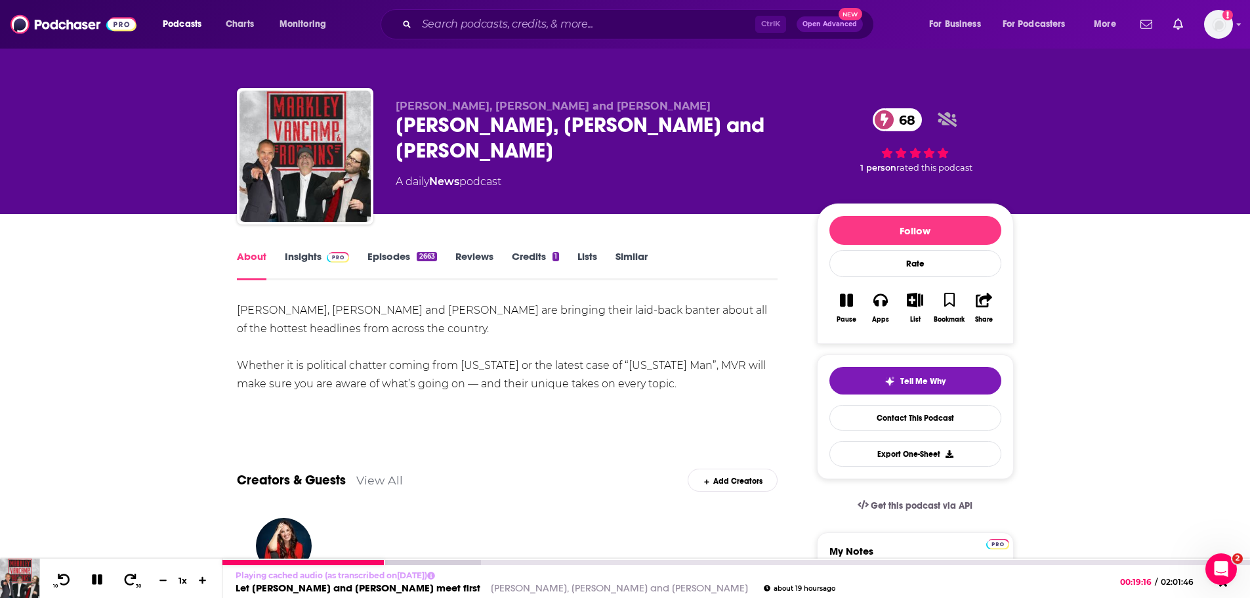
click at [370, 584] on link "Let Zelensky and Putin meet first" at bounding box center [357, 587] width 245 height 12
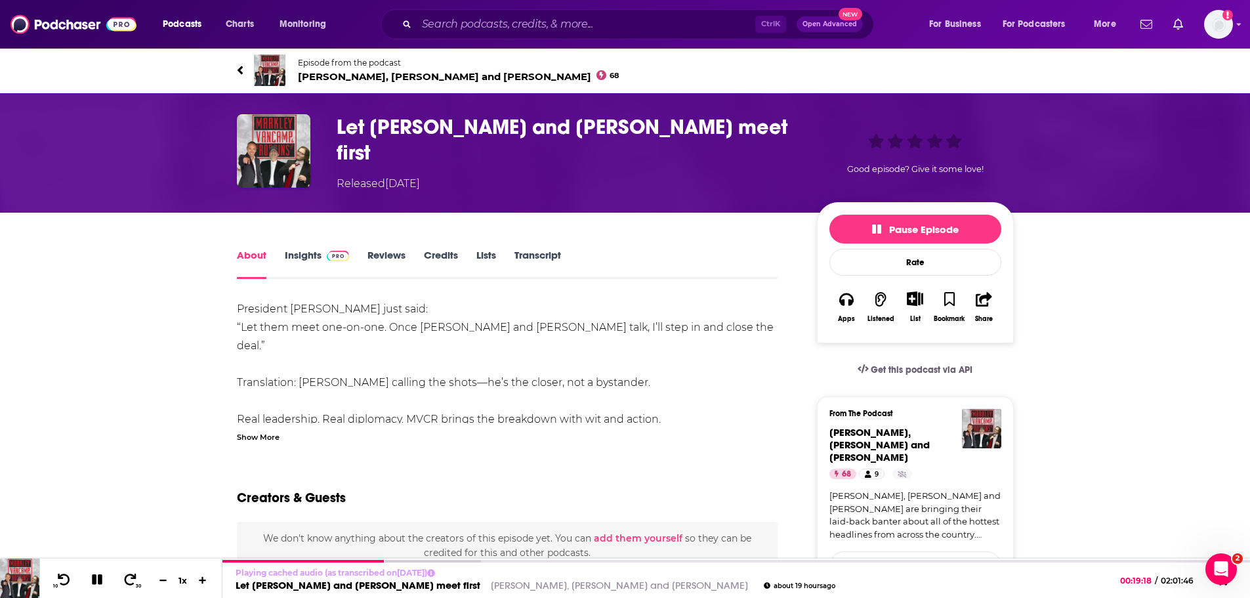
click at [541, 254] on link "Transcript" at bounding box center [537, 264] width 47 height 30
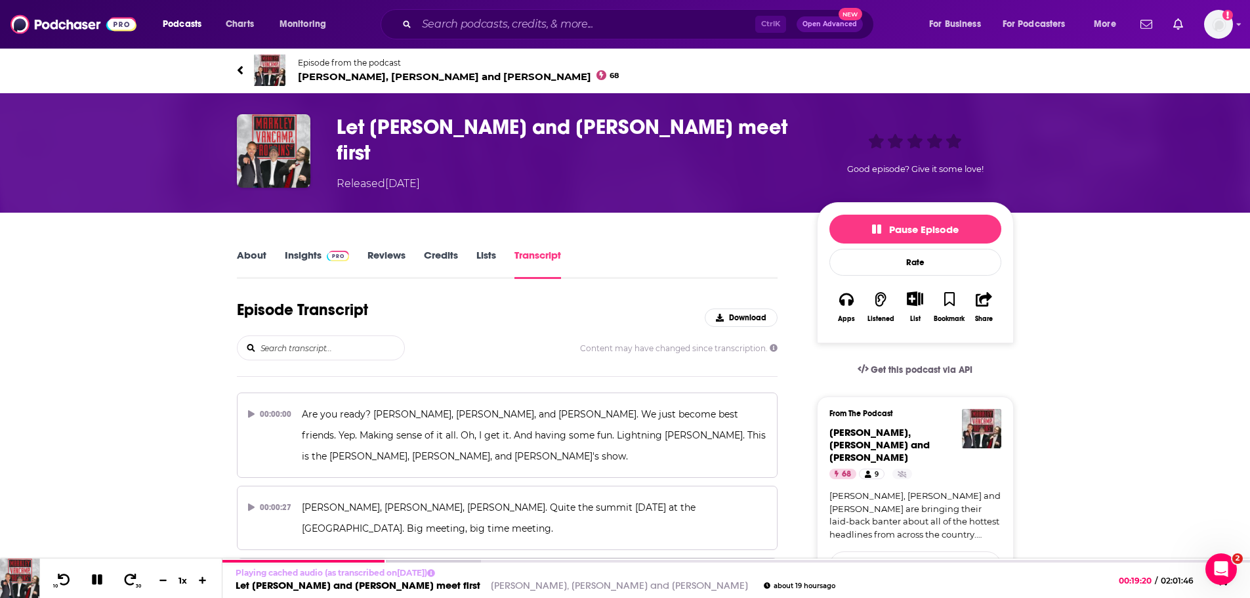
scroll to position [6677, 0]
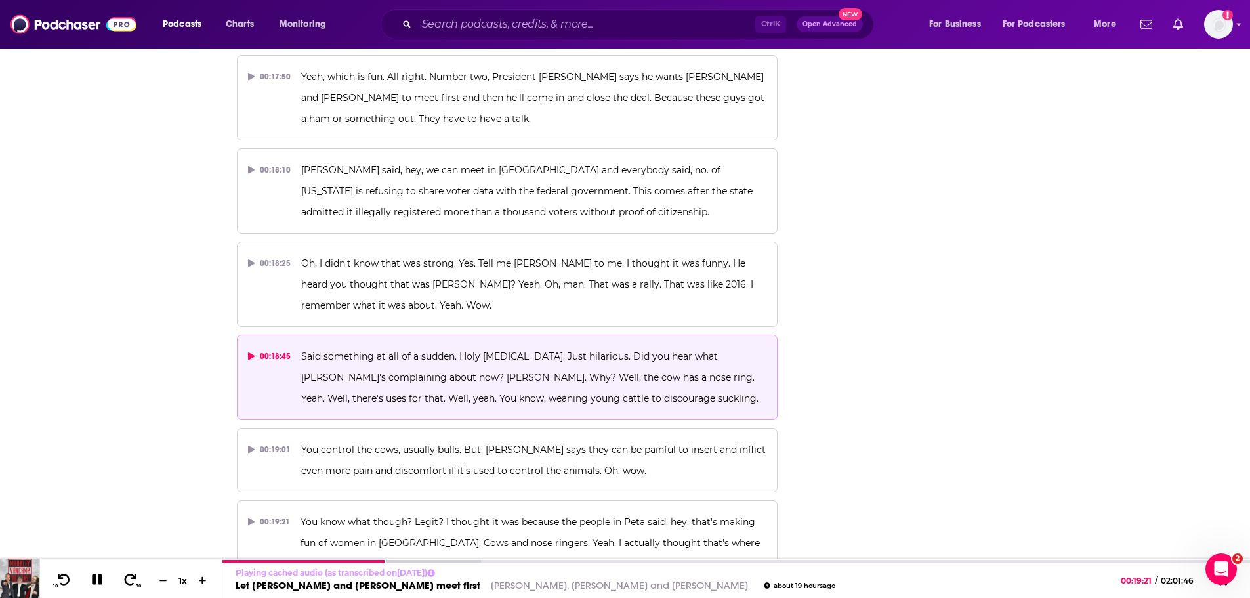
click at [502, 350] on span "Said something at all of a sudden. Holy mackerel. Just hilarious. Did you hear …" at bounding box center [529, 377] width 457 height 54
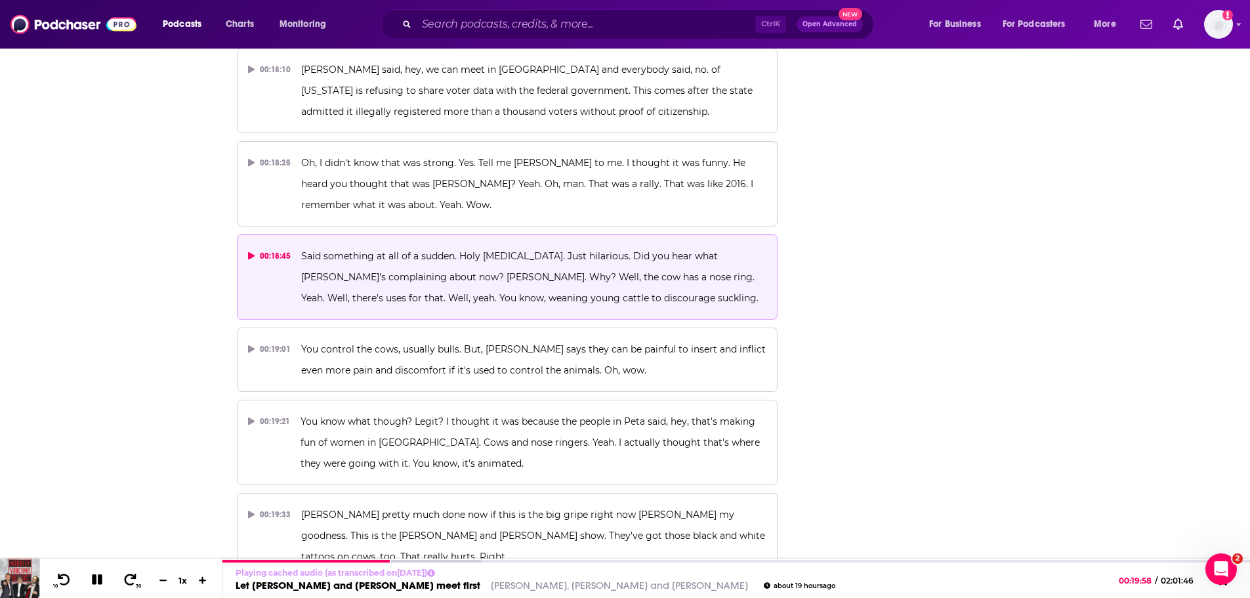
scroll to position [6808, 0]
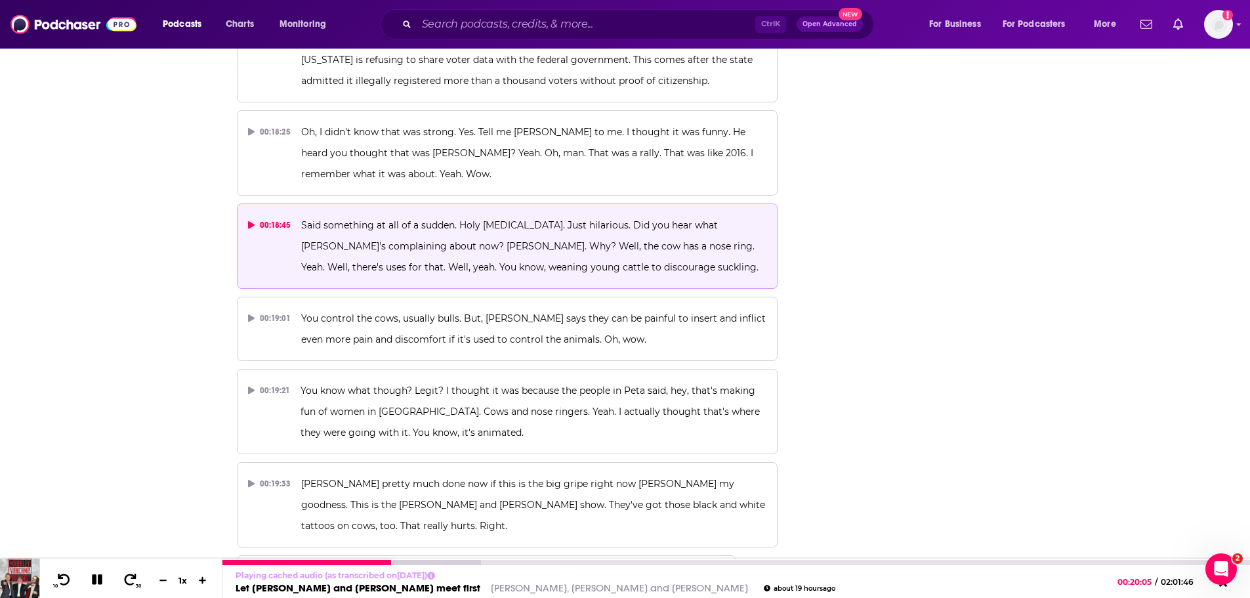
click at [96, 578] on icon at bounding box center [97, 579] width 13 height 13
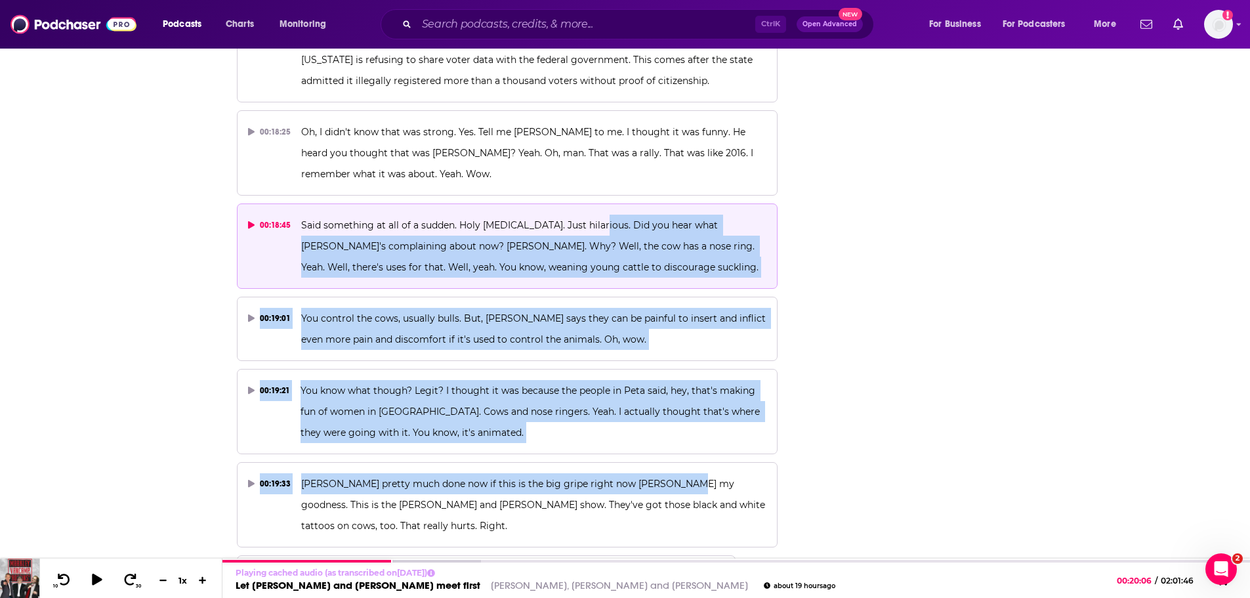
drag, startPoint x: 681, startPoint y: 336, endPoint x: 594, endPoint y: 74, distance: 275.7
copy div "Did you hear what Peter's complaining about now? Mario Cart. Why? Well, the cow…"
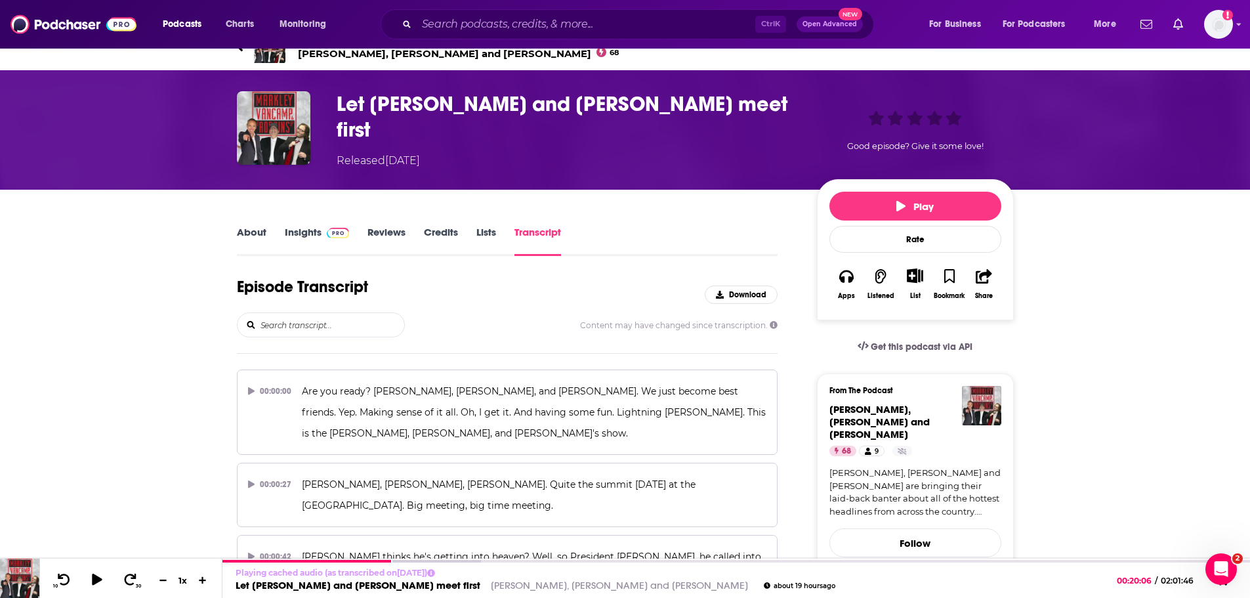
scroll to position [0, 0]
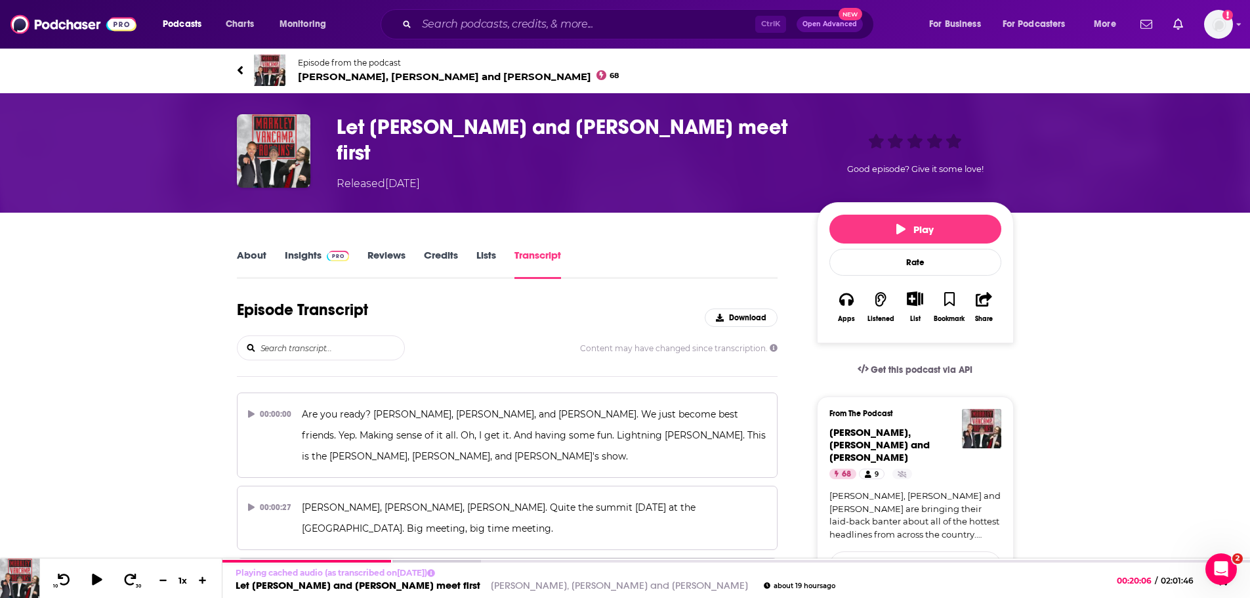
click at [327, 76] on span "Markley, van Camp and Robbins 68" at bounding box center [458, 76] width 321 height 12
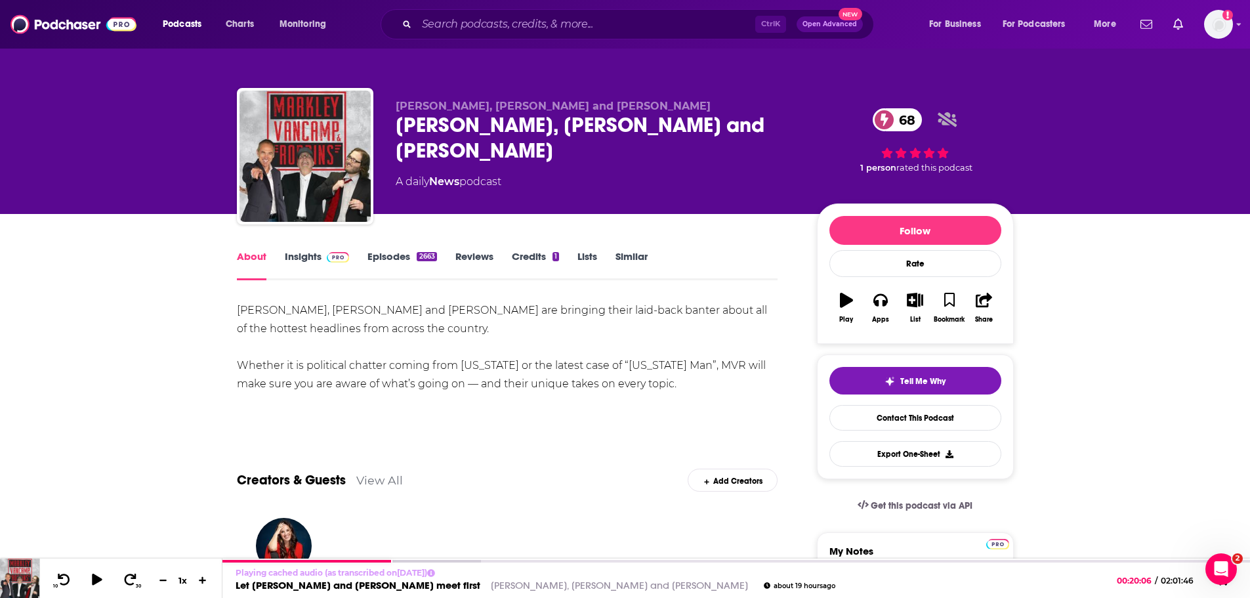
click at [302, 258] on link "Insights" at bounding box center [317, 265] width 65 height 30
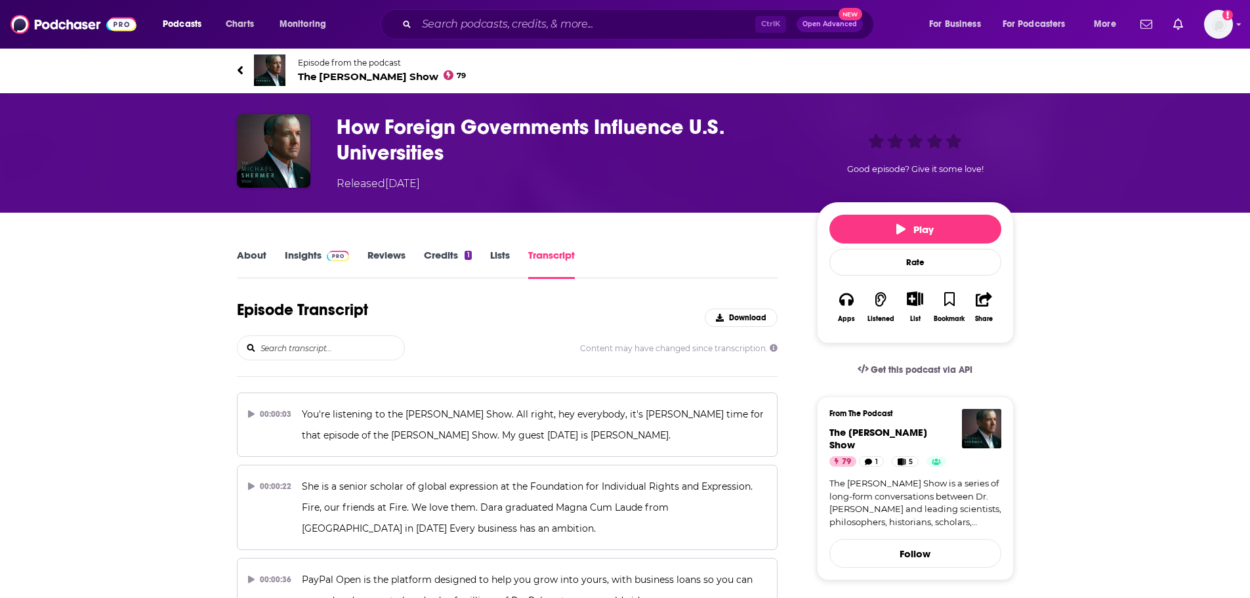
scroll to position [14443, 0]
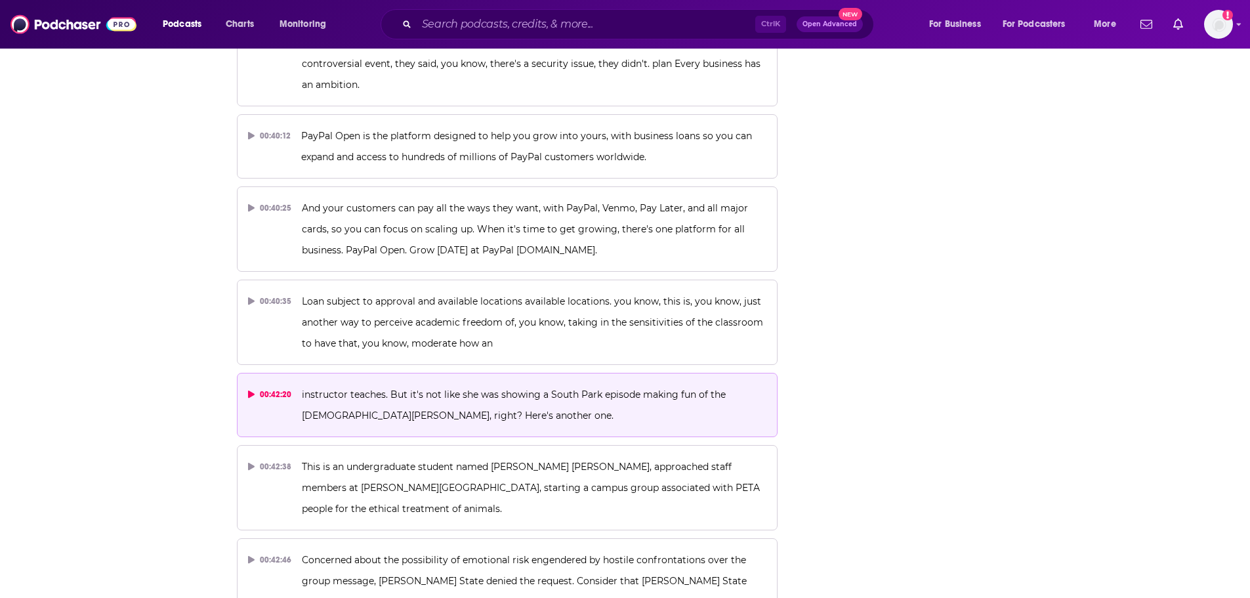
click at [392, 388] on span "instructor teaches. But it's not like she was showing a South Park episode maki…" at bounding box center [515, 404] width 426 height 33
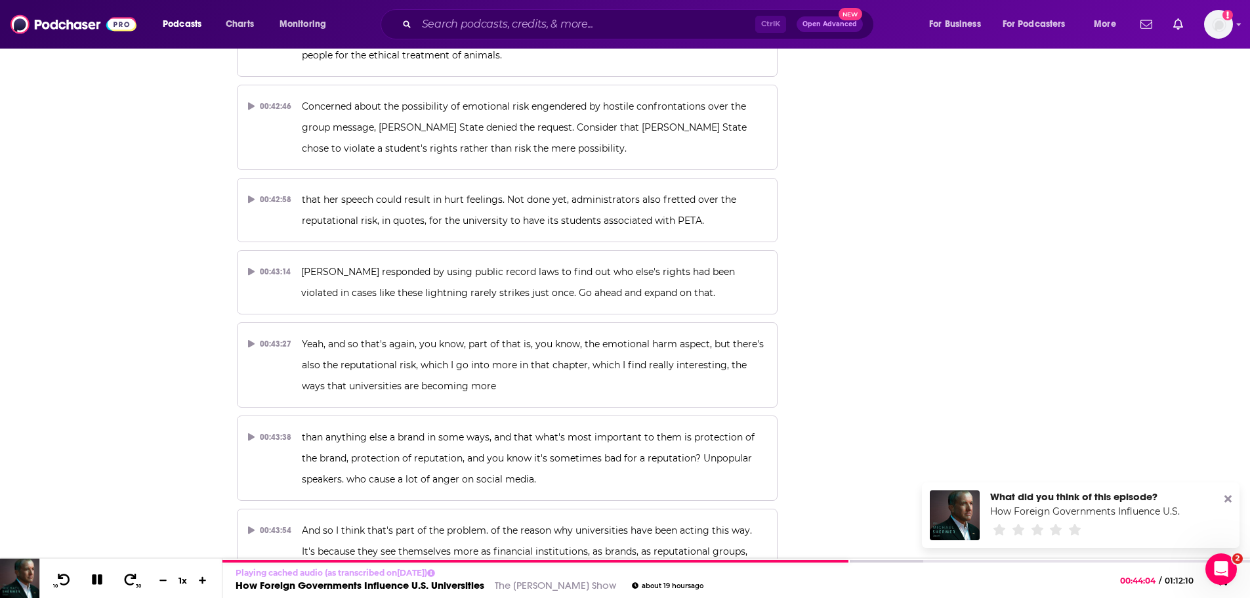
scroll to position [14902, 0]
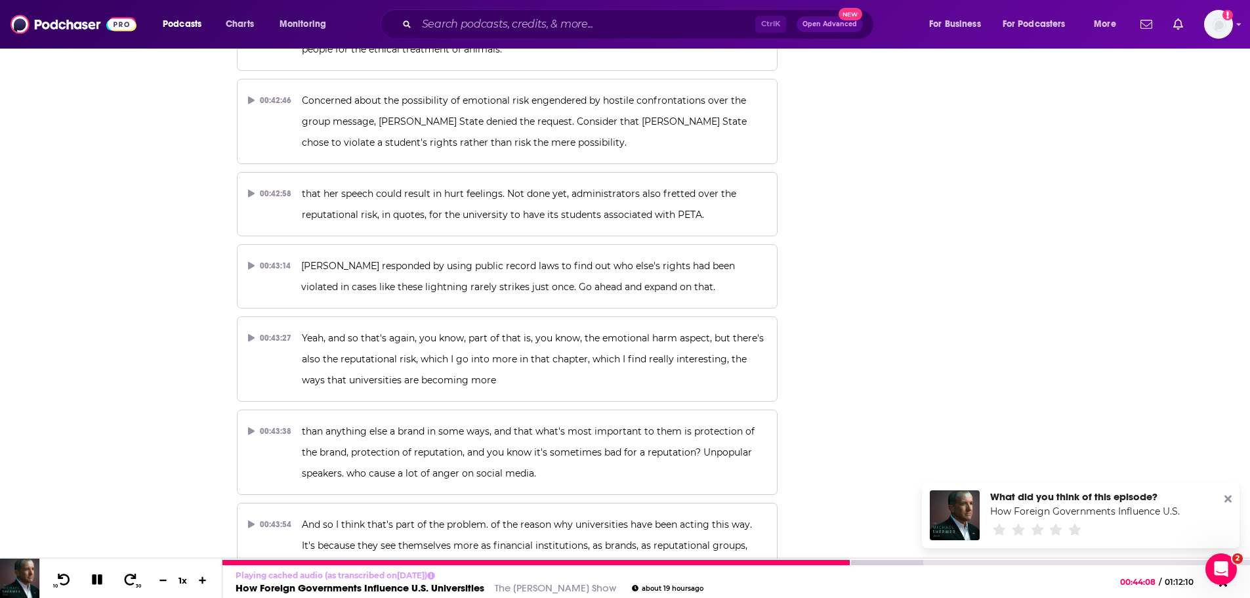
click at [535, 590] on link "The [PERSON_NAME] Show" at bounding box center [555, 587] width 121 height 12
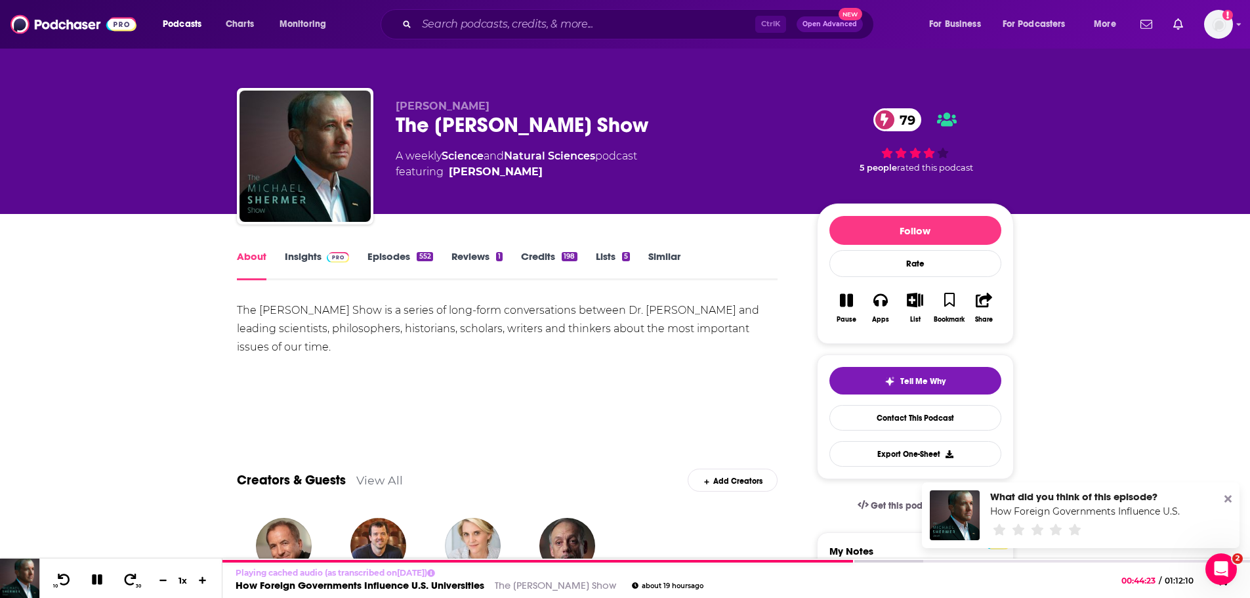
click at [304, 256] on link "Insights" at bounding box center [317, 265] width 65 height 30
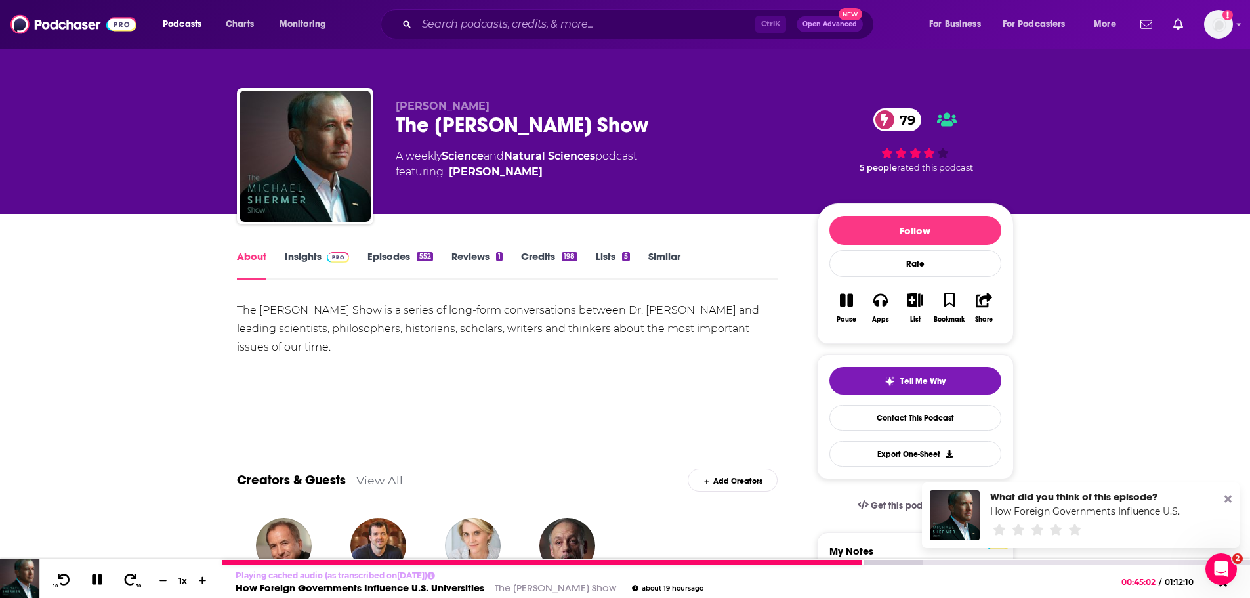
click at [96, 586] on button at bounding box center [97, 580] width 23 height 16
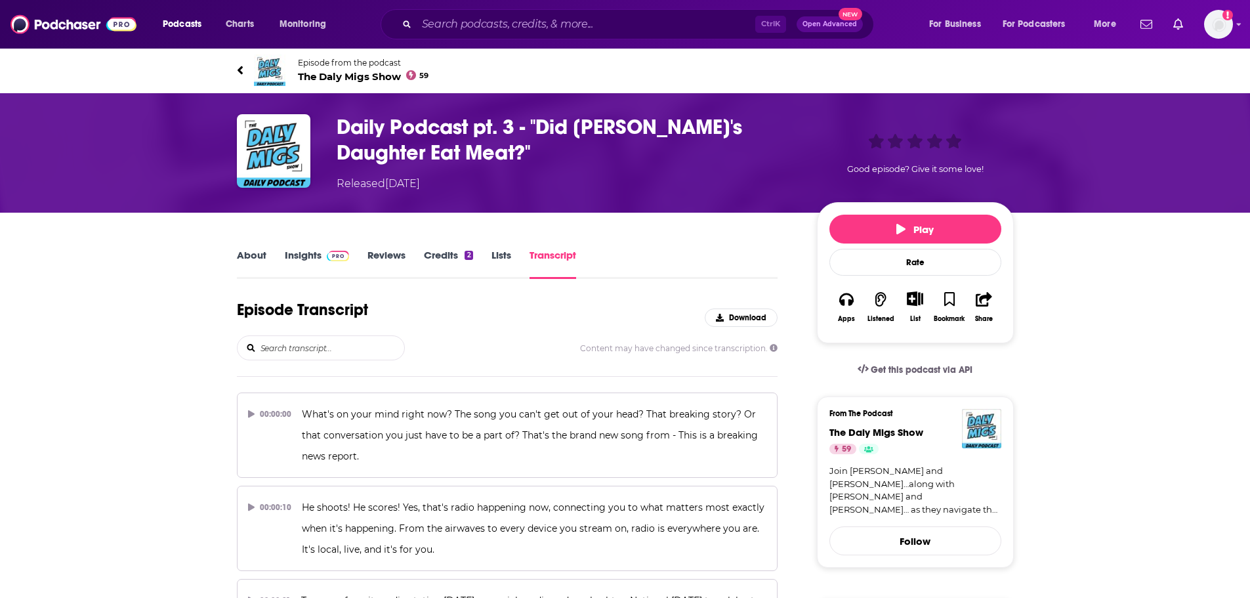
scroll to position [4304, 0]
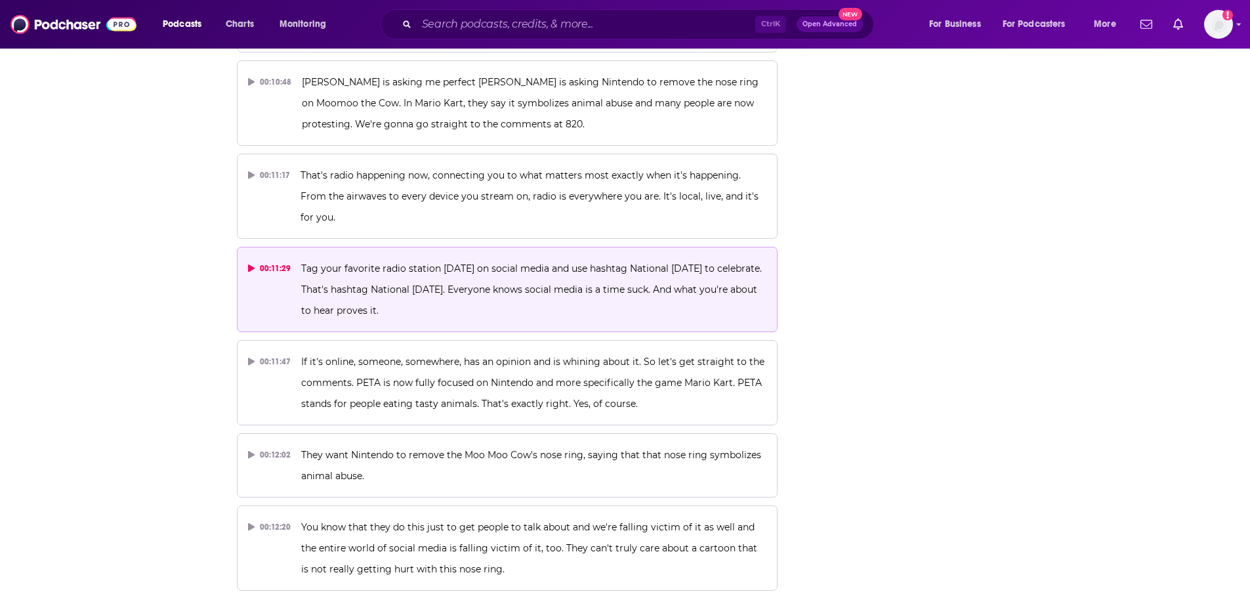
click at [461, 262] on span "Tag your favorite radio station tomorrow on social media and use hashtag Nation…" at bounding box center [532, 289] width 463 height 54
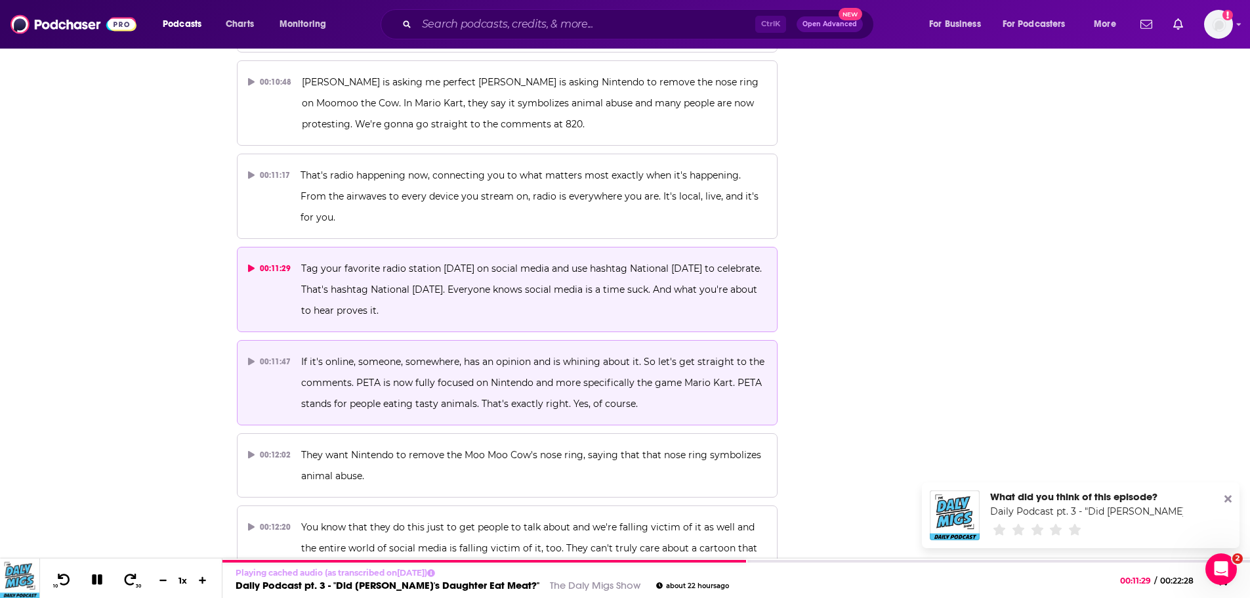
scroll to position [0, 0]
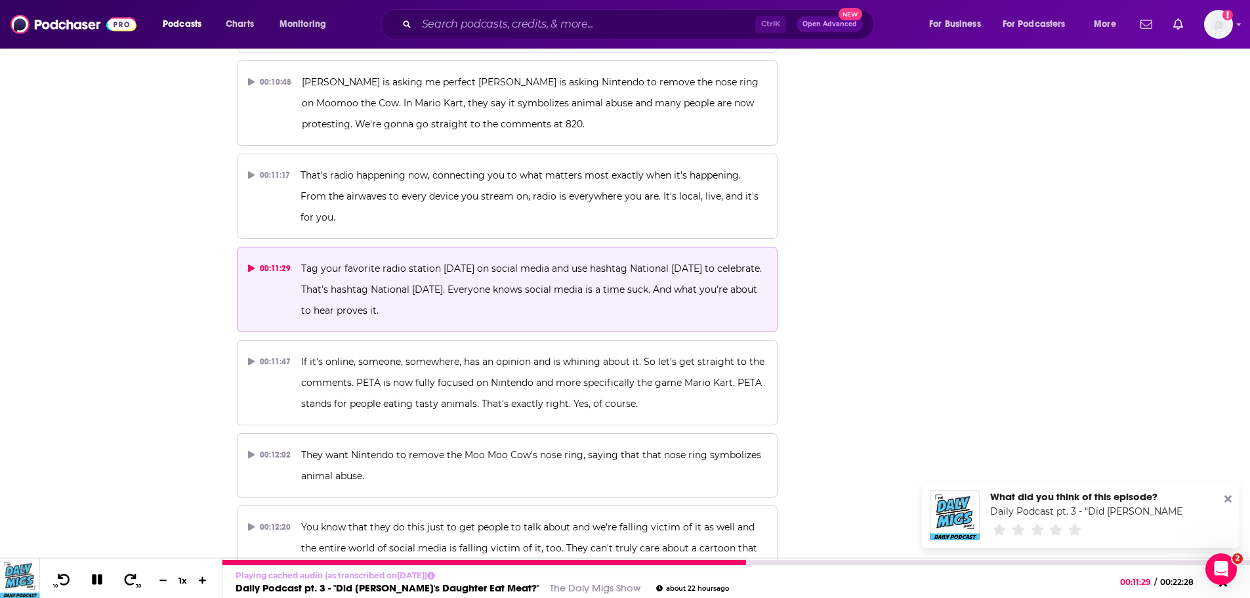
click at [550, 588] on link "The Daly Migs Show" at bounding box center [595, 587] width 91 height 12
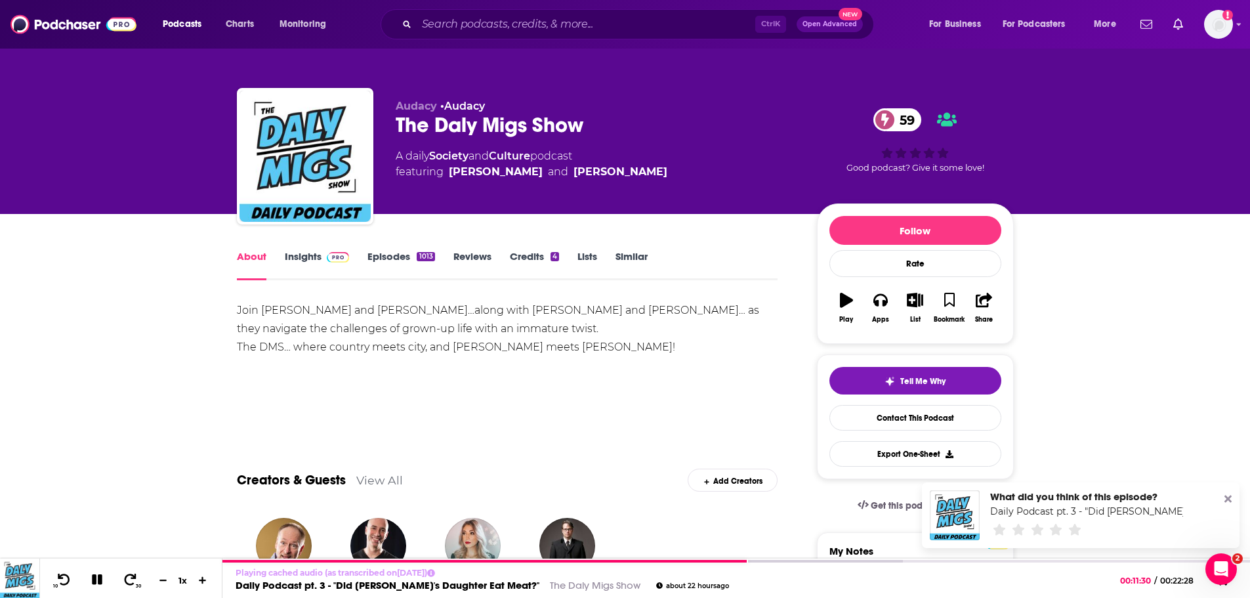
click at [300, 254] on link "Insights" at bounding box center [317, 265] width 65 height 30
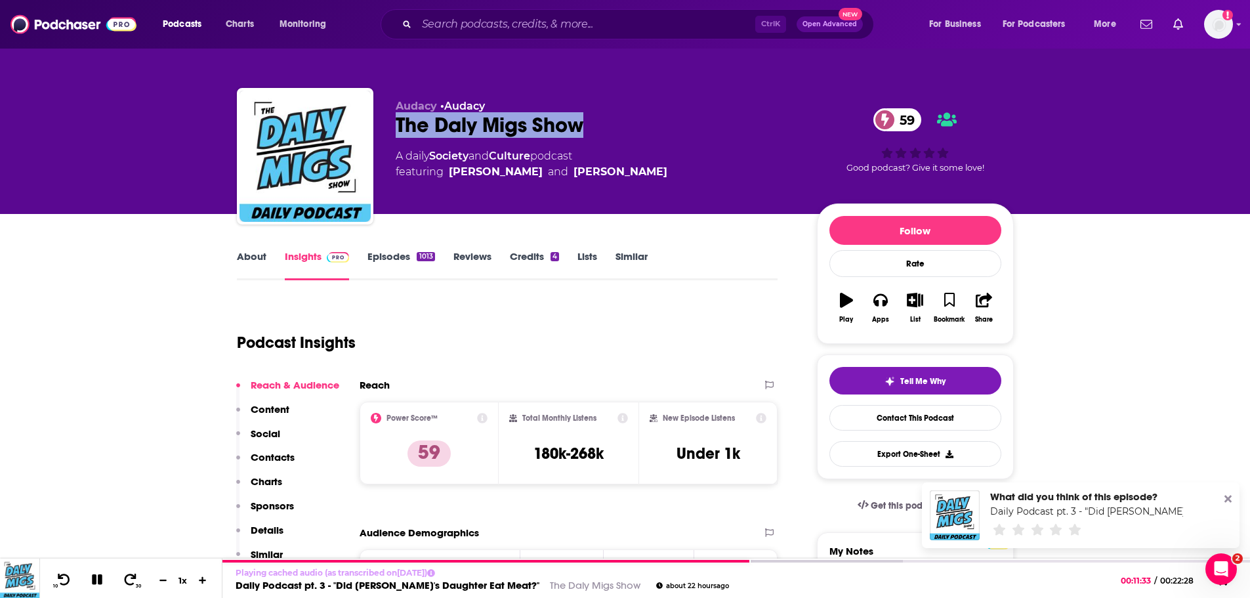
drag, startPoint x: 635, startPoint y: 121, endPoint x: 397, endPoint y: 129, distance: 237.6
click at [397, 129] on div "The Daly Migs Show 59" at bounding box center [596, 125] width 400 height 26
copy h2 "The Daly Migs Show"
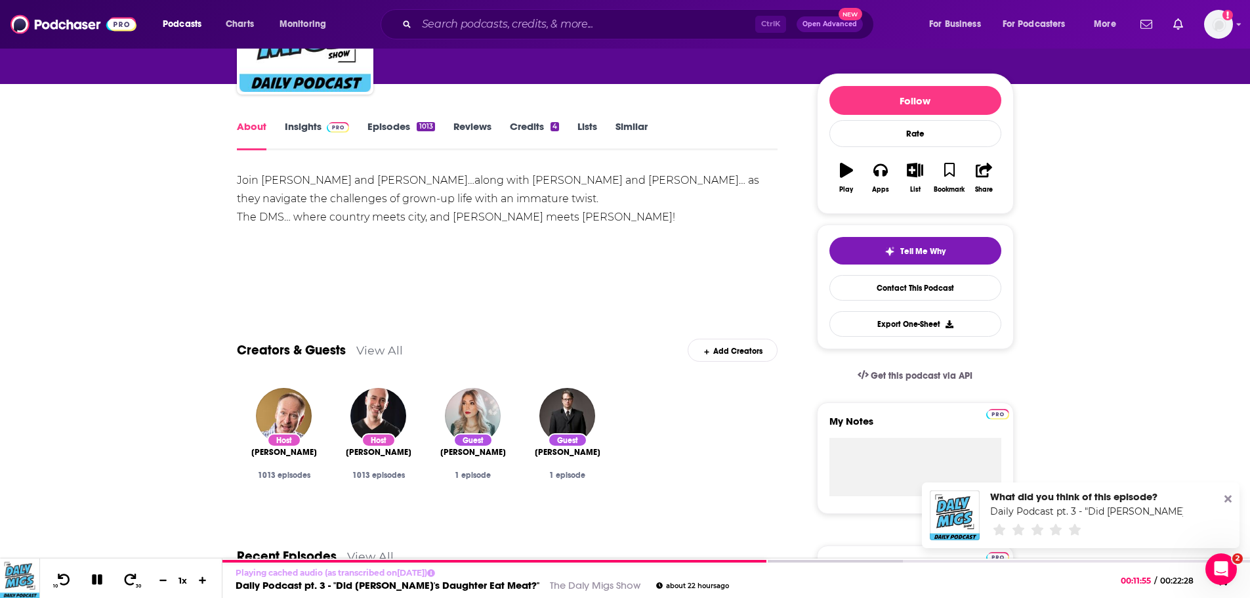
scroll to position [131, 0]
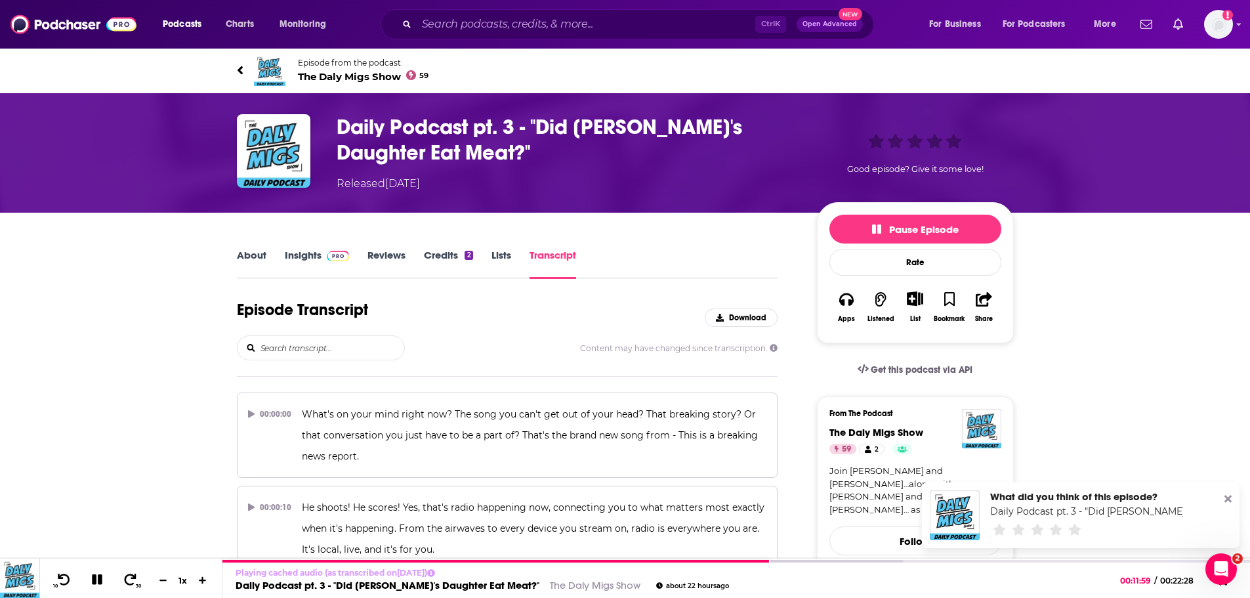
scroll to position [4304, 0]
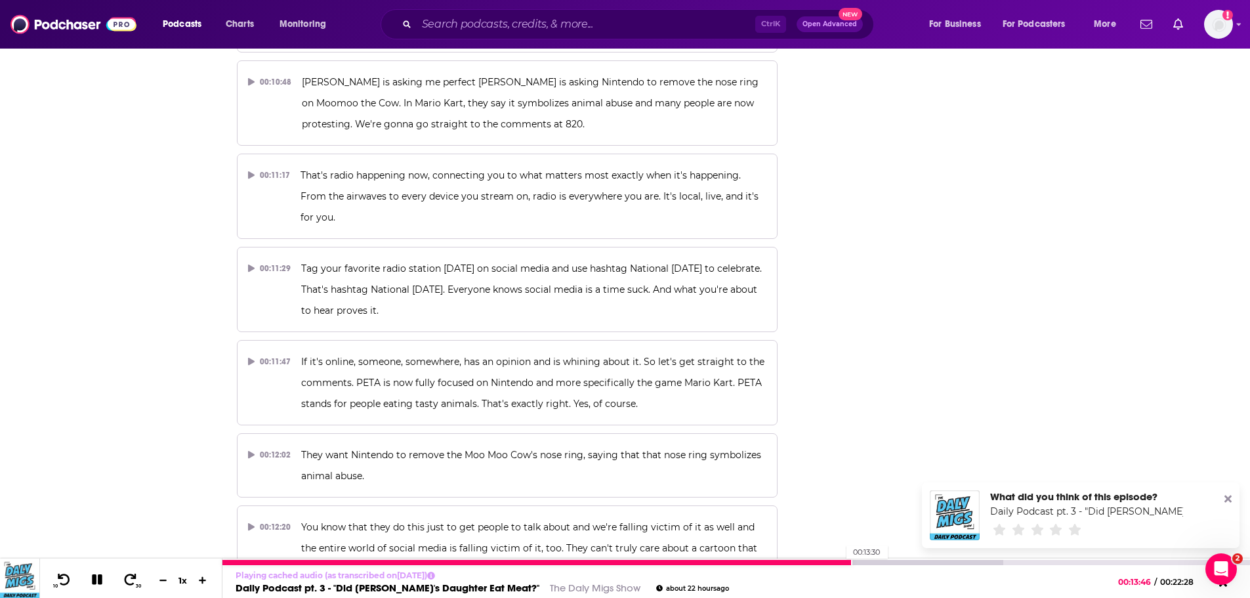
click at [840, 561] on div at bounding box center [536, 561] width 629 height 5
click div
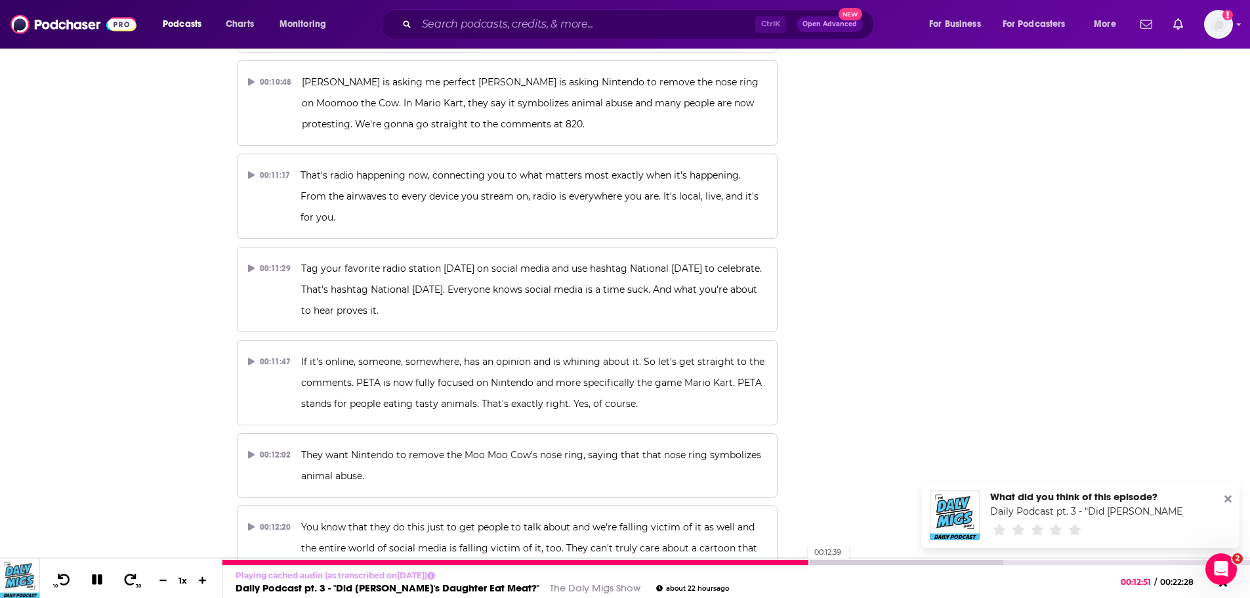
click div
click icon
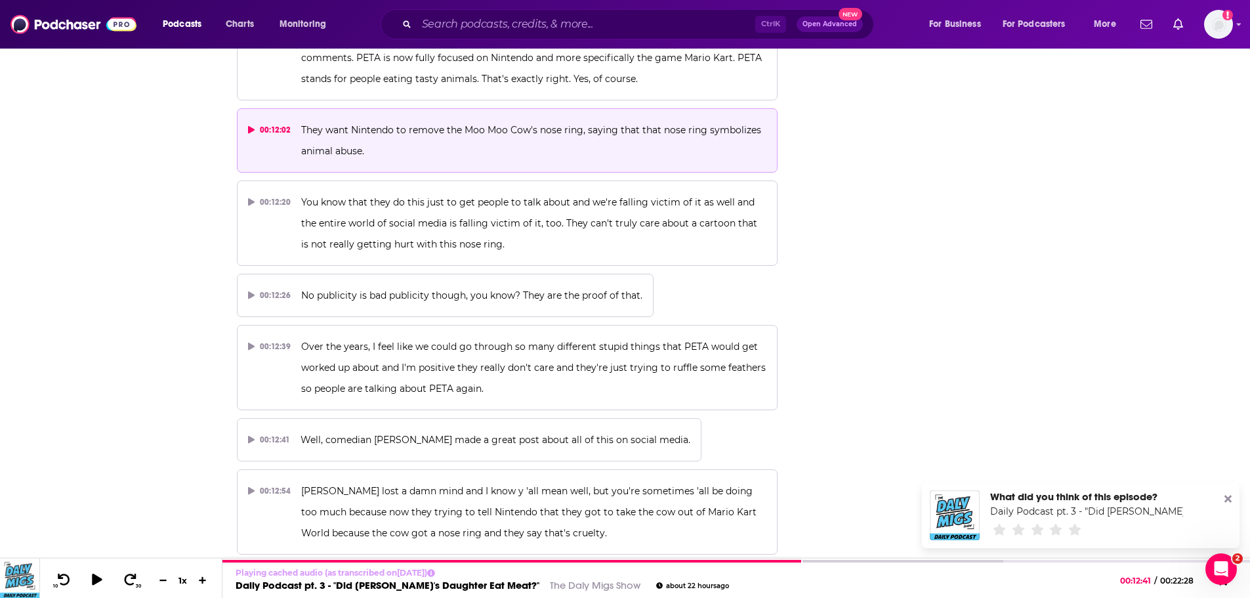
scroll to position [4632, 0]
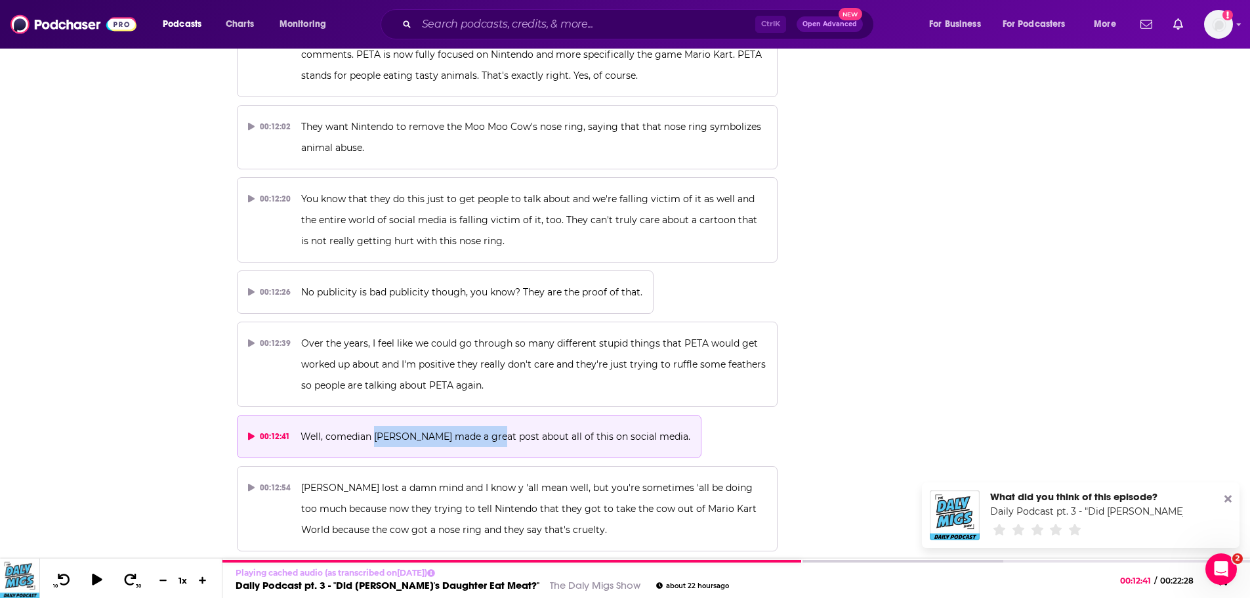
drag, startPoint x: 373, startPoint y: 352, endPoint x: 488, endPoint y: 352, distance: 114.8
click span "Well, comedian James Andre Jefferson Jr. made a great post about all of this on…"
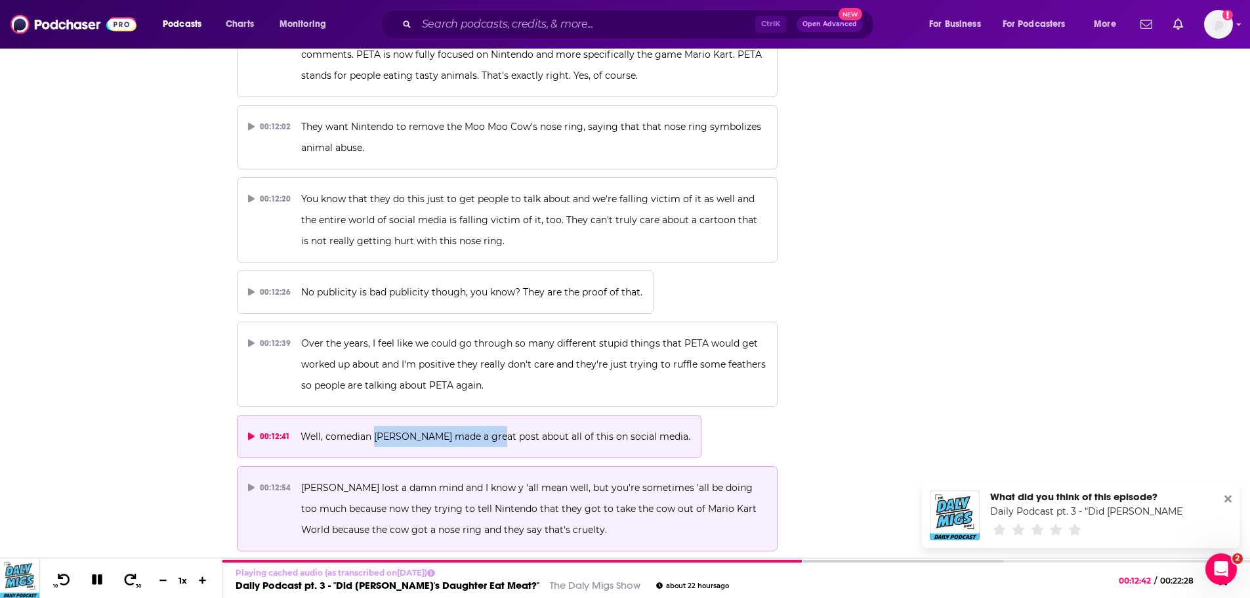
copy span "James Andre Jefferson Jr"
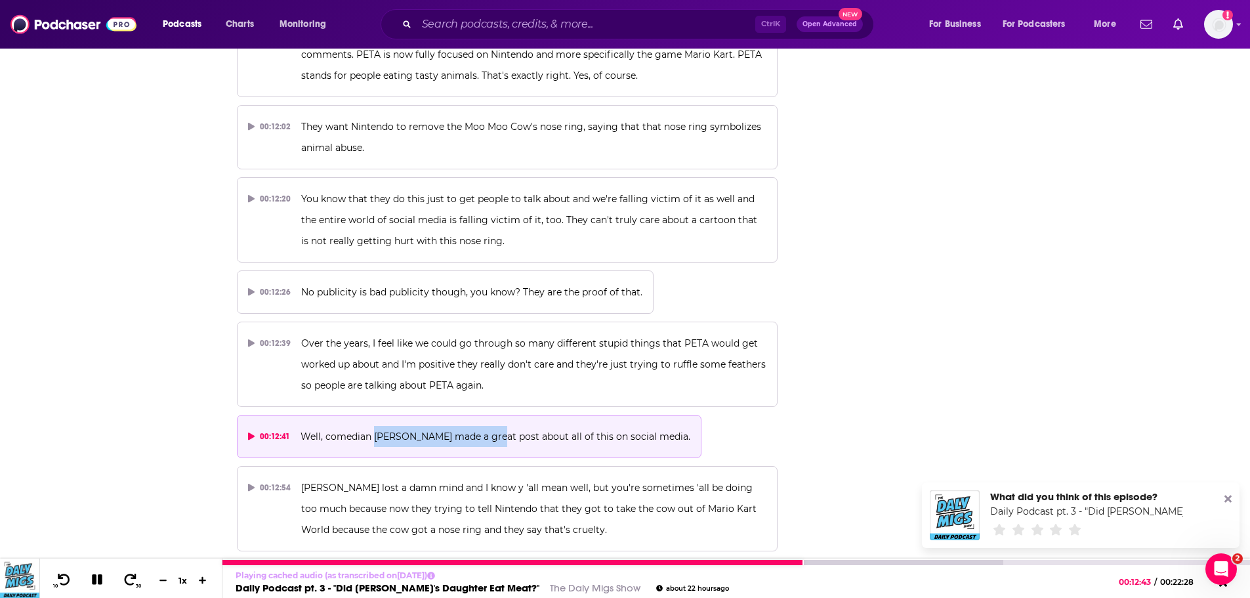
click icon
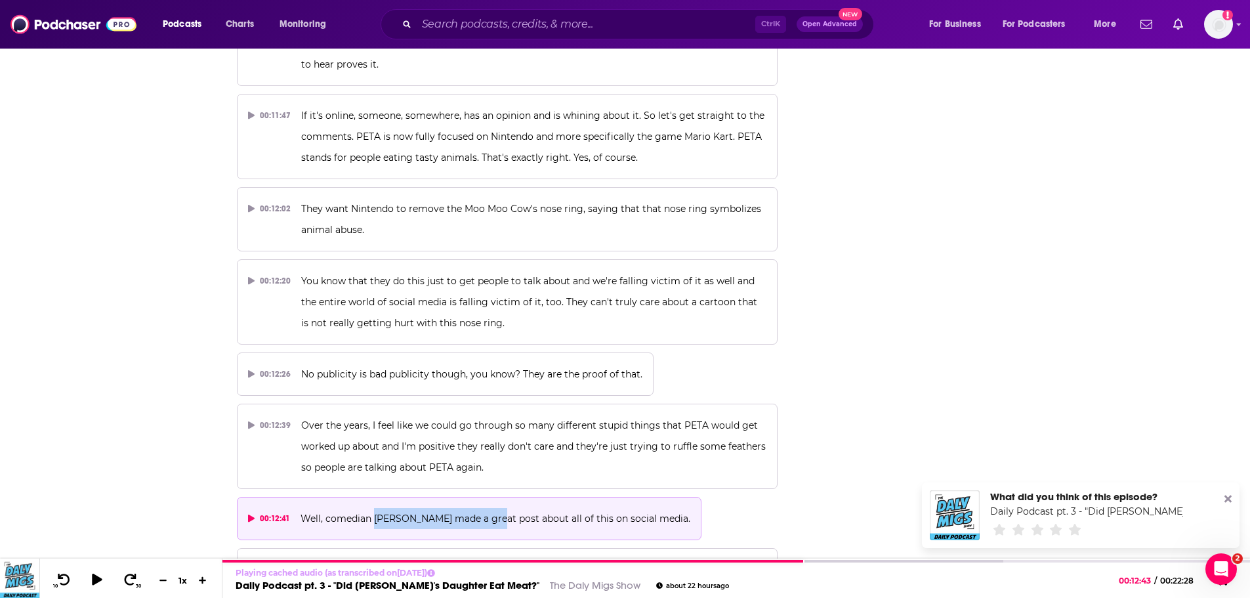
scroll to position [4501, 0]
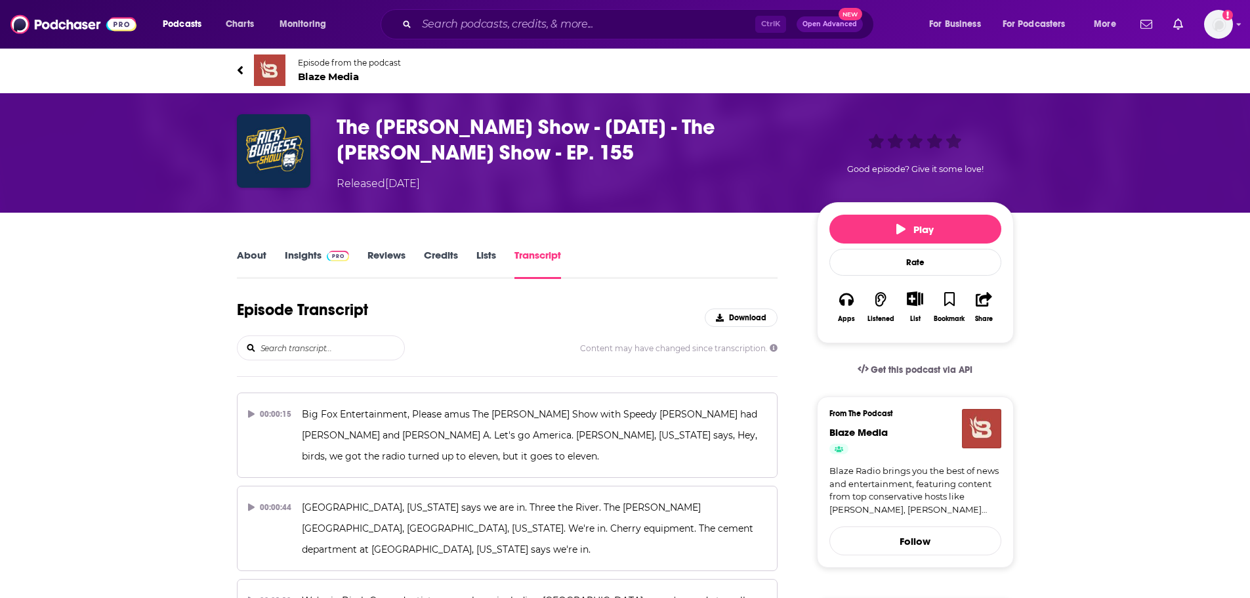
scroll to position [45928, 0]
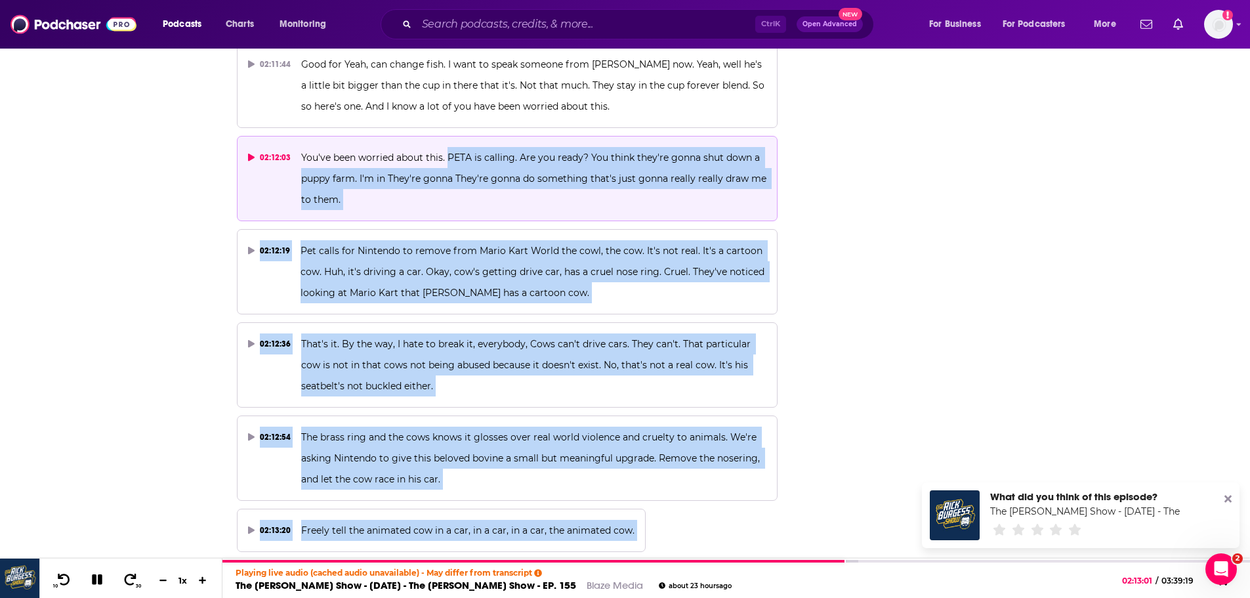
scroll to position [46992, 0]
drag, startPoint x: 449, startPoint y: 297, endPoint x: 711, endPoint y: 190, distance: 283.6
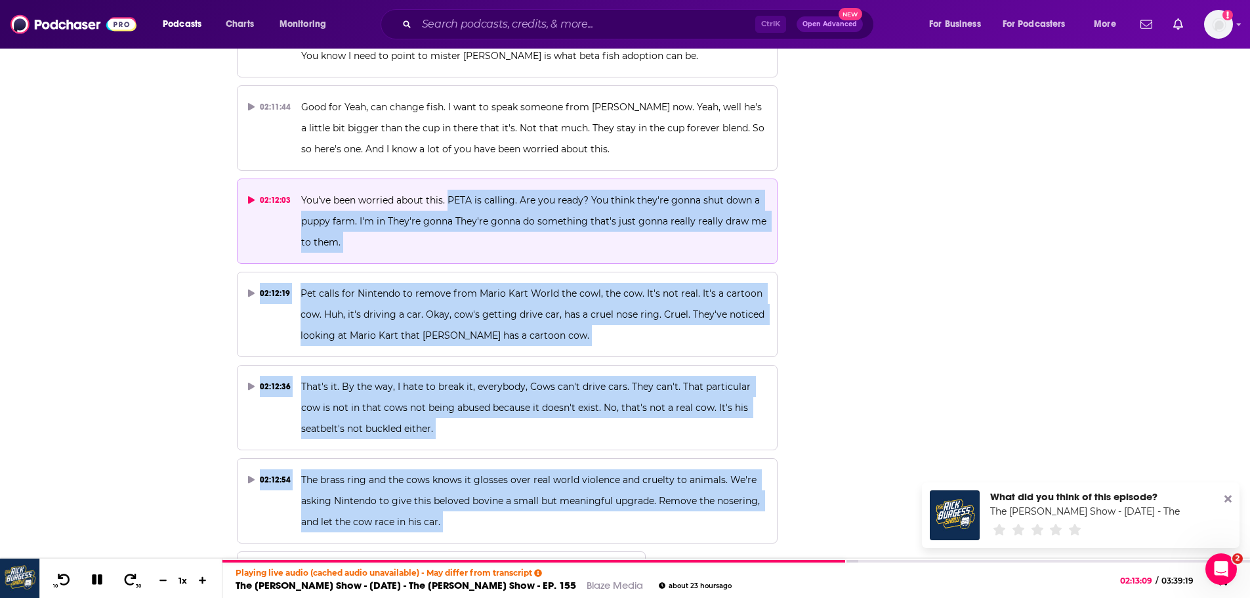
scroll to position [46927, 0]
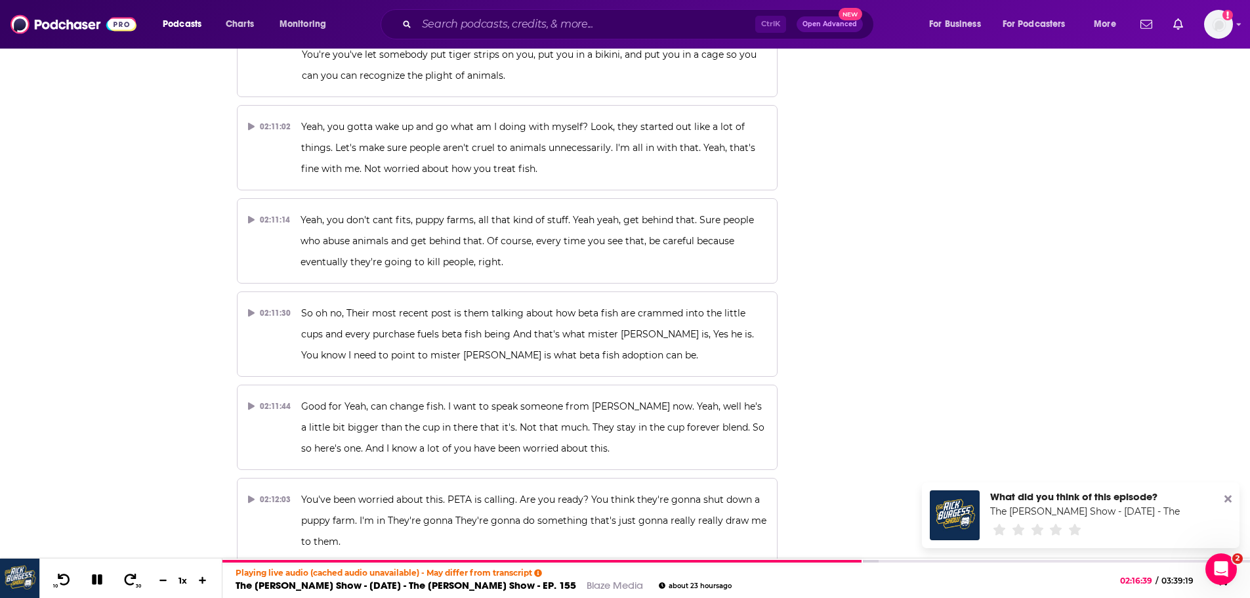
scroll to position [46664, 0]
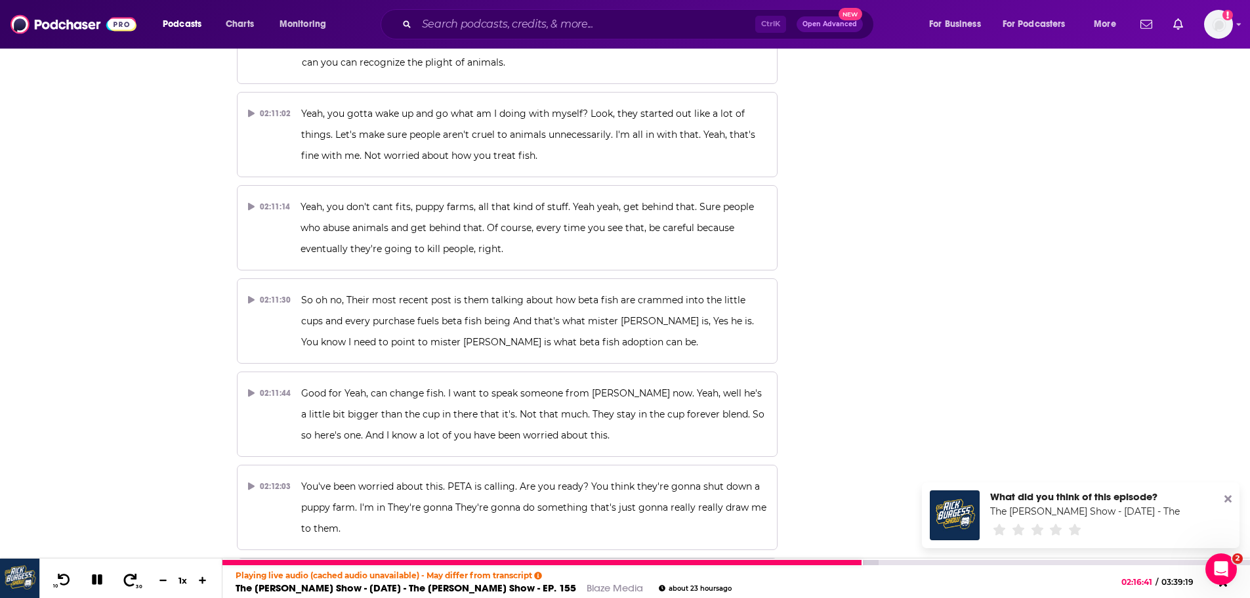
click at [127, 580] on icon at bounding box center [130, 579] width 16 height 13
click at [126, 578] on icon at bounding box center [130, 579] width 16 height 13
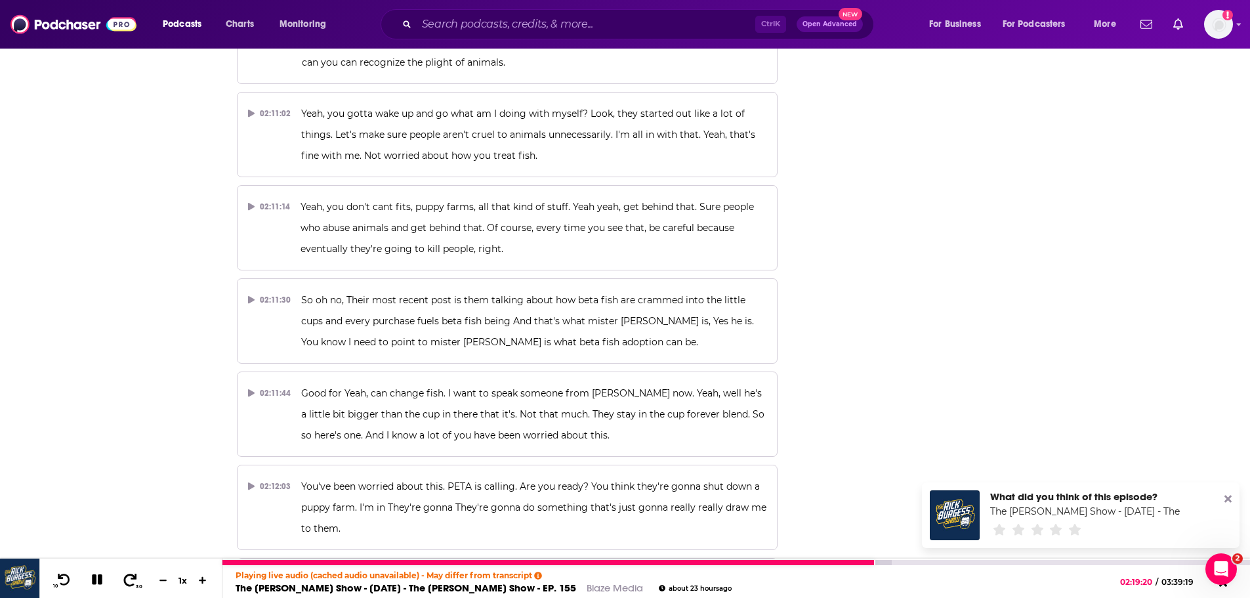
click at [126, 578] on icon at bounding box center [130, 579] width 16 height 13
click at [127, 575] on icon at bounding box center [130, 579] width 13 height 12
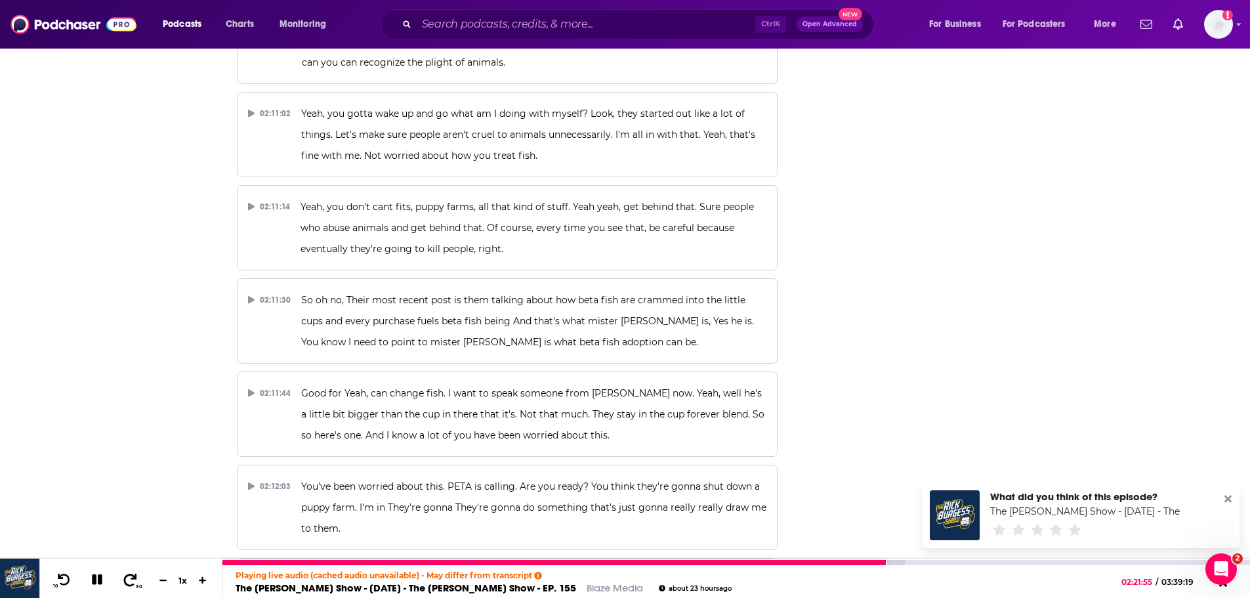
click at [127, 575] on icon at bounding box center [130, 579] width 13 height 12
click at [97, 575] on icon at bounding box center [97, 579] width 15 height 12
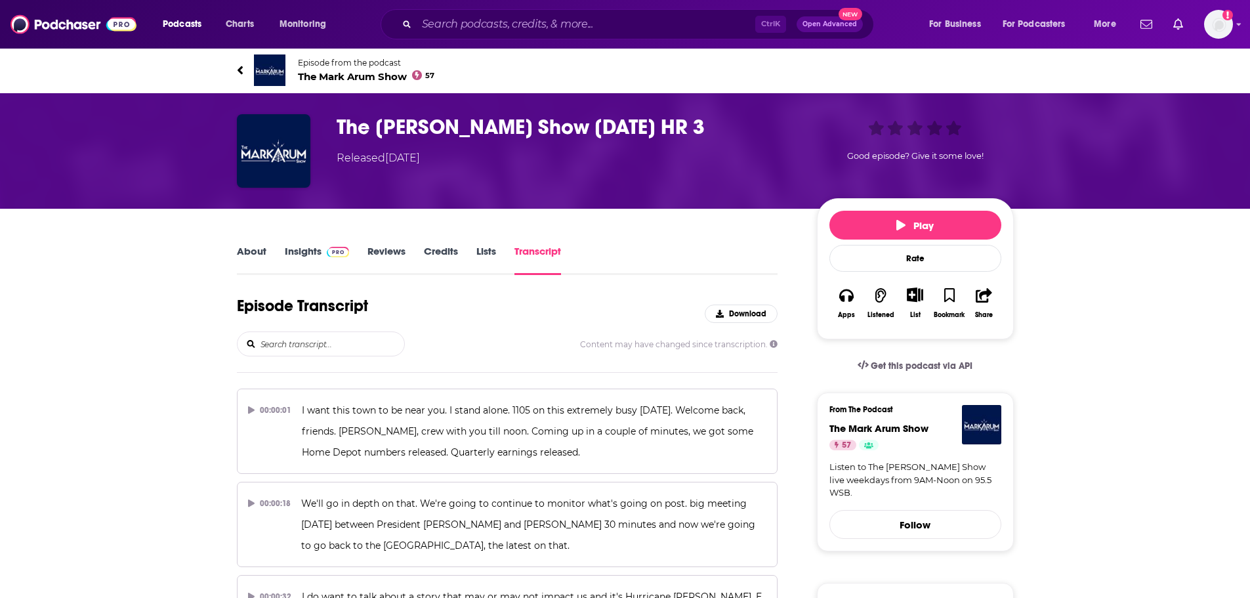
scroll to position [9157, 0]
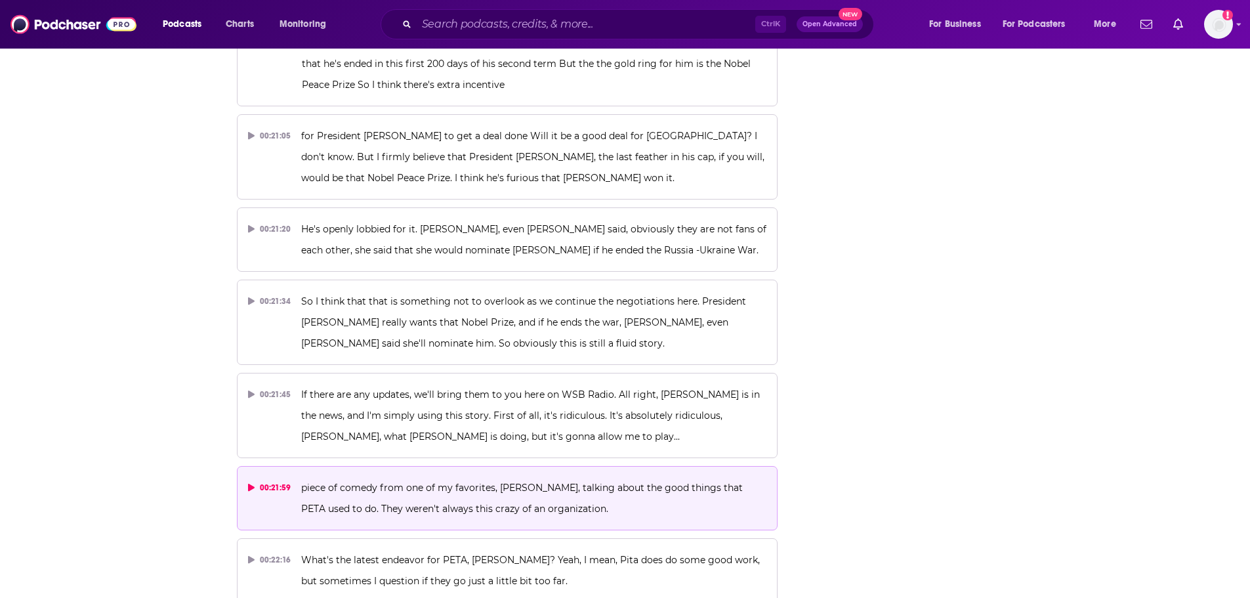
click at [425, 477] on p "piece of comedy from one of my favorites, [PERSON_NAME], talking about the good…" at bounding box center [533, 498] width 465 height 42
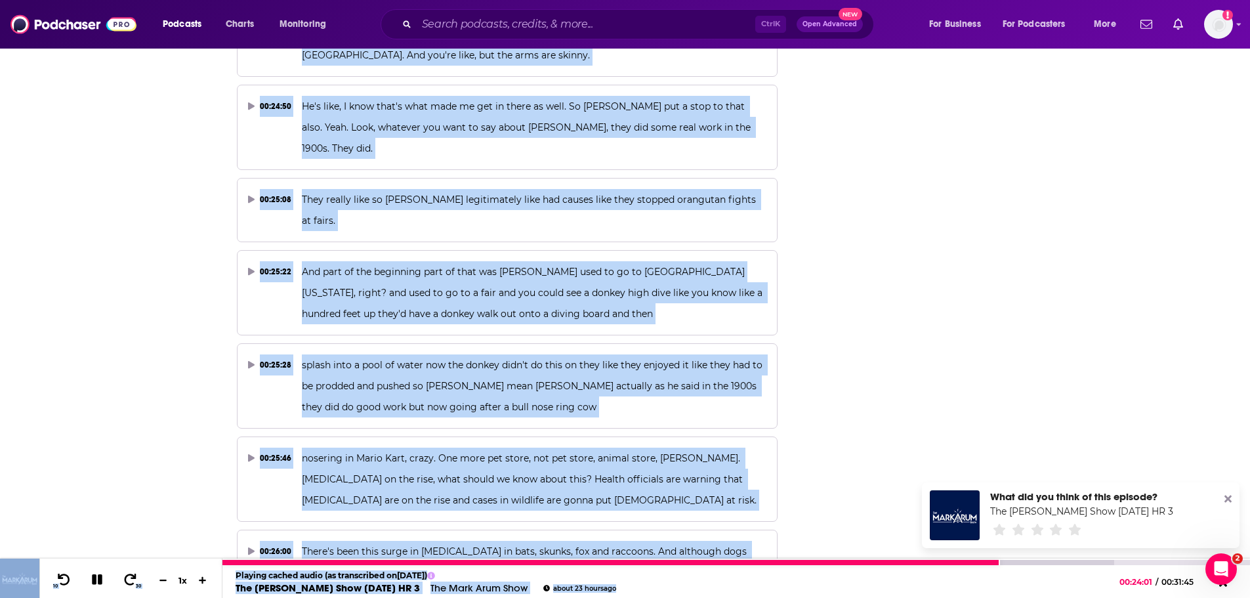
scroll to position [10602, 0]
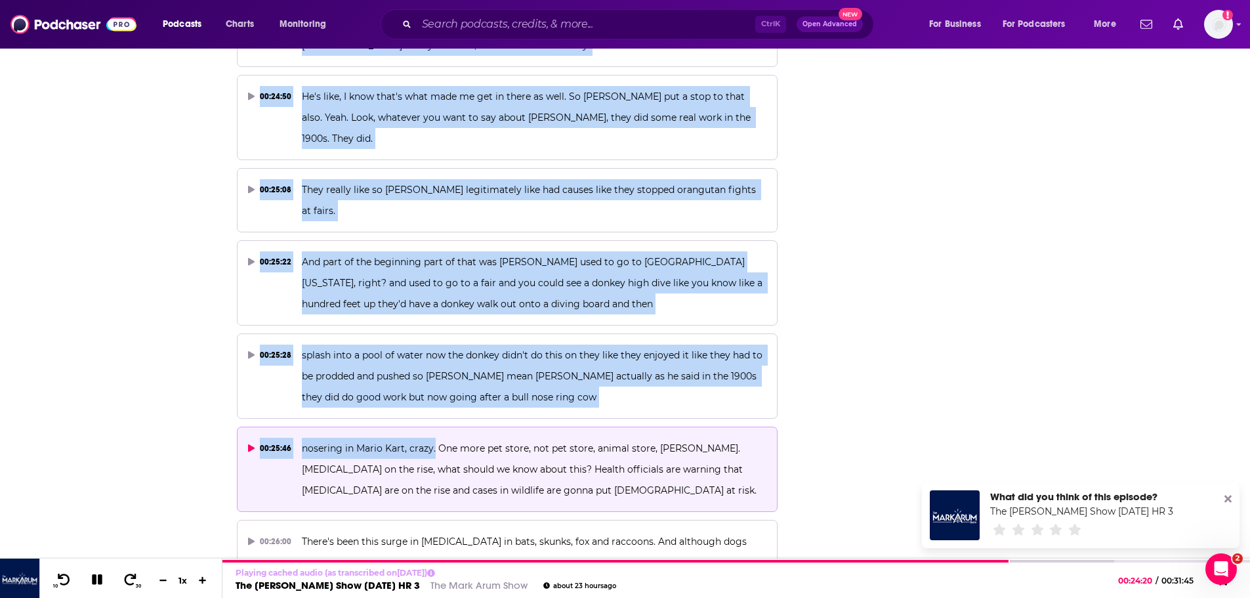
drag, startPoint x: 655, startPoint y: 205, endPoint x: 432, endPoint y: 224, distance: 223.2
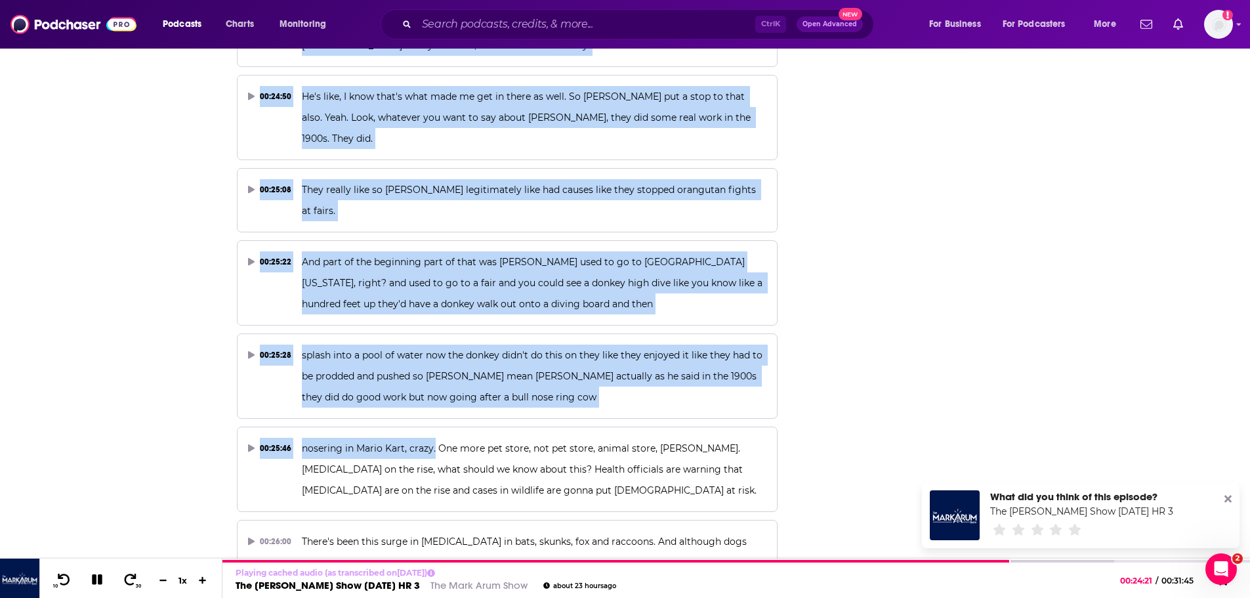
copy div "[PERSON_NAME] is in the news, and I'm simply using this story. First of all, it…"
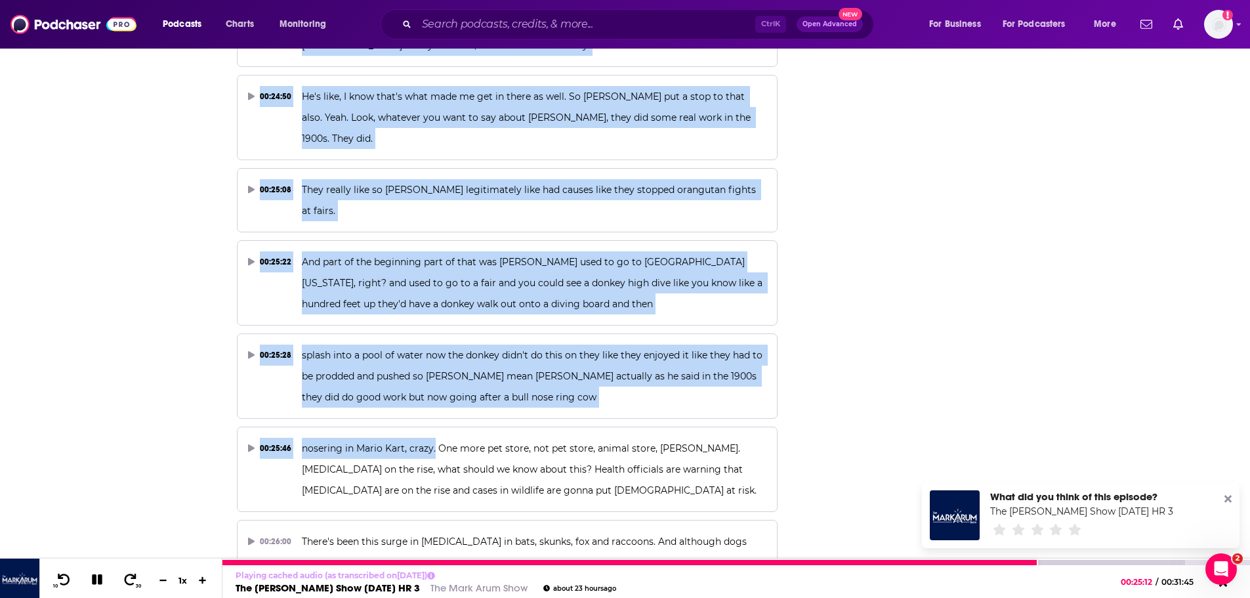
click at [289, 584] on link "The [PERSON_NAME] Show [DATE] HR 3" at bounding box center [327, 587] width 184 height 12
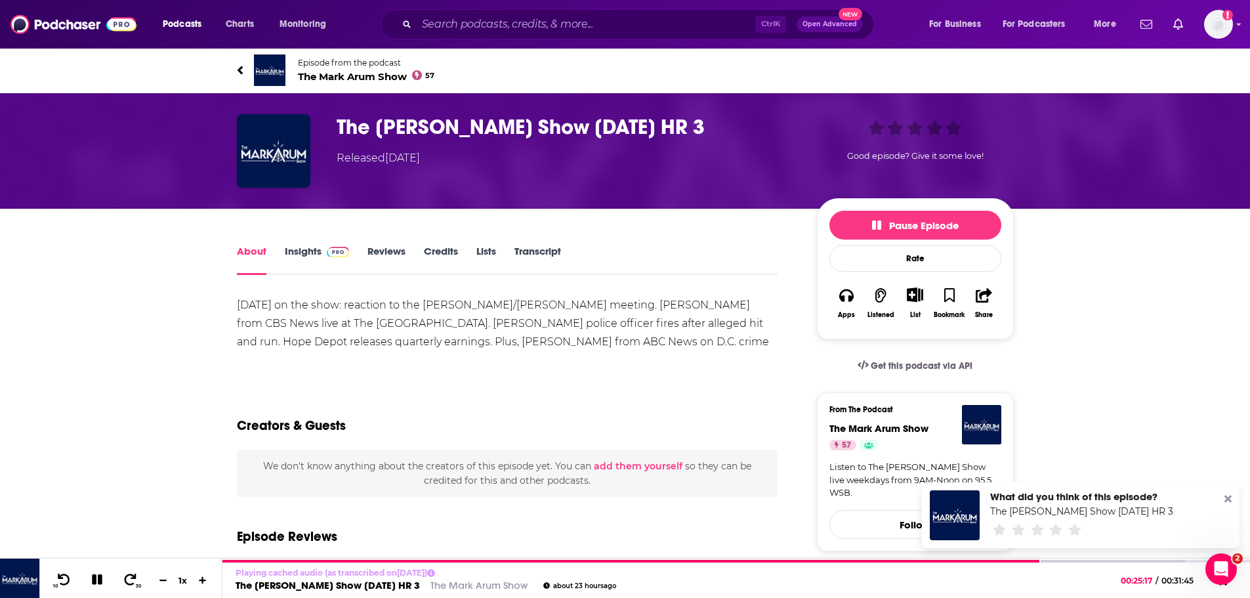
click at [401, 73] on span "The [PERSON_NAME] Show 57" at bounding box center [366, 76] width 137 height 12
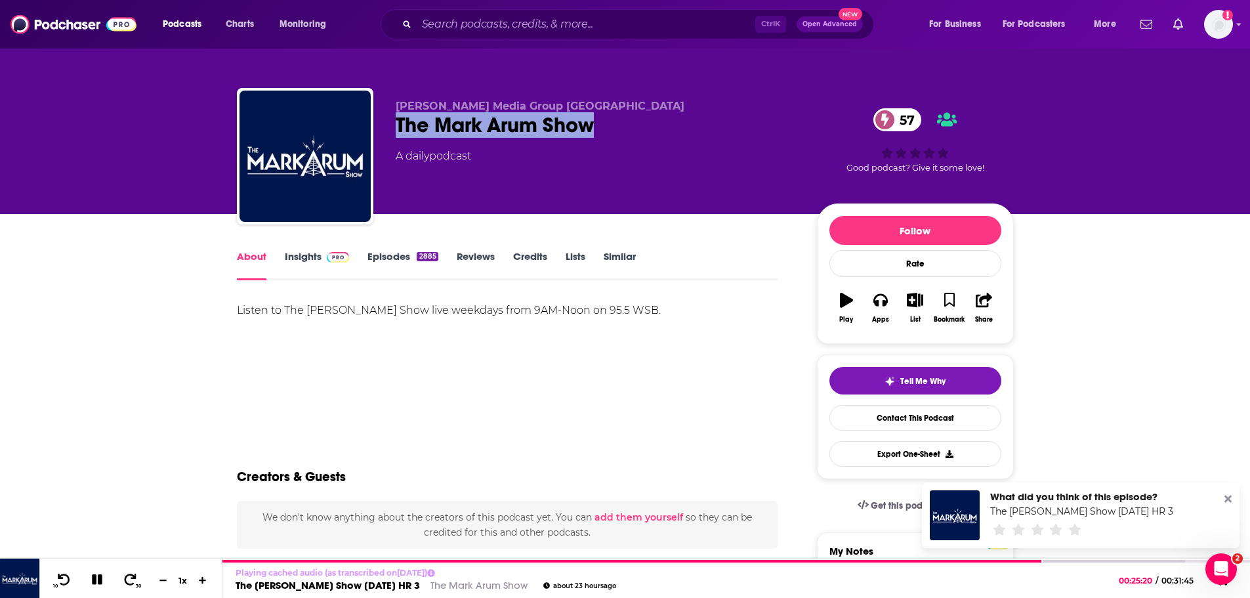
drag, startPoint x: 616, startPoint y: 129, endPoint x: 394, endPoint y: 129, distance: 222.4
click at [394, 129] on div "[PERSON_NAME] Media Group [GEOGRAPHIC_DATA] The [PERSON_NAME] Show 57 A daily p…" at bounding box center [625, 159] width 777 height 142
copy h1 "The Mark Arum Show"
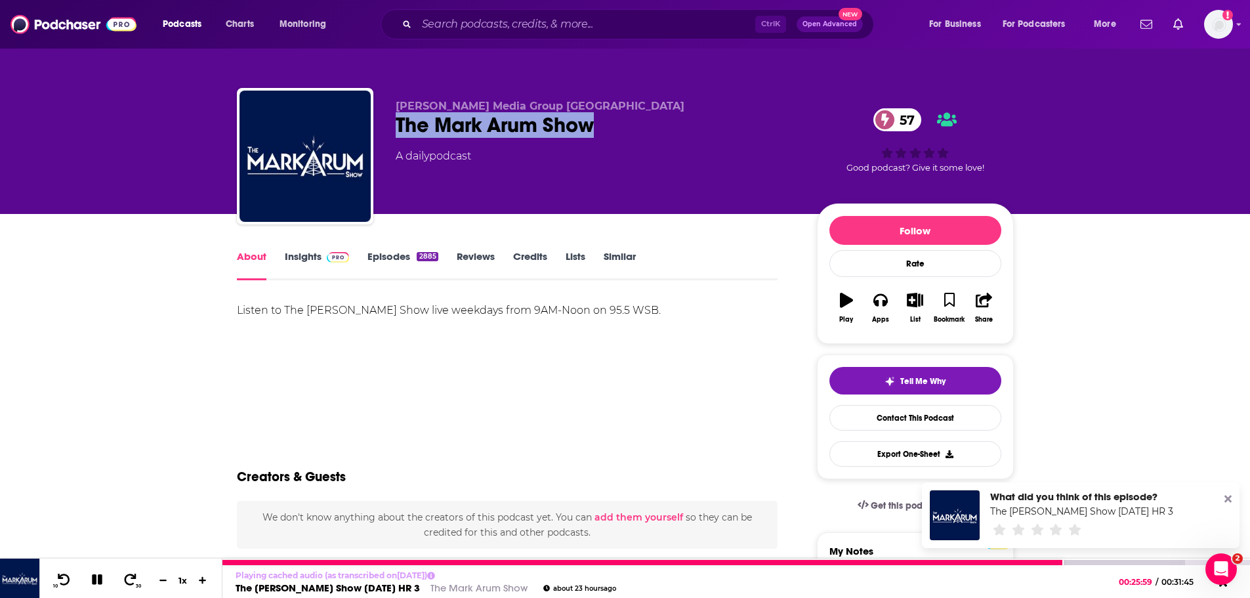
click at [94, 579] on icon at bounding box center [97, 579] width 10 height 10
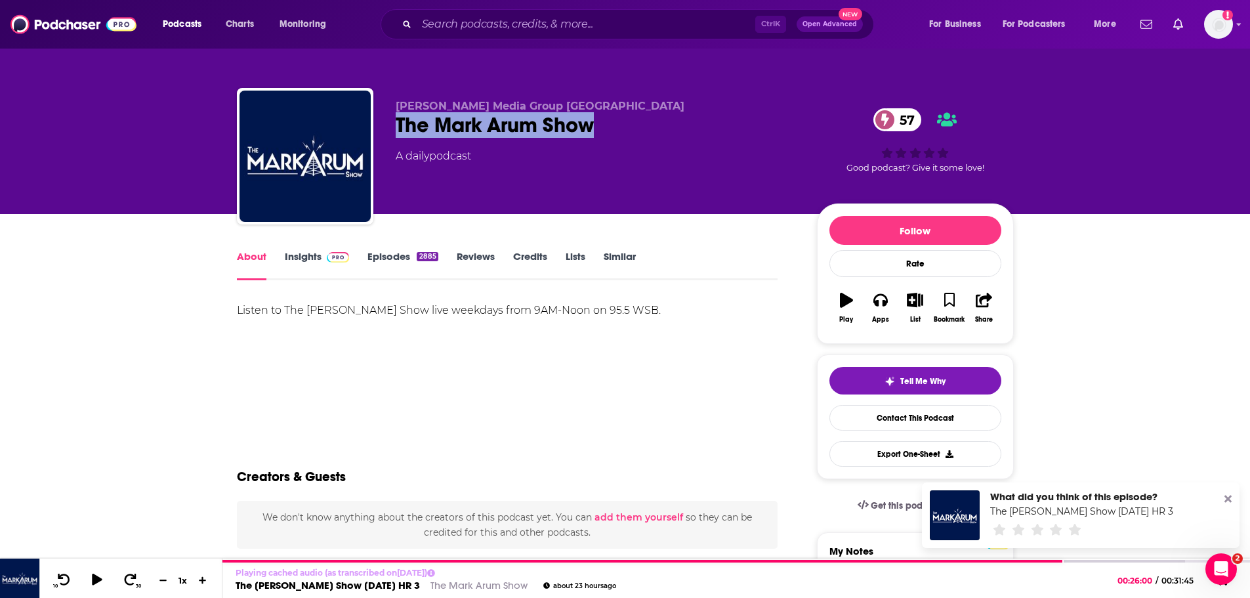
click at [456, 118] on div "The [PERSON_NAME] Show 57" at bounding box center [596, 125] width 400 height 26
click at [310, 257] on link "Insights" at bounding box center [317, 265] width 65 height 30
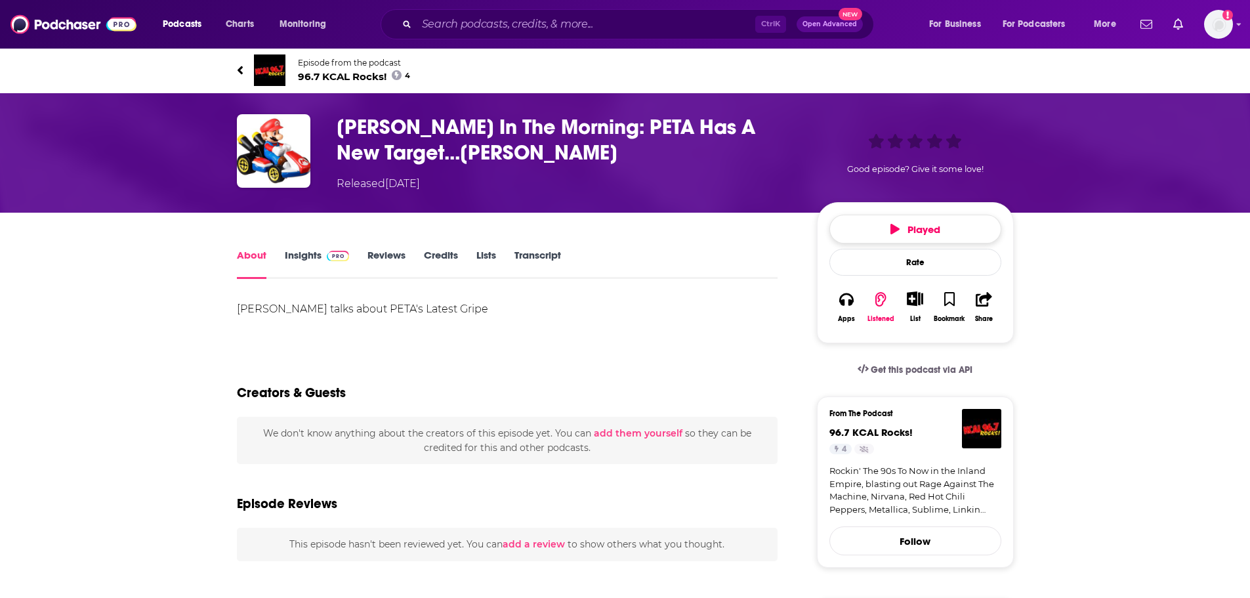
click at [890, 231] on icon "button" at bounding box center [894, 229] width 9 height 10
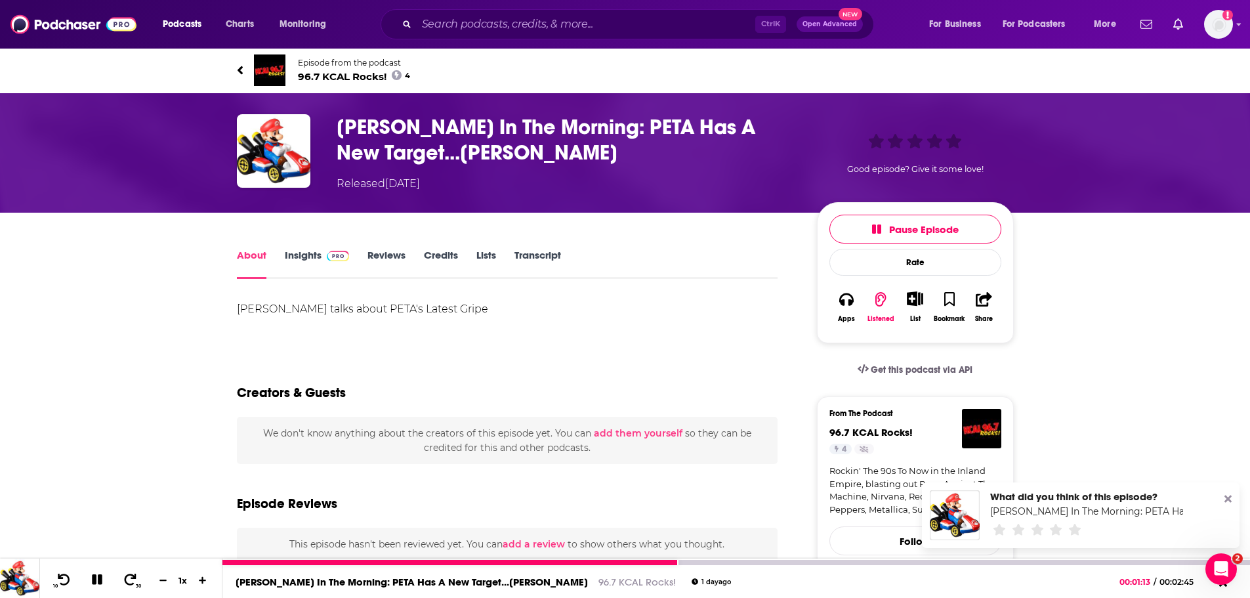
drag, startPoint x: 105, startPoint y: 579, endPoint x: 108, endPoint y: 341, distance: 237.5
click at [105, 579] on button at bounding box center [97, 580] width 23 height 16
